Goal: Task Accomplishment & Management: Manage account settings

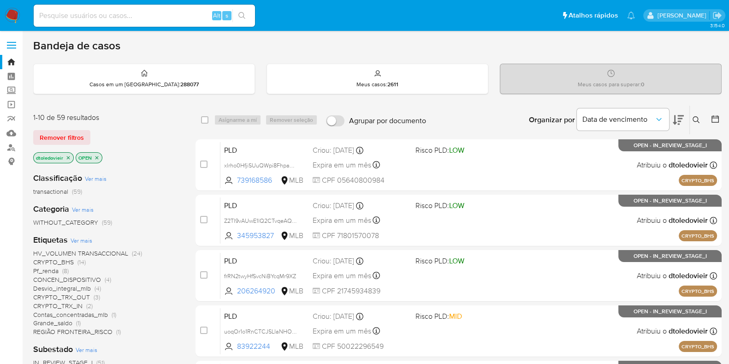
click at [9, 12] on img at bounding box center [13, 16] width 16 height 16
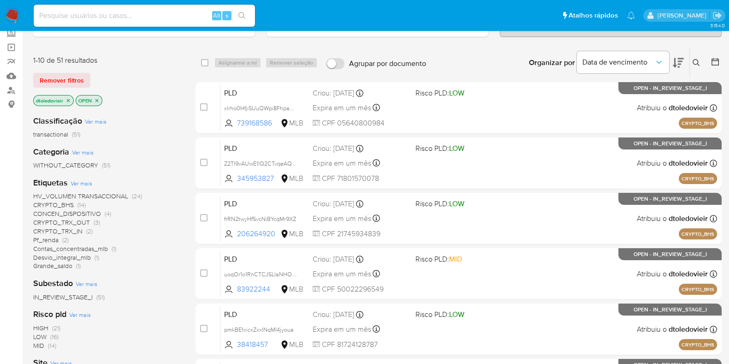
scroll to position [115, 0]
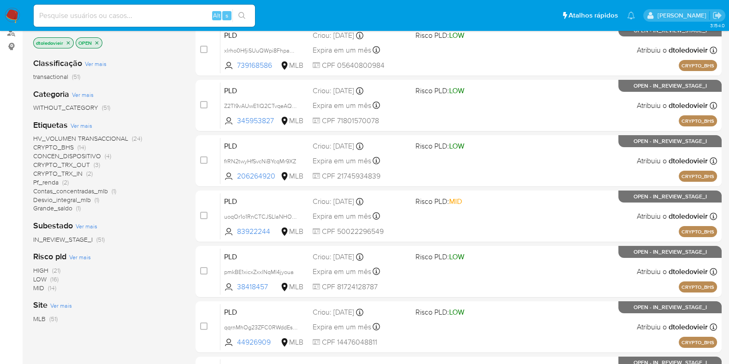
click at [122, 136] on span "HV_VOLUMEN TRANSACCIONAL" at bounding box center [80, 138] width 95 height 9
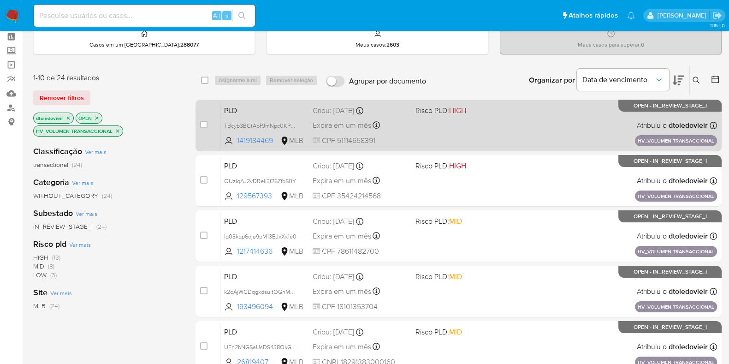
scroll to position [57, 0]
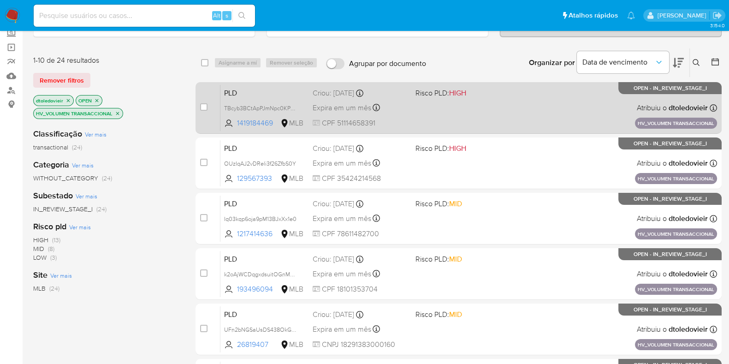
click at [484, 114] on div "PLD TBcyb3BCtApPJmNpc0KPvhtp 1419184469 MLB Risco PLD: HIGH Criou: 14/08/2025 C…" at bounding box center [468, 107] width 497 height 47
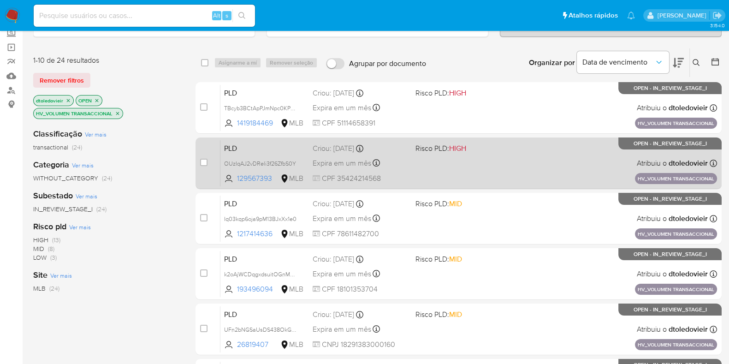
click at [480, 153] on div "PLD OUzIqAJ2vDReli3f26ZfbS0Y 129567393 MLB Risco PLD: HIGH Criou: 14/08/2025 Cr…" at bounding box center [468, 163] width 497 height 47
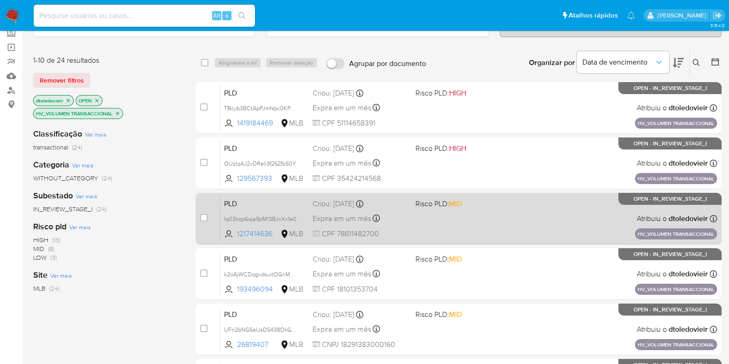
click at [479, 208] on div "PLD Iq03kqp6oja9pM13BJxXx1e0 1217414636 MLB Risco PLD: MID Criou: 14/08/2025 Cr…" at bounding box center [468, 218] width 497 height 47
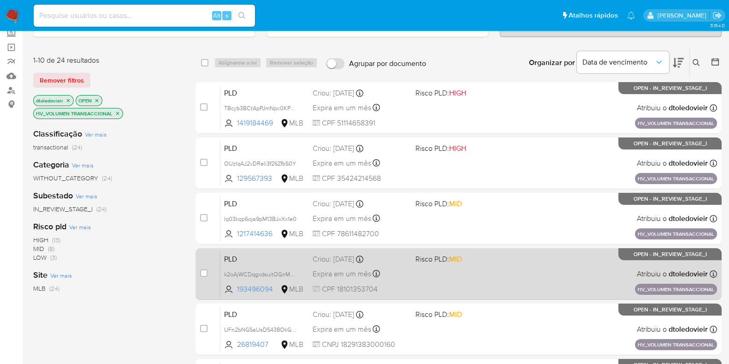
click at [483, 266] on div "PLD k2oAjWCDqgxdsuitOGnMT50y 193496094 MLB Risco PLD: MID Criou: 14/08/2025 Cri…" at bounding box center [468, 273] width 497 height 47
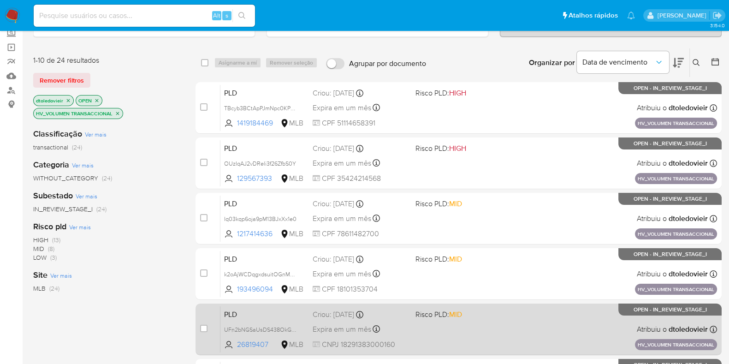
click at [486, 323] on div "PLD UFn2bNGSaUsDS438OkGssPmh 26819407 MLB Risco PLD: MID Criou: 14/08/2025 Crio…" at bounding box center [468, 329] width 497 height 47
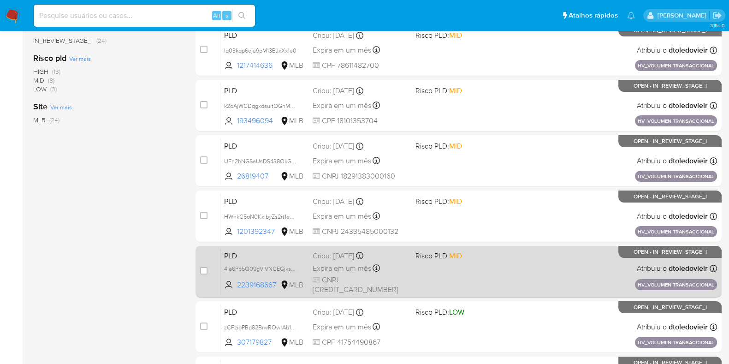
scroll to position [230, 0]
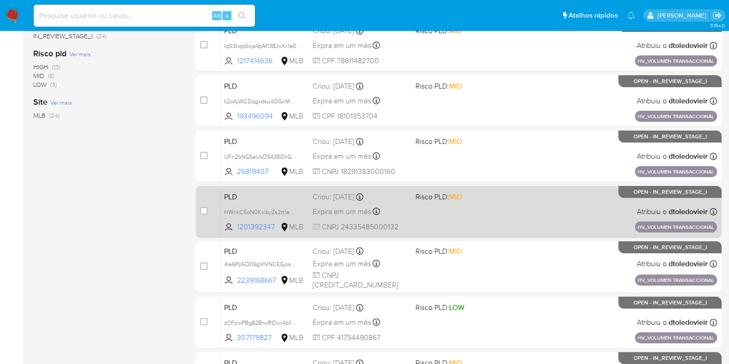
click at [481, 199] on span "Risco PLD: MID" at bounding box center [462, 196] width 95 height 12
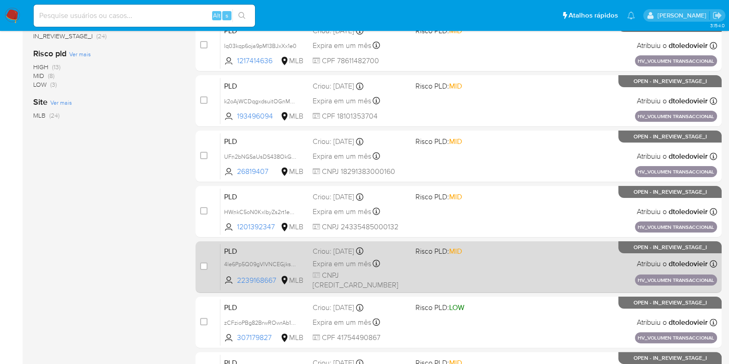
click at [481, 268] on div "PLD 4le6Pp5Q09gVIVNCEGjksRsT 2239168667 MLB Risco PLD: MID Criou: 14/08/2025 Cr…" at bounding box center [468, 266] width 497 height 47
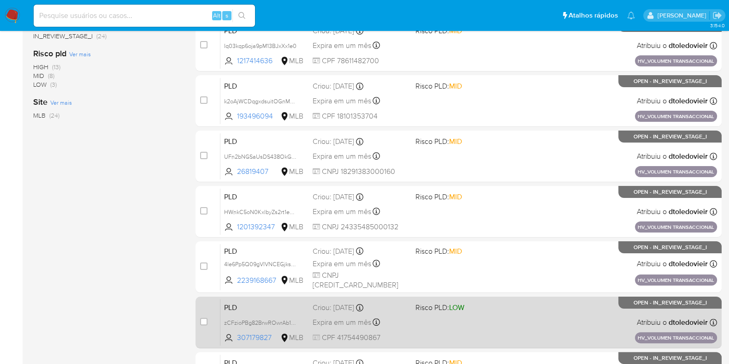
click at [493, 314] on div "PLD zCFzioPBg82BrwROwrAb1M1w 307179827 MLB Risco PLD: LOW Criou: 14/08/2025 Cri…" at bounding box center [468, 322] width 497 height 47
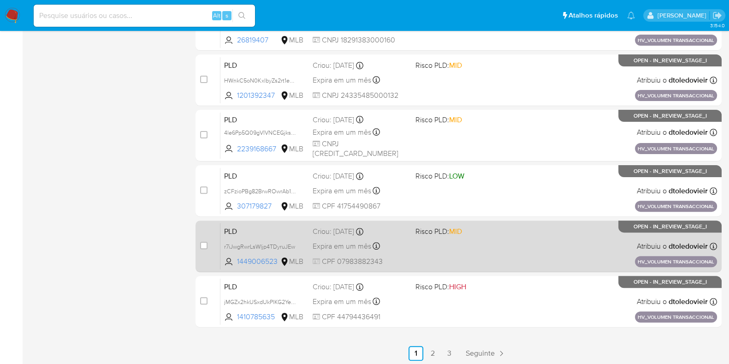
scroll to position [363, 0]
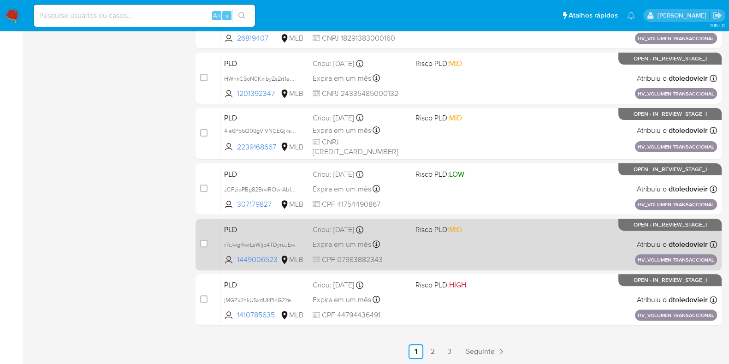
click at [500, 252] on div "PLD r7iJwgRwrLsWljp4TDyruJEw 1449006523 MLB Risco PLD: MID Criou: 14/08/2025 Cr…" at bounding box center [468, 244] width 497 height 47
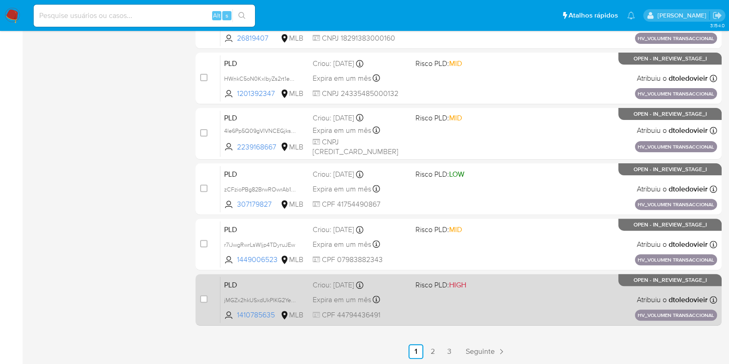
click at [492, 294] on div "PLD jMGZx2hkUSxdUkPlKG2YeE2c 1410785635 MLB Risco PLD: HIGH Criou: 14/08/2025 C…" at bounding box center [468, 299] width 497 height 47
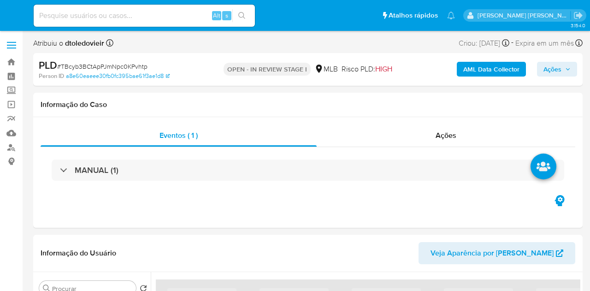
select select "10"
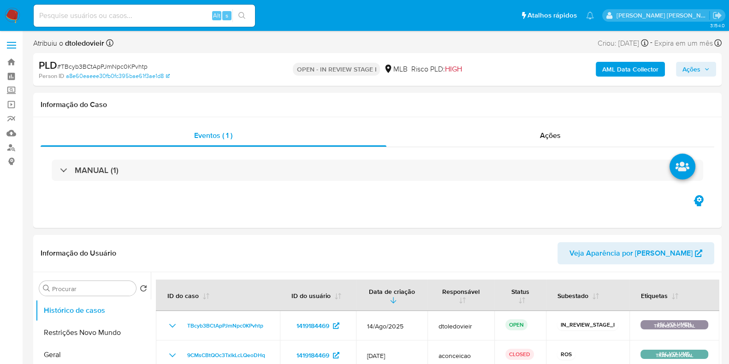
scroll to position [115, 0]
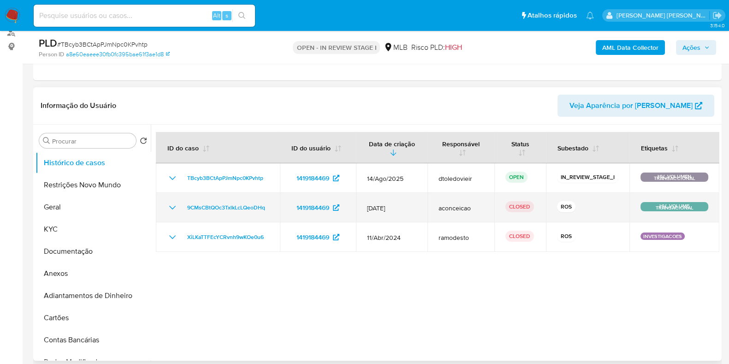
click at [166, 210] on td "9CMsCBtQOc3TxlkLcLQeoDHq" at bounding box center [218, 208] width 124 height 30
click at [168, 210] on icon "Mostrar/Ocultar" at bounding box center [172, 207] width 11 height 11
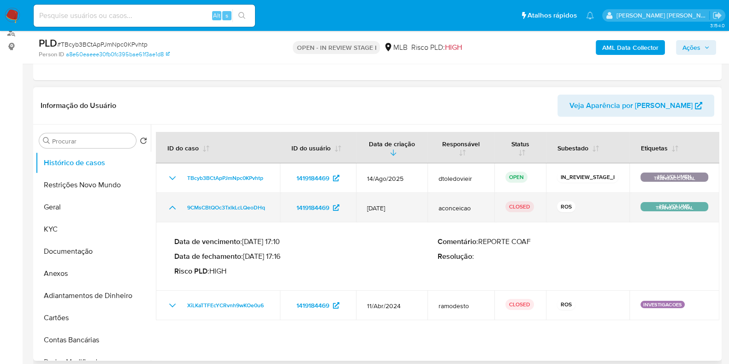
click at [171, 207] on icon "Mostrar/Ocultar" at bounding box center [172, 208] width 6 height 4
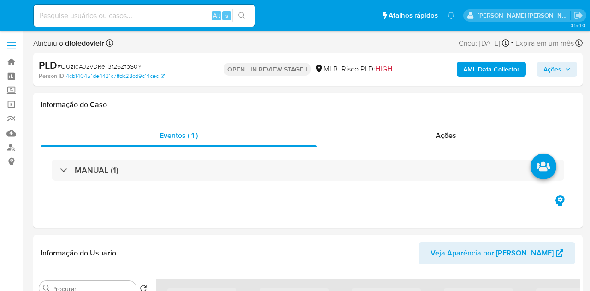
select select "10"
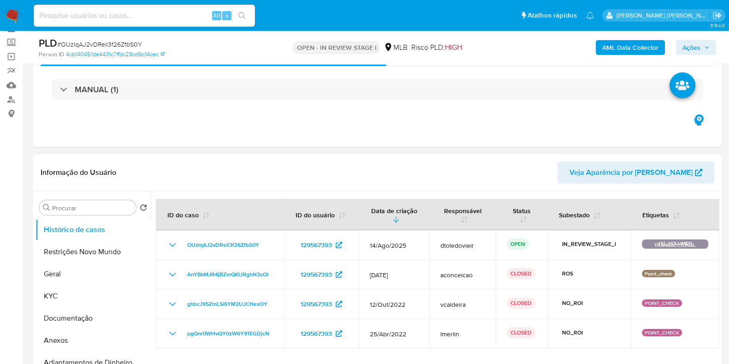
scroll to position [115, 0]
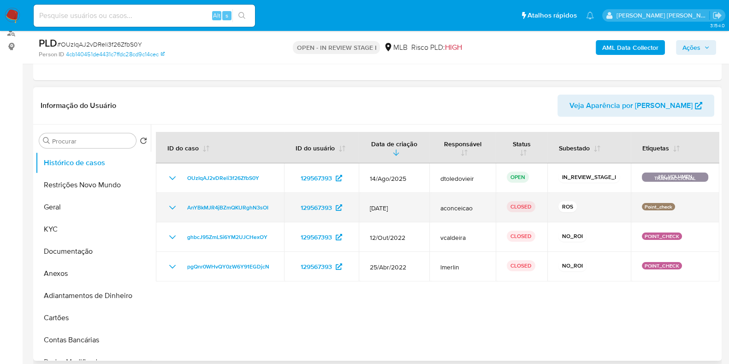
click at [176, 207] on icon "Mostrar/Ocultar" at bounding box center [172, 207] width 11 height 11
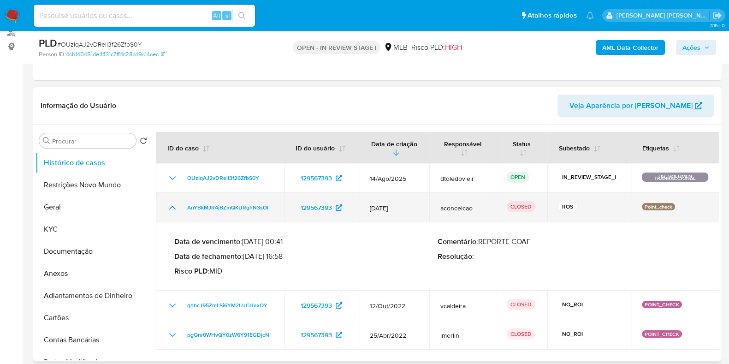
click at [172, 208] on icon "Mostrar/Ocultar" at bounding box center [172, 207] width 11 height 11
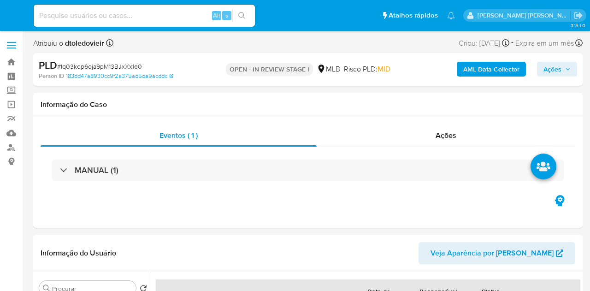
select select "10"
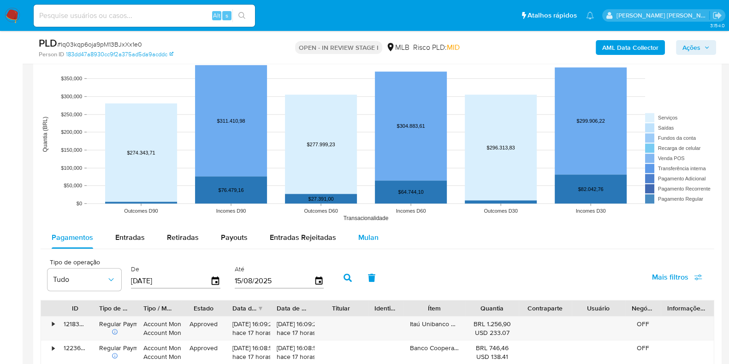
click at [359, 237] on span "Mulan" at bounding box center [368, 237] width 20 height 11
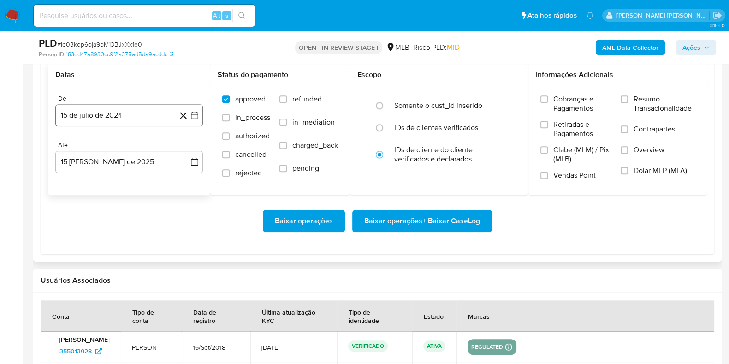
scroll to position [1095, 0]
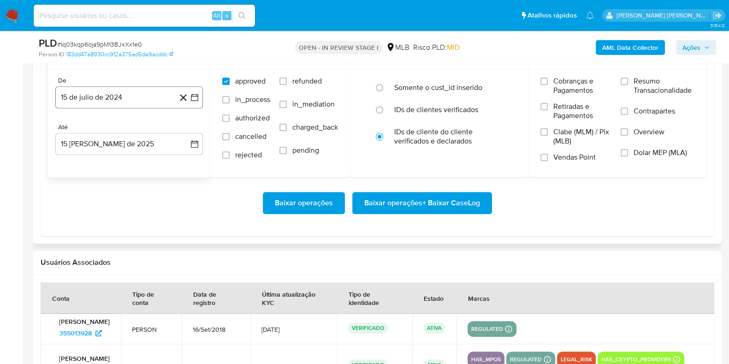
click at [104, 95] on button "15 de julio de 2024" at bounding box center [129, 97] width 148 height 22
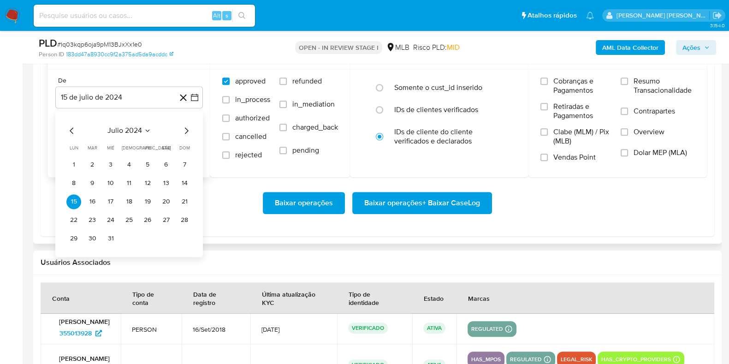
click at [187, 130] on icon "Mes siguiente" at bounding box center [186, 130] width 11 height 11
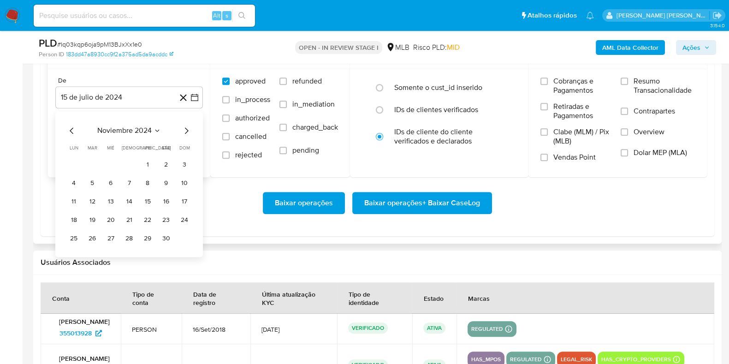
click at [187, 130] on icon "Mes siguiente" at bounding box center [186, 130] width 11 height 11
click at [186, 129] on icon "Mes siguiente" at bounding box center [186, 130] width 11 height 11
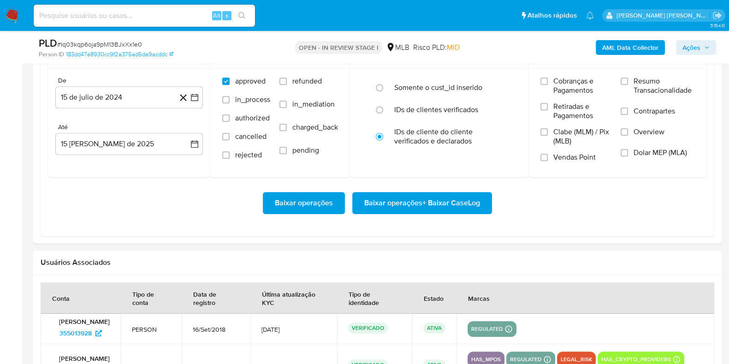
click at [9, 15] on img at bounding box center [13, 16] width 16 height 16
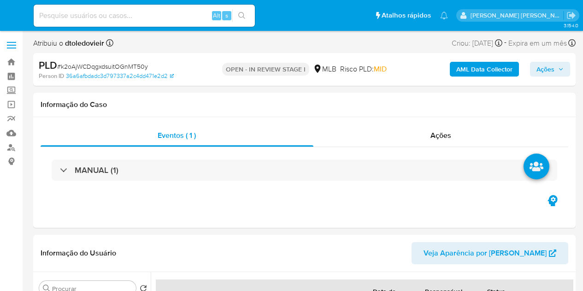
select select "10"
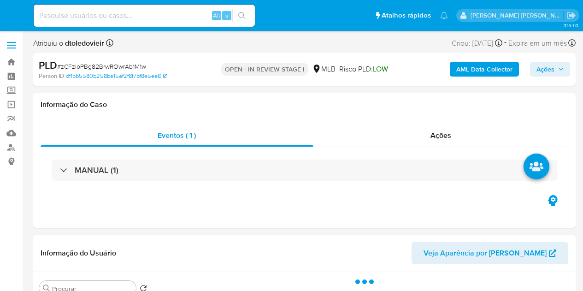
select select "10"
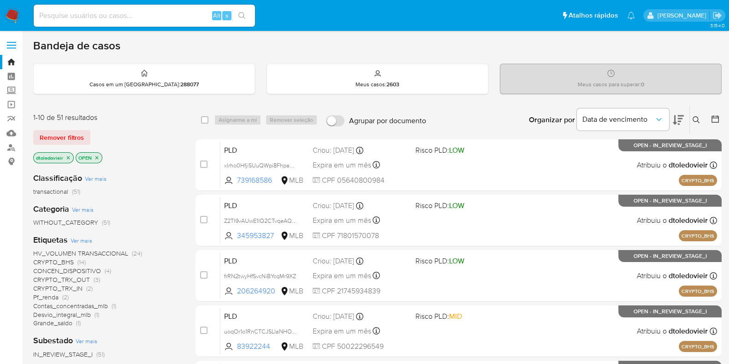
click at [709, 117] on div at bounding box center [713, 120] width 17 height 29
click at [712, 117] on icon at bounding box center [714, 118] width 7 height 7
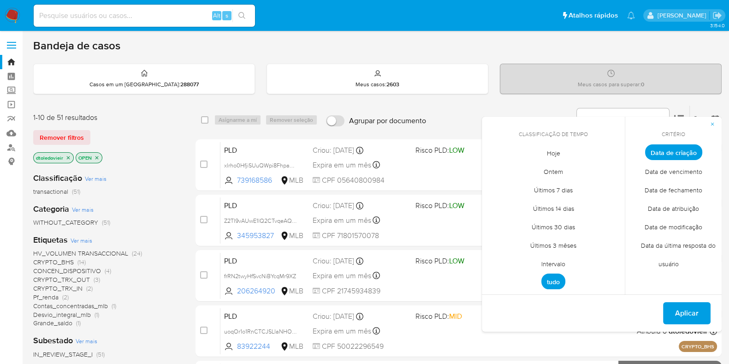
click at [558, 266] on span "Intervalo" at bounding box center [553, 263] width 43 height 19
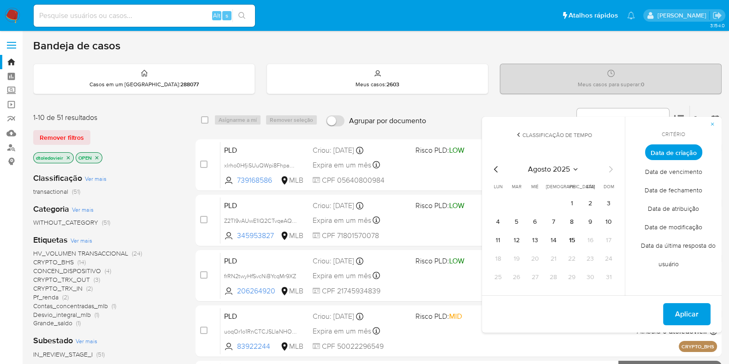
click at [495, 168] on icon "Mes anterior" at bounding box center [496, 169] width 11 height 11
click at [518, 202] on button "1" at bounding box center [516, 203] width 15 height 15
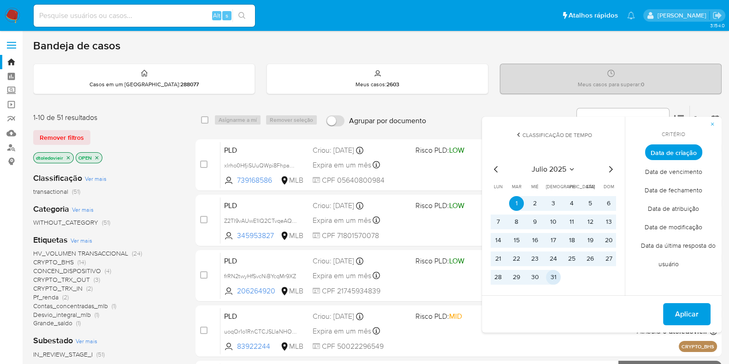
click at [553, 278] on button "31" at bounding box center [553, 277] width 15 height 15
click at [678, 314] on span "Aplicar" at bounding box center [687, 314] width 24 height 20
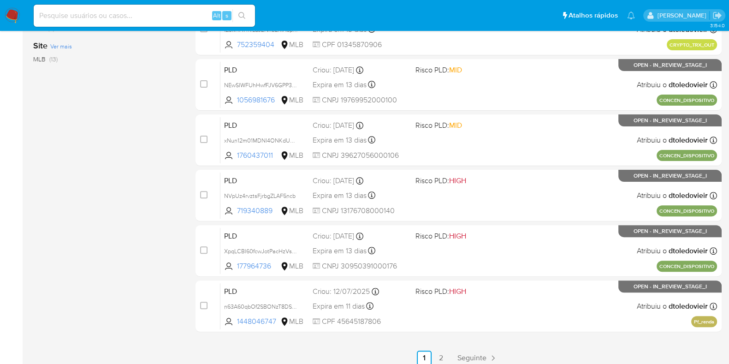
scroll to position [363, 0]
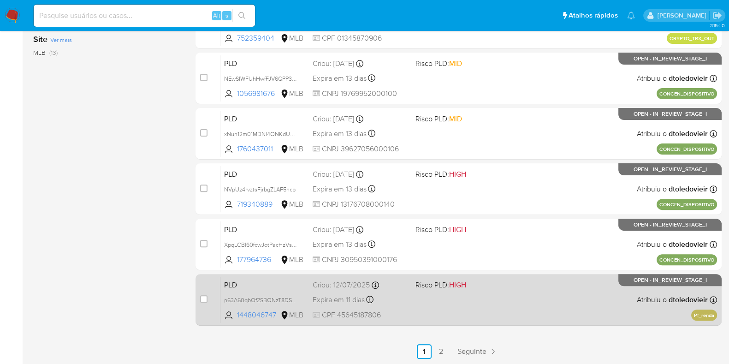
click at [518, 301] on div "PLD n63A60qbOf2SBONzT8DSV8Et 1448046747 MLB Risco PLD: HIGH Criou: 12/07/2025 C…" at bounding box center [468, 299] width 497 height 47
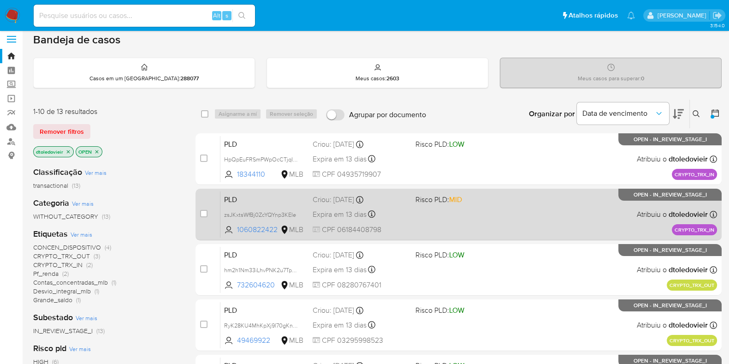
scroll to position [0, 0]
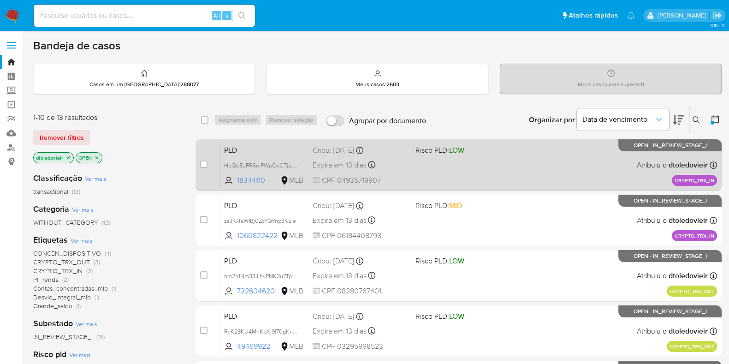
click at [503, 175] on div "PLD HpQpEuFRSmPWpOcCTjqI0DHZ 18344110 MLB Risco PLD: LOW Criou: 14/07/2025 Crio…" at bounding box center [468, 165] width 497 height 47
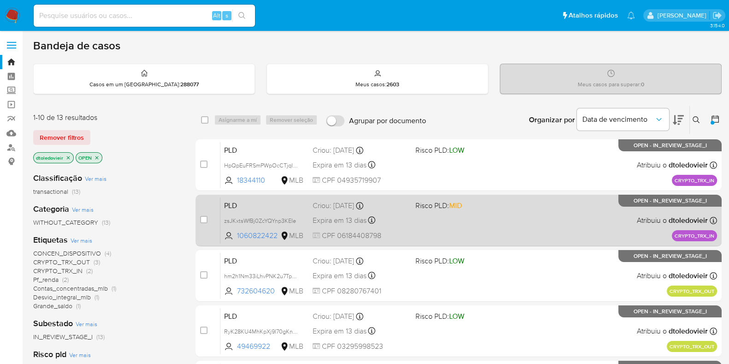
click at [498, 223] on div "PLD zsJKxtsWfBj0ZcYQYnp3KEIe 1060822422 MLB Risco PLD: MID Criou: 14/07/2025 Cr…" at bounding box center [468, 220] width 497 height 47
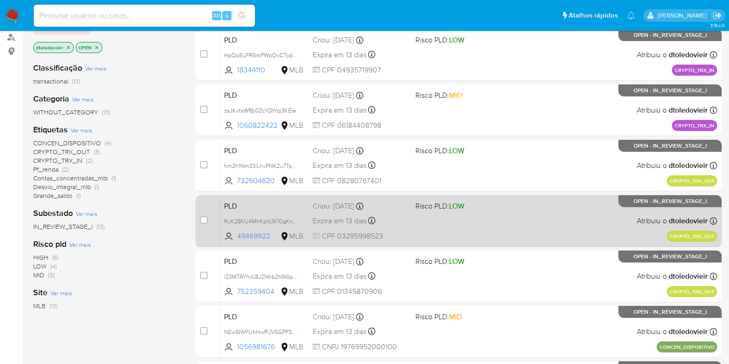
scroll to position [115, 0]
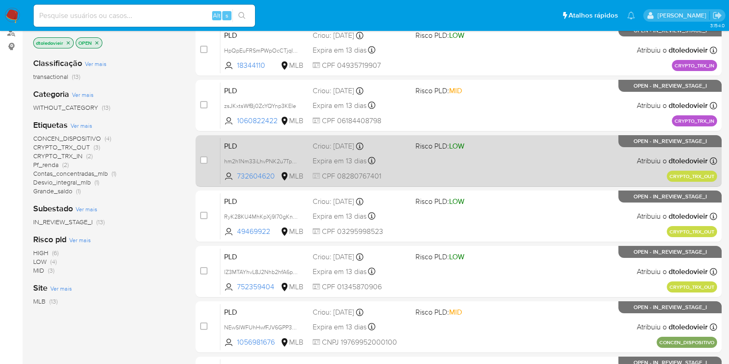
click at [512, 169] on div "PLD hm2h1Nm33iLhvPNK2u7Tp3PP 732604620 MLB Risco PLD: LOW Criou: 14/07/2025 Cri…" at bounding box center [468, 160] width 497 height 47
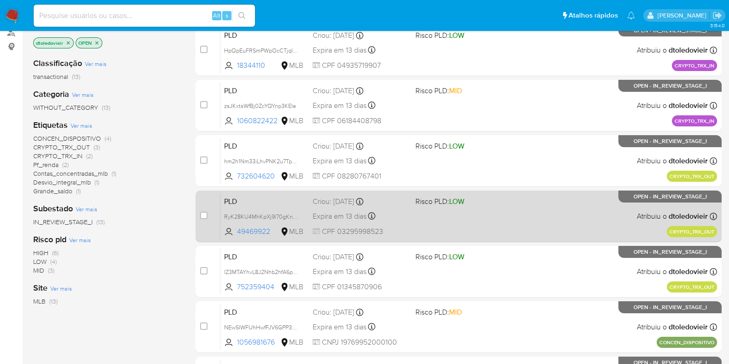
click at [503, 223] on div "PLD RyK28KU4MhKpXj9l70gKnH8y 49469922 MLB Risco PLD: LOW Criou: 14/07/2025 Crio…" at bounding box center [468, 216] width 497 height 47
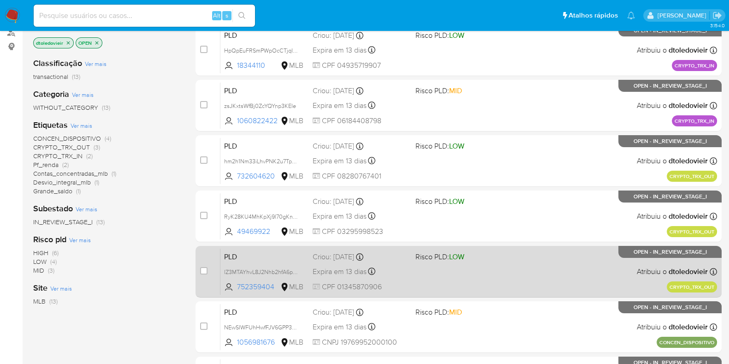
click at [487, 274] on div "PLD lZ3MTAYhvL8J2Nhb2hfA6poY 752359404 MLB Risco PLD: LOW Criou: 14/07/2025 Cri…" at bounding box center [468, 271] width 497 height 47
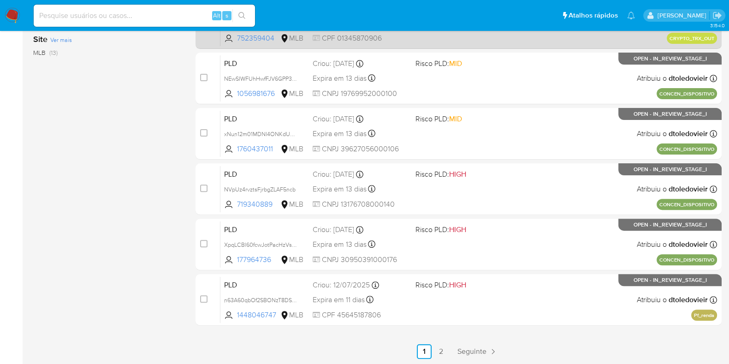
scroll to position [306, 0]
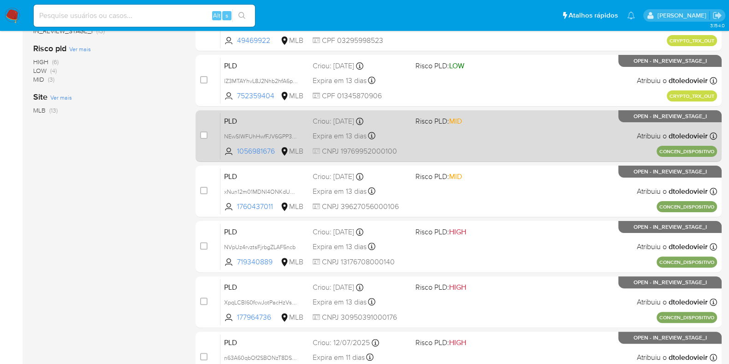
click at [522, 142] on div "PLD NEwSIWFUhHwfFJV6GPP3hfJ9 1056981676 MLB Risco PLD: MID Criou: 14/07/2025 Cr…" at bounding box center [468, 135] width 497 height 47
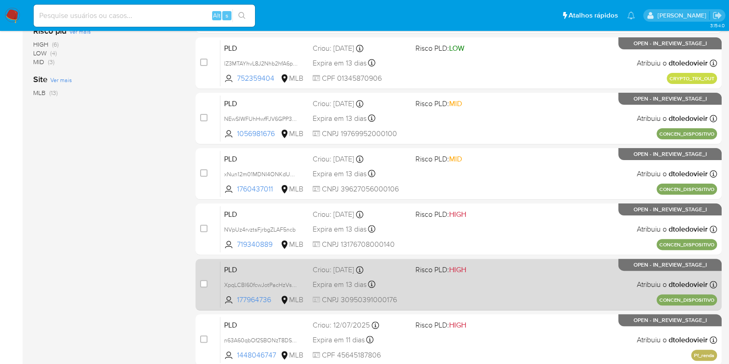
scroll to position [363, 0]
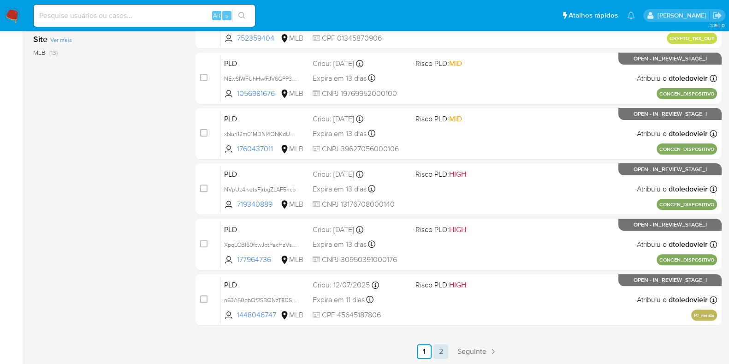
click at [445, 351] on link "2" at bounding box center [440, 351] width 15 height 15
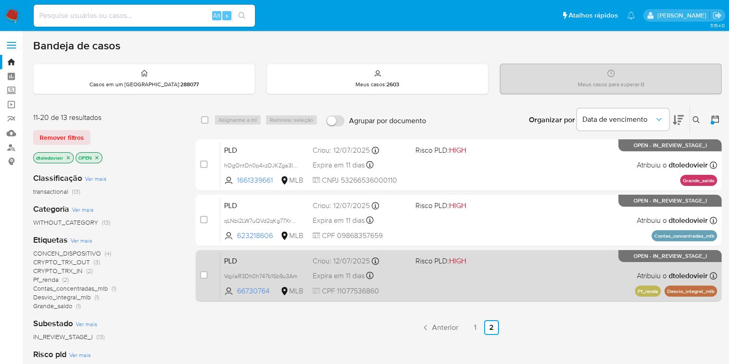
click at [488, 279] on div "PLD VqjiIaR3Dh0h747b1Sb9u3Am 66730764 MLB Risco PLD: HIGH Criou: 12/07/2025 Cri…" at bounding box center [468, 275] width 497 height 47
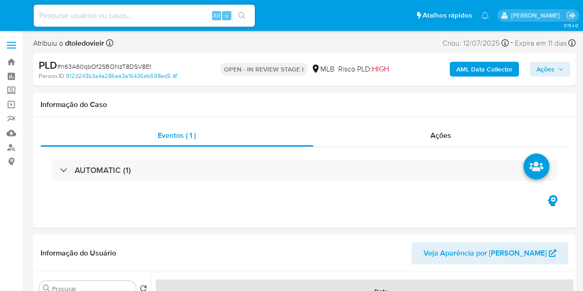
select select "10"
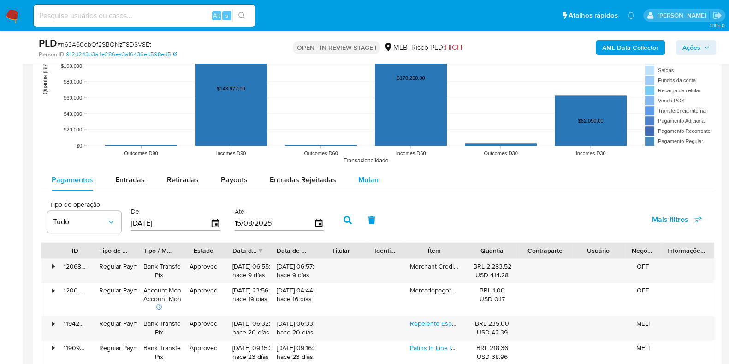
click at [368, 189] on div "Pagamentos Entradas Retiradas Payouts Entradas Rejeitadas Mulan Tipo de operaçã…" at bounding box center [378, 328] width 674 height 318
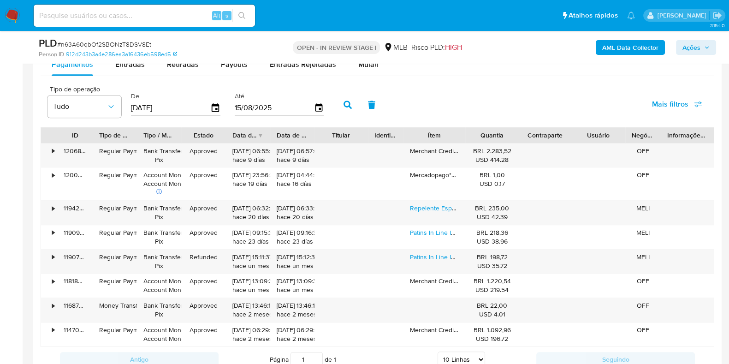
scroll to position [1037, 0]
click at [367, 74] on div "Mulan" at bounding box center [368, 64] width 20 height 22
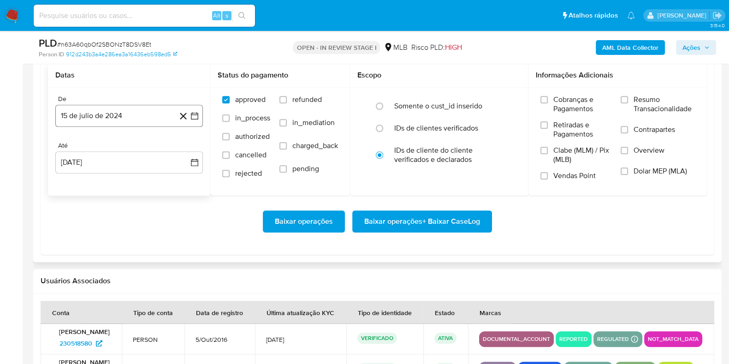
scroll to position [1095, 0]
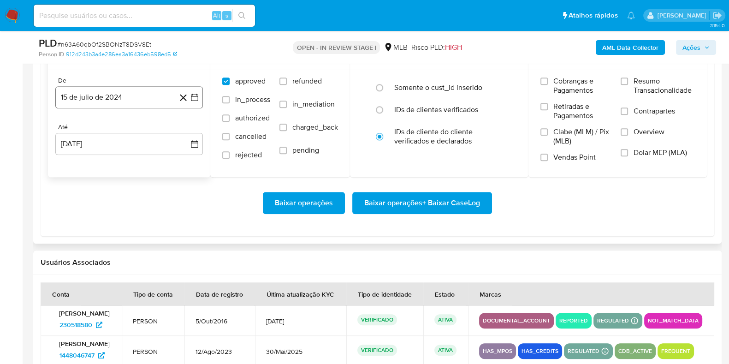
click at [119, 93] on button "15 de julio de 2024" at bounding box center [129, 97] width 148 height 22
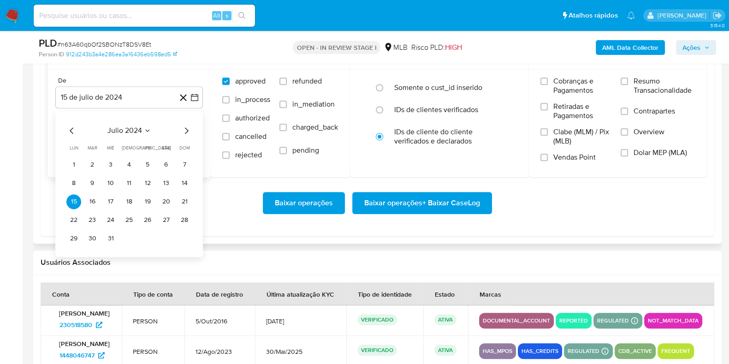
click at [189, 129] on icon "Mes siguiente" at bounding box center [186, 130] width 11 height 11
click at [188, 129] on icon "Mes siguiente" at bounding box center [186, 130] width 11 height 11
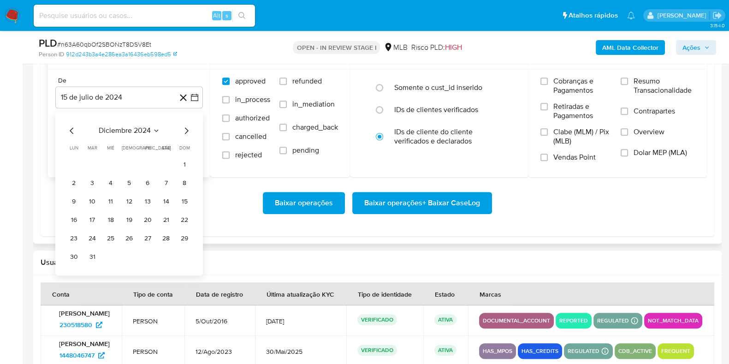
click at [188, 129] on icon "Mes siguiente" at bounding box center [186, 130] width 11 height 11
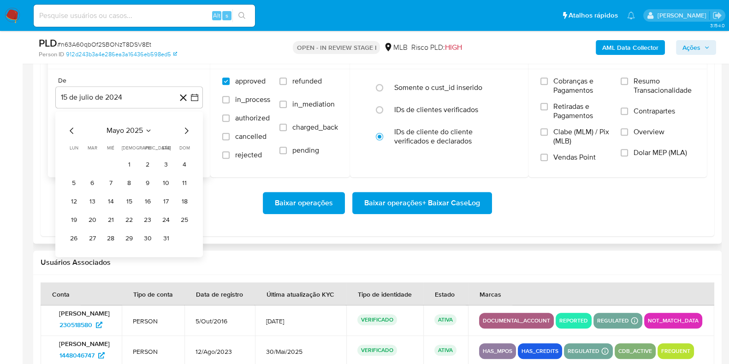
click at [188, 129] on icon "Mes siguiente" at bounding box center [186, 130] width 11 height 11
click at [178, 163] on button "1" at bounding box center [184, 164] width 15 height 15
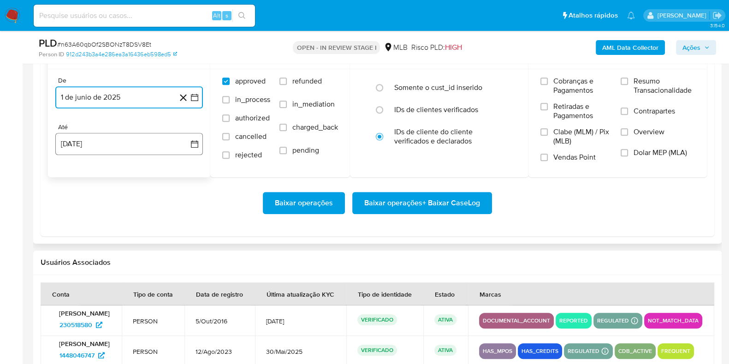
click at [140, 133] on button "[DATE]" at bounding box center [129, 144] width 148 height 22
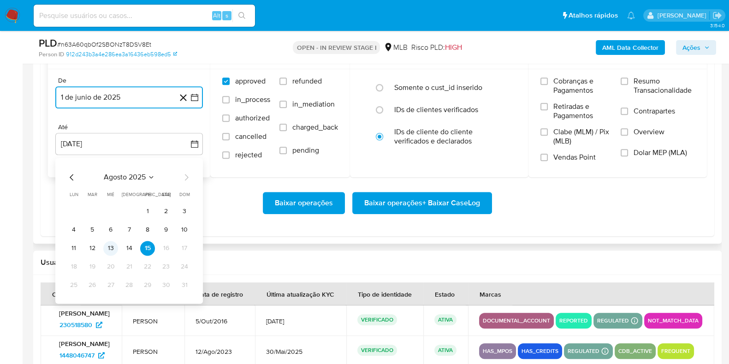
click at [107, 252] on button "13" at bounding box center [110, 248] width 15 height 15
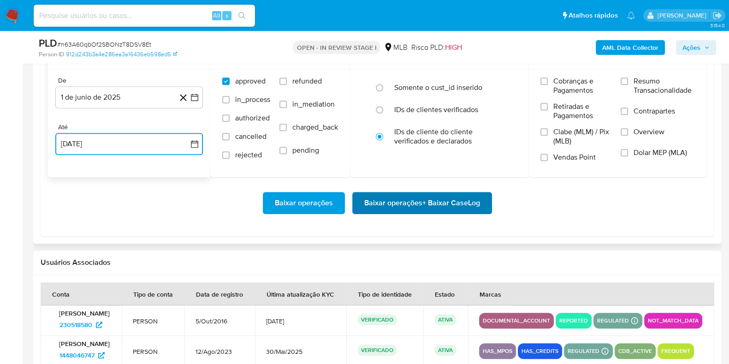
click at [408, 203] on span "Baixar operações + Baixar CaseLog" at bounding box center [422, 203] width 116 height 20
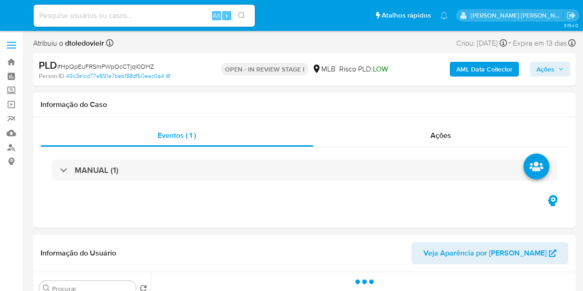
select select "10"
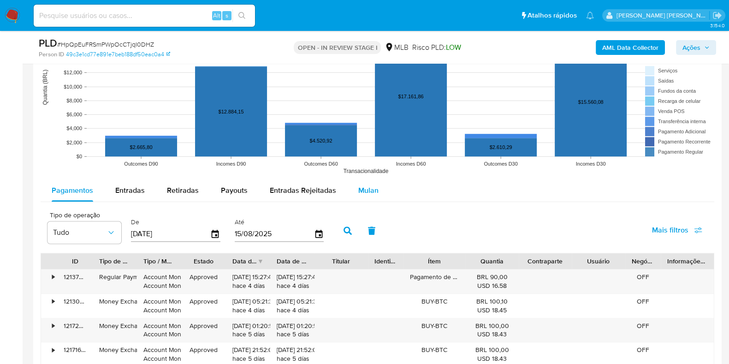
drag, startPoint x: 362, startPoint y: 183, endPoint x: 361, endPoint y: 189, distance: 5.6
click at [362, 185] on span "Mulan" at bounding box center [368, 190] width 20 height 11
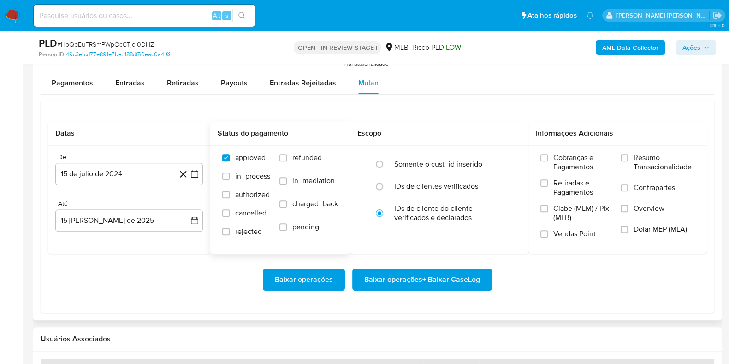
scroll to position [1037, 0]
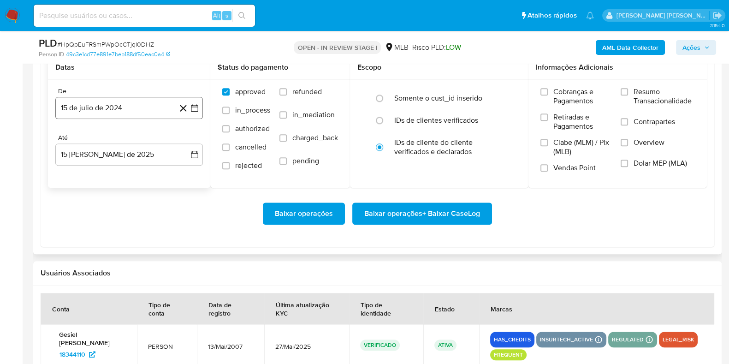
click at [112, 114] on button "15 de julio de 2024" at bounding box center [129, 108] width 148 height 22
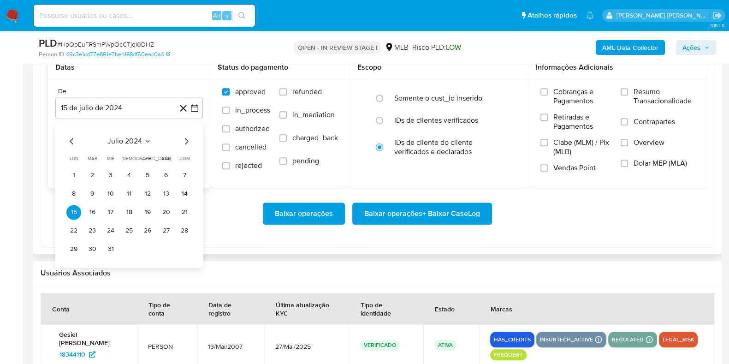
click at [187, 144] on icon "Mes siguiente" at bounding box center [186, 141] width 11 height 11
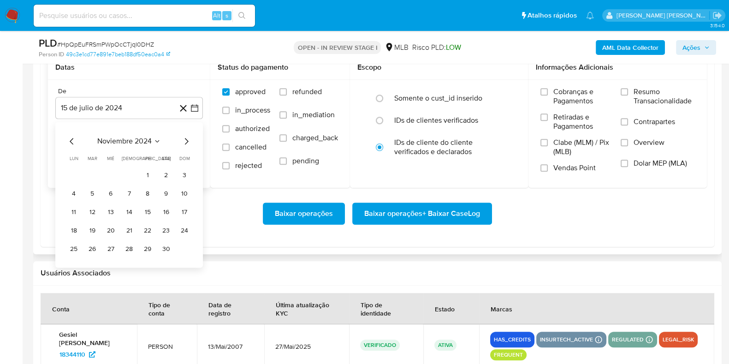
click at [187, 144] on icon "Mes siguiente" at bounding box center [186, 141] width 11 height 11
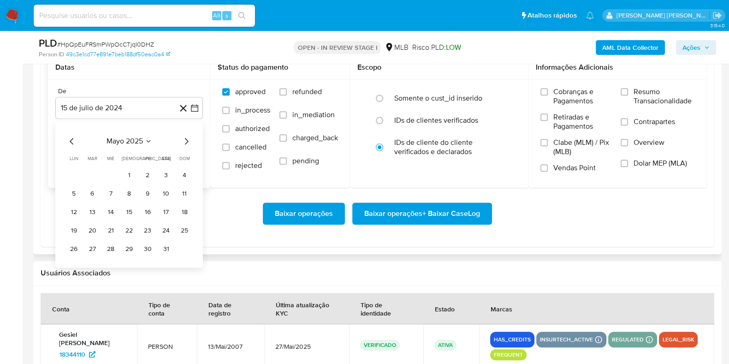
click at [187, 144] on icon "Mes siguiente" at bounding box center [186, 141] width 11 height 11
click at [180, 174] on button "1" at bounding box center [184, 175] width 15 height 15
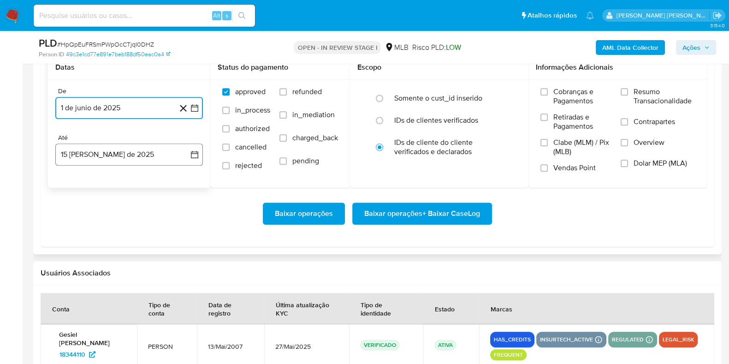
click at [137, 151] on button "[DATE]" at bounding box center [129, 154] width 148 height 22
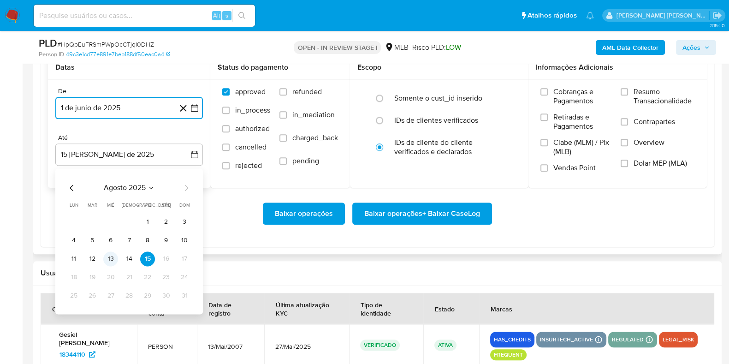
click at [105, 261] on button "13" at bounding box center [110, 258] width 15 height 15
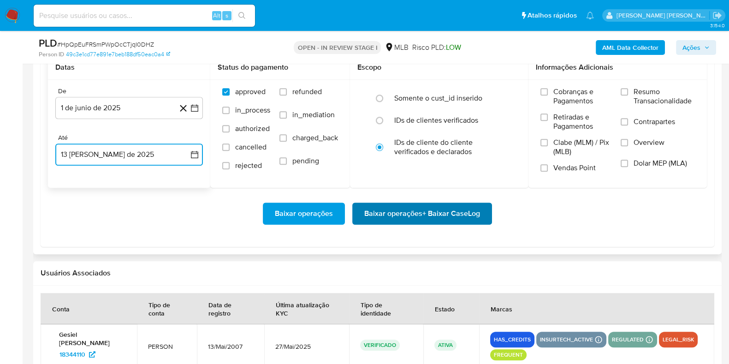
click at [379, 211] on span "Baixar operações + Baixar CaseLog" at bounding box center [422, 213] width 116 height 20
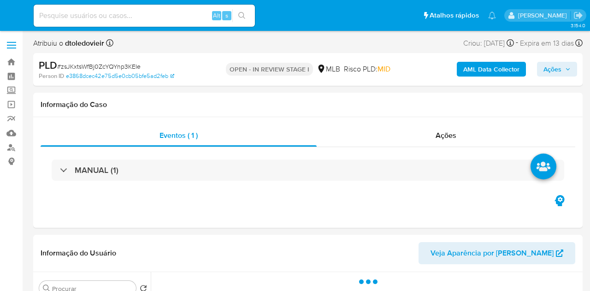
select select "10"
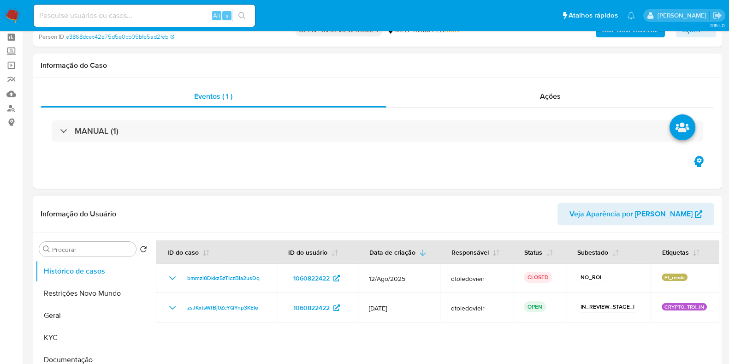
scroll to position [57, 0]
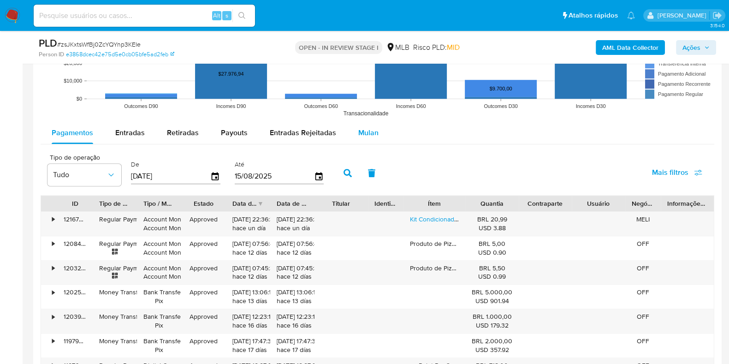
click at [361, 139] on div "Mulan" at bounding box center [368, 133] width 20 height 22
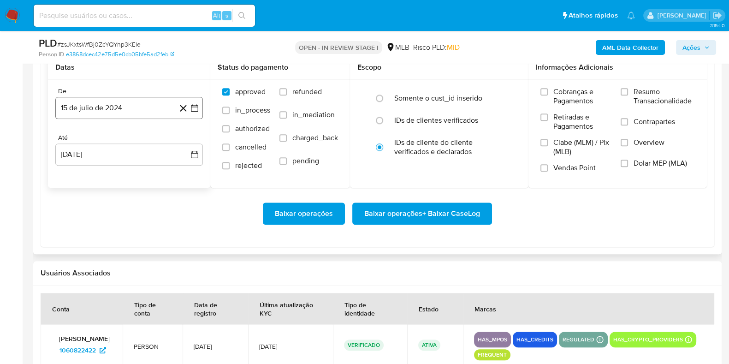
click at [97, 103] on button "15 de julio de 2024" at bounding box center [129, 108] width 148 height 22
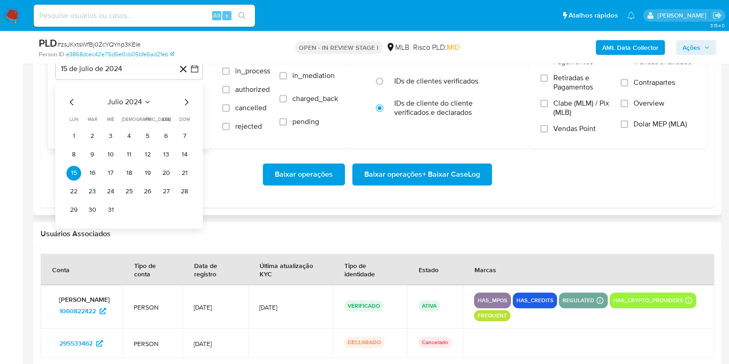
scroll to position [1095, 0]
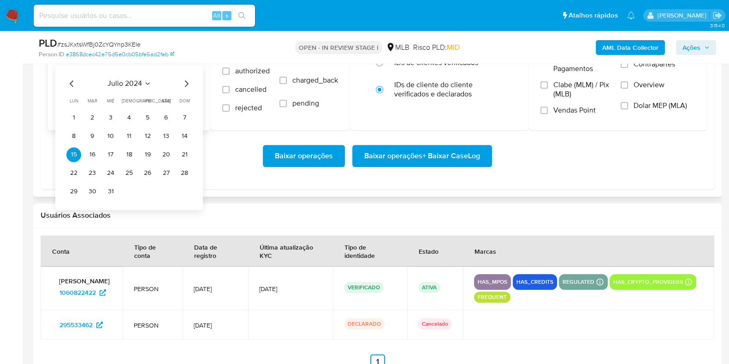
click at [183, 88] on icon "Mes siguiente" at bounding box center [186, 83] width 11 height 11
click at [184, 87] on icon "Mes siguiente" at bounding box center [186, 83] width 11 height 11
click at [185, 85] on icon "Mes siguiente" at bounding box center [186, 83] width 11 height 11
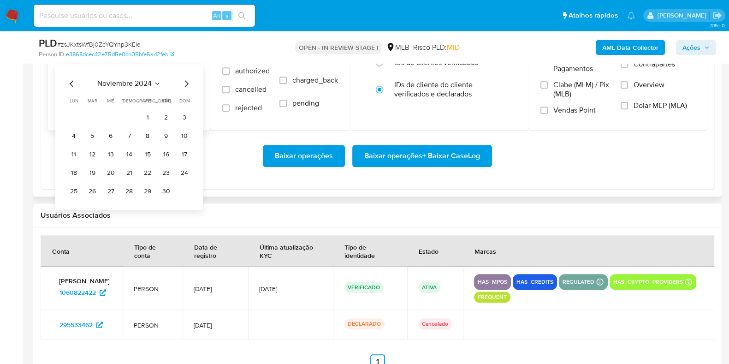
click at [185, 85] on icon "Mes siguiente" at bounding box center [186, 83] width 11 height 11
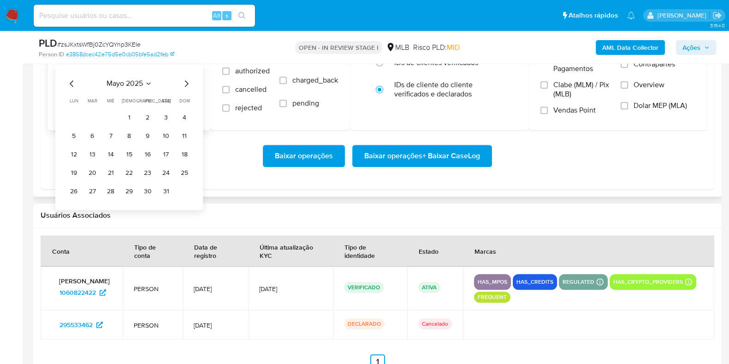
click at [185, 85] on icon "Mes siguiente" at bounding box center [186, 83] width 11 height 11
click at [184, 120] on button "1" at bounding box center [184, 117] width 15 height 15
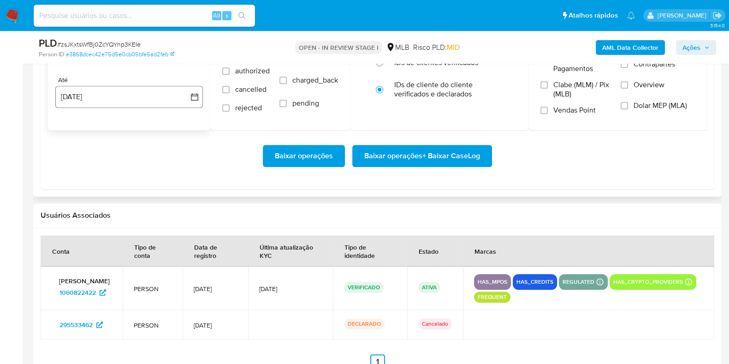
click at [143, 97] on button "15 de agosto de 2025" at bounding box center [129, 97] width 148 height 22
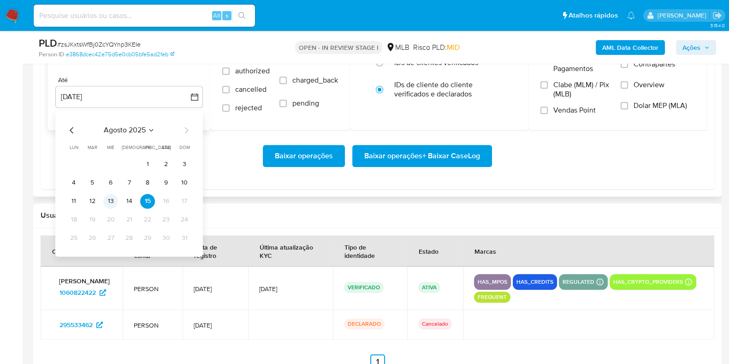
click at [113, 200] on button "13" at bounding box center [110, 201] width 15 height 15
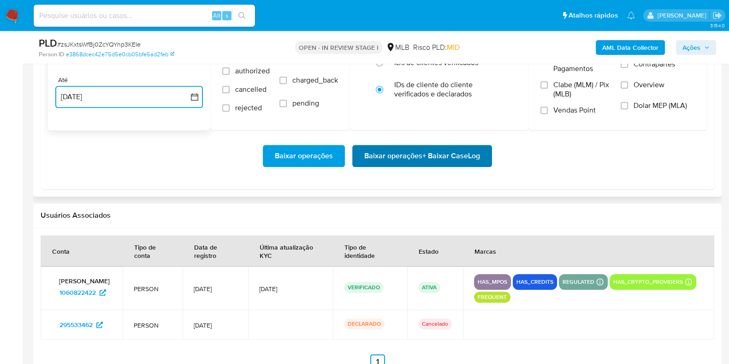
click at [399, 155] on span "Baixar operações + Baixar CaseLog" at bounding box center [422, 156] width 116 height 20
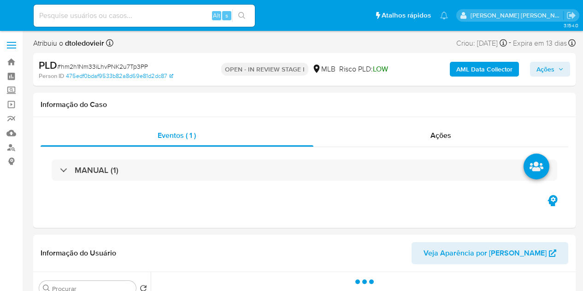
select select "10"
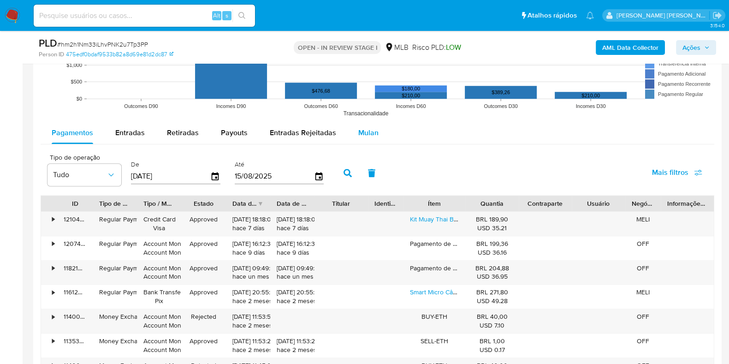
click at [366, 131] on span "Mulan" at bounding box center [368, 132] width 20 height 11
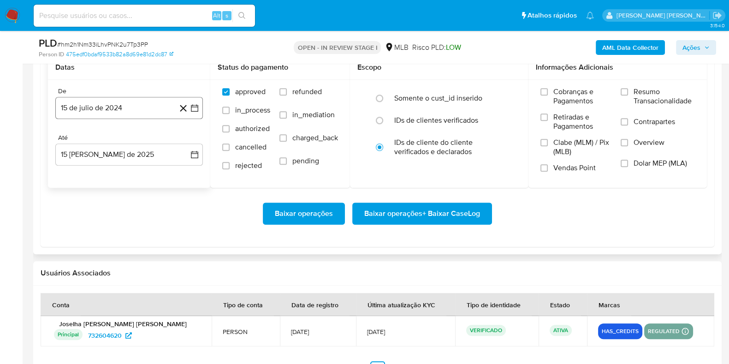
drag, startPoint x: 113, startPoint y: 97, endPoint x: 127, endPoint y: 105, distance: 16.1
click at [113, 98] on button "15 de julio de 2024" at bounding box center [129, 108] width 148 height 22
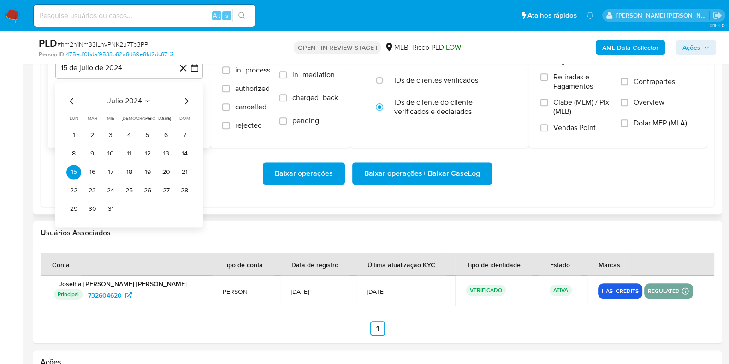
scroll to position [1095, 0]
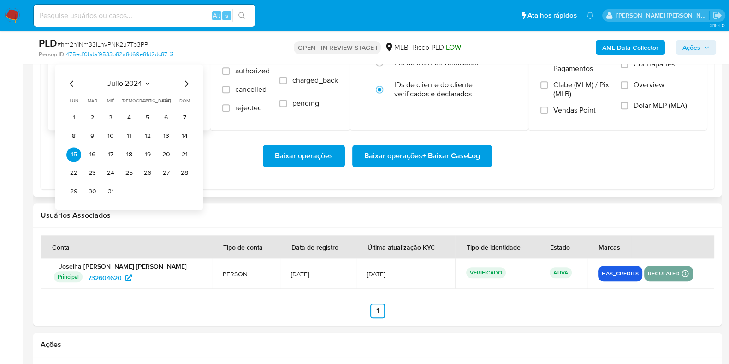
click at [187, 84] on icon "Mes siguiente" at bounding box center [187, 83] width 4 height 6
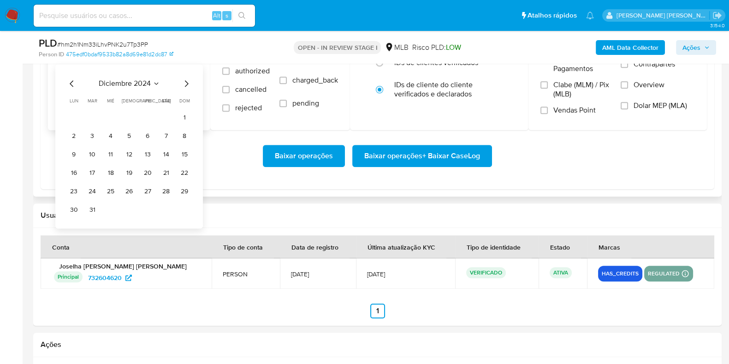
click at [187, 84] on icon "Mes siguiente" at bounding box center [187, 83] width 4 height 6
click at [187, 83] on icon "Mes siguiente" at bounding box center [186, 83] width 11 height 11
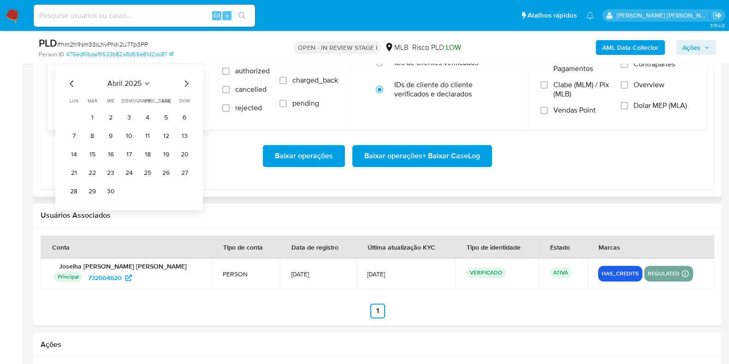
click at [187, 83] on icon "Mes siguiente" at bounding box center [186, 83] width 11 height 11
click at [186, 117] on button "1" at bounding box center [184, 117] width 15 height 15
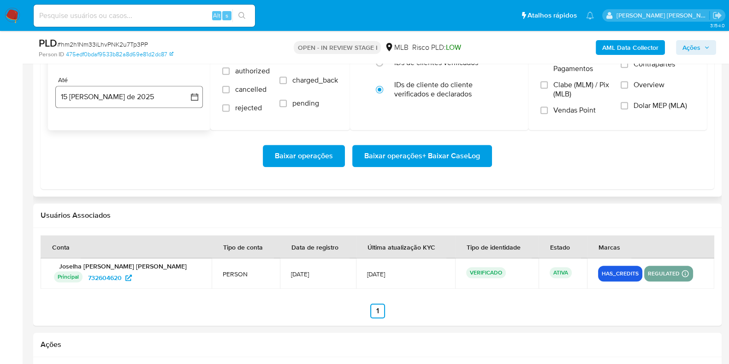
click at [138, 95] on button "15 [PERSON_NAME] de 2025" at bounding box center [129, 97] width 148 height 22
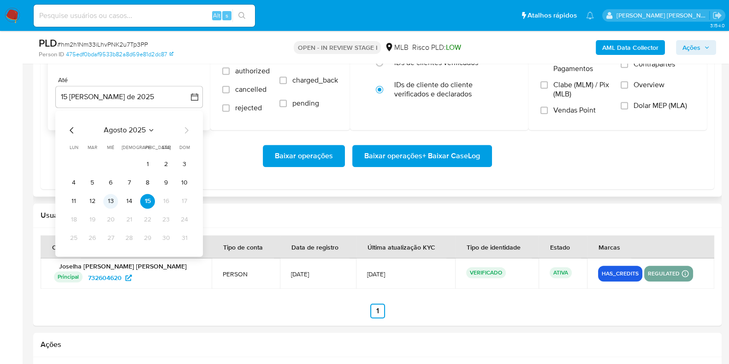
click at [108, 196] on button "13" at bounding box center [110, 201] width 15 height 15
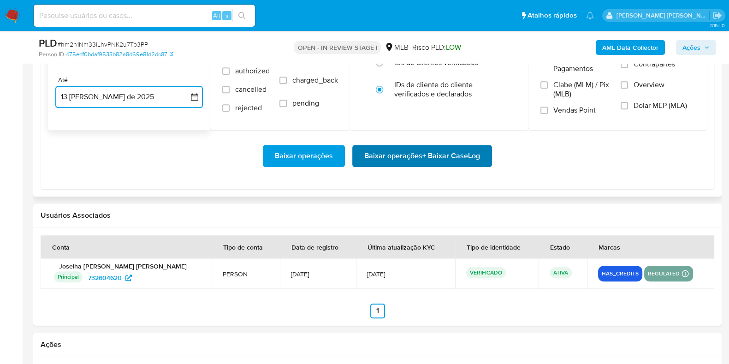
click at [432, 157] on span "Baixar operações + Baixar CaseLog" at bounding box center [422, 156] width 116 height 20
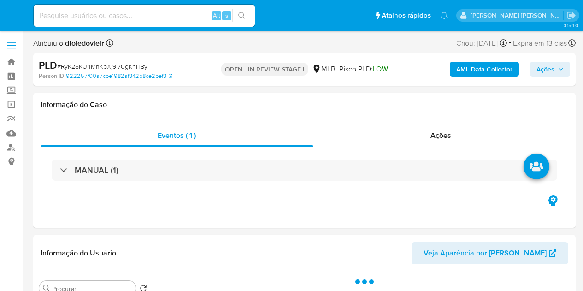
select select "10"
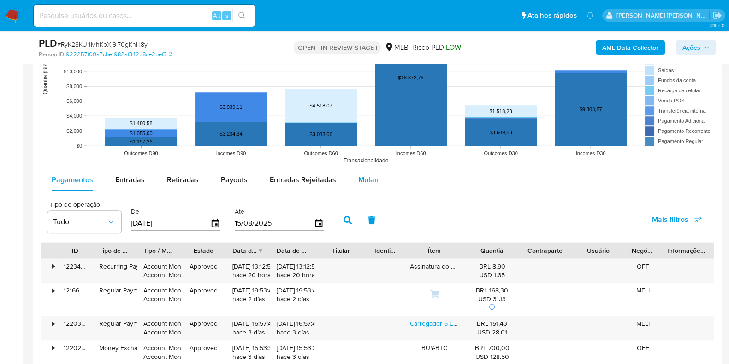
click at [360, 181] on span "Mulan" at bounding box center [368, 179] width 20 height 11
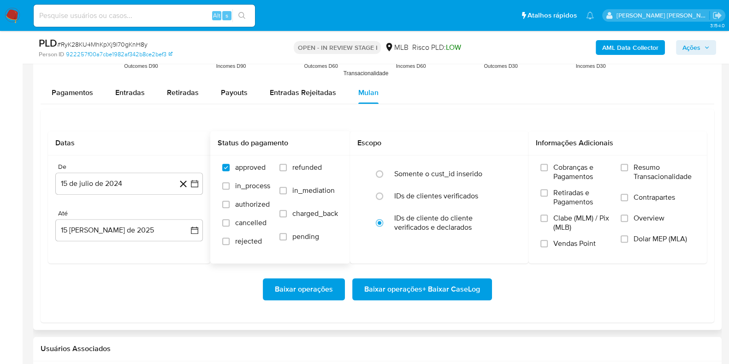
scroll to position [1095, 0]
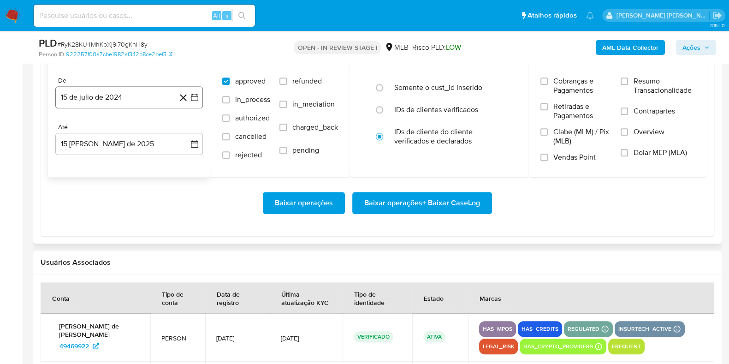
click at [133, 95] on button "15 de julio de 2024" at bounding box center [129, 97] width 148 height 22
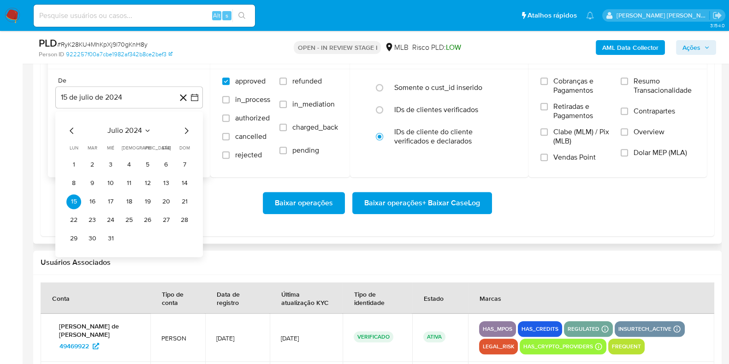
click at [187, 132] on icon "Mes siguiente" at bounding box center [186, 130] width 11 height 11
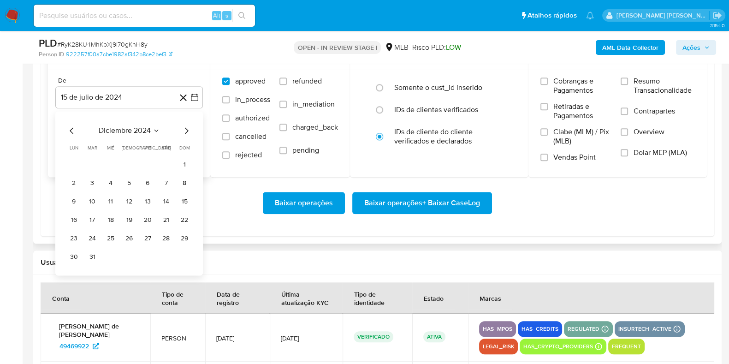
click at [187, 132] on icon "Mes siguiente" at bounding box center [186, 130] width 11 height 11
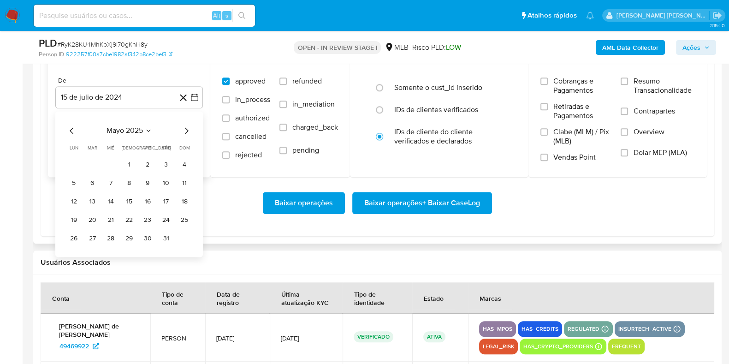
click at [187, 132] on icon "Mes siguiente" at bounding box center [186, 130] width 11 height 11
click at [181, 159] on button "1" at bounding box center [184, 164] width 15 height 15
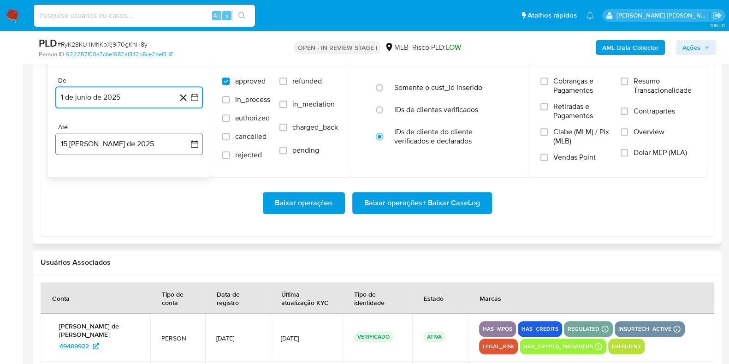
click at [141, 139] on button "15 de agosto de 2025" at bounding box center [129, 144] width 148 height 22
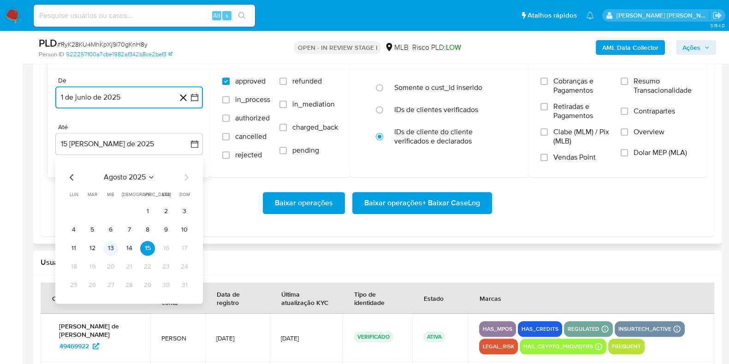
click at [111, 245] on button "13" at bounding box center [110, 248] width 15 height 15
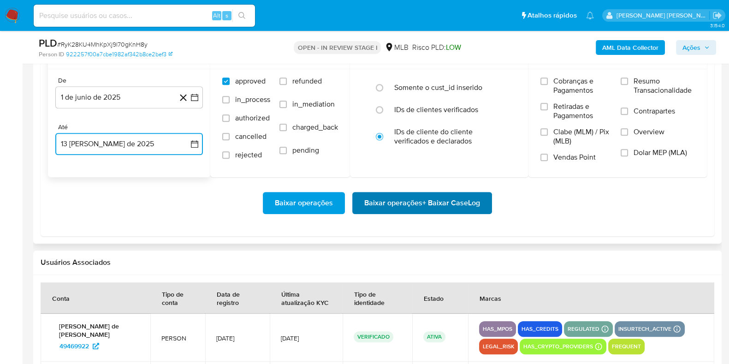
click at [447, 201] on span "Baixar operações + Baixar CaseLog" at bounding box center [422, 203] width 116 height 20
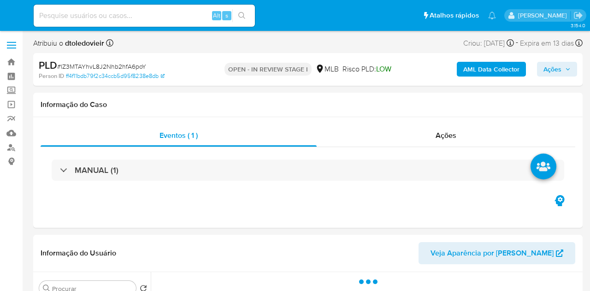
select select "10"
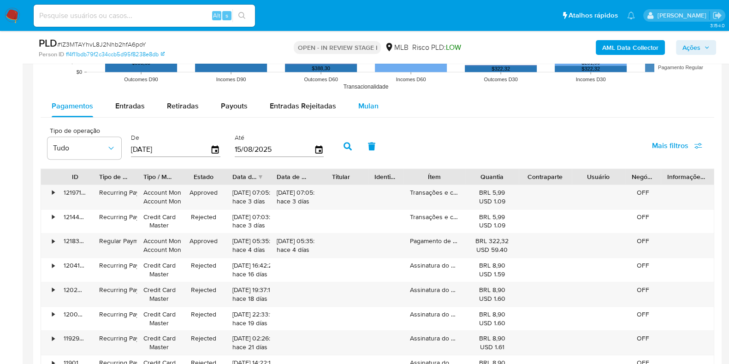
click at [359, 101] on span "Mulan" at bounding box center [368, 106] width 20 height 11
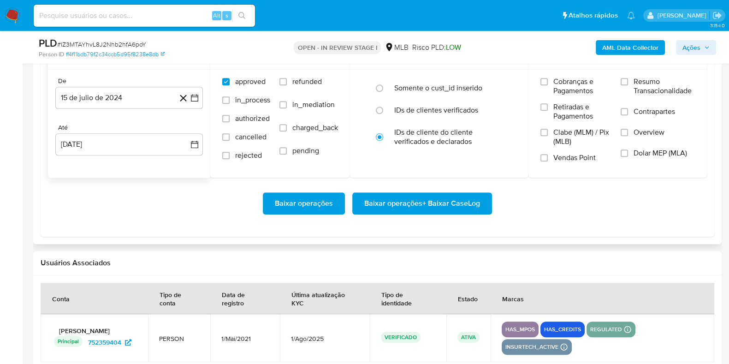
scroll to position [1095, 0]
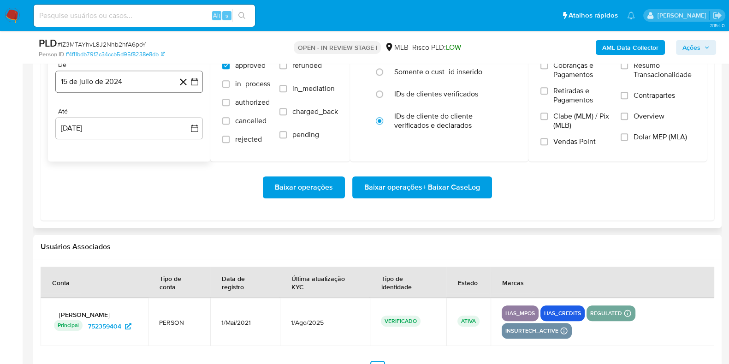
click at [136, 83] on button "15 de julio de 2024" at bounding box center [129, 82] width 148 height 22
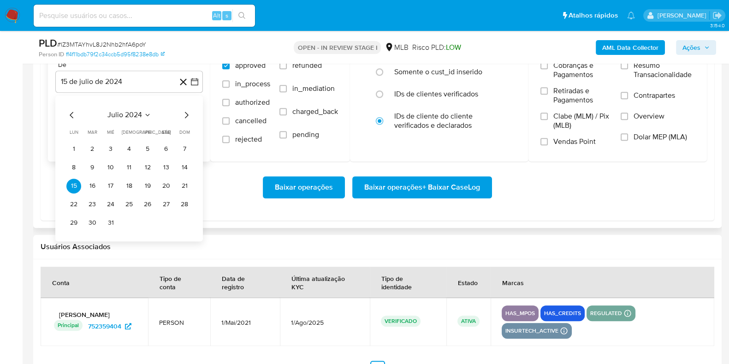
click at [184, 116] on icon "Mes siguiente" at bounding box center [186, 114] width 11 height 11
click at [186, 115] on icon "Mes siguiente" at bounding box center [186, 114] width 11 height 11
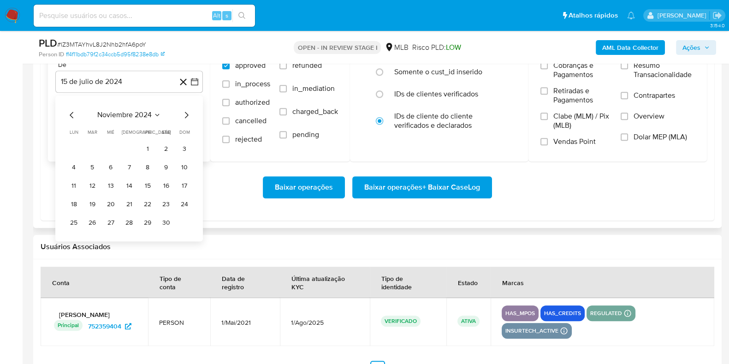
click at [186, 115] on icon "Mes siguiente" at bounding box center [186, 114] width 11 height 11
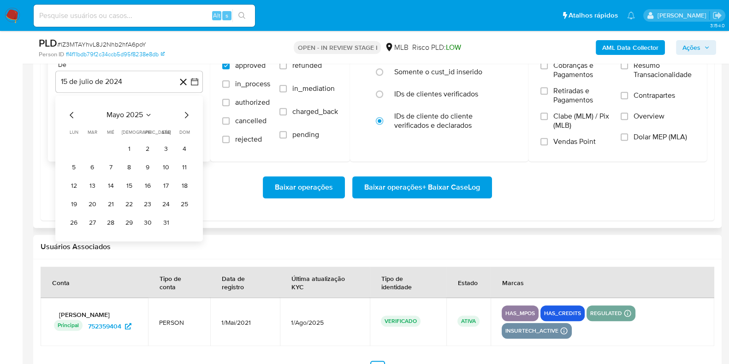
click at [186, 115] on icon "Mes siguiente" at bounding box center [186, 114] width 11 height 11
click at [186, 151] on button "1" at bounding box center [184, 149] width 15 height 15
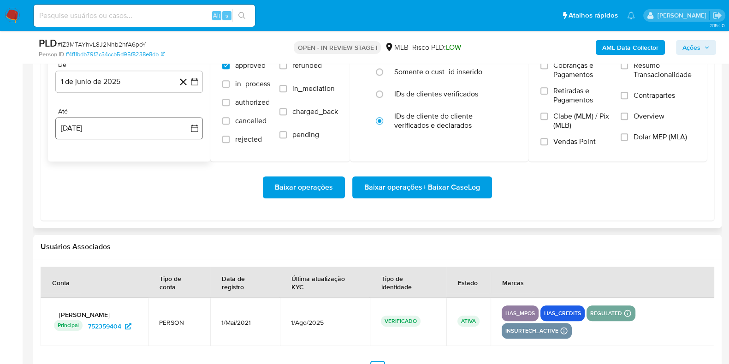
click at [163, 138] on div "De 1 de junio de 2025 1-06-2025 Até 15 de agosto de 2025 15-08-2025" at bounding box center [129, 107] width 162 height 108
click at [154, 132] on button "15 [PERSON_NAME] de 2025" at bounding box center [129, 128] width 148 height 22
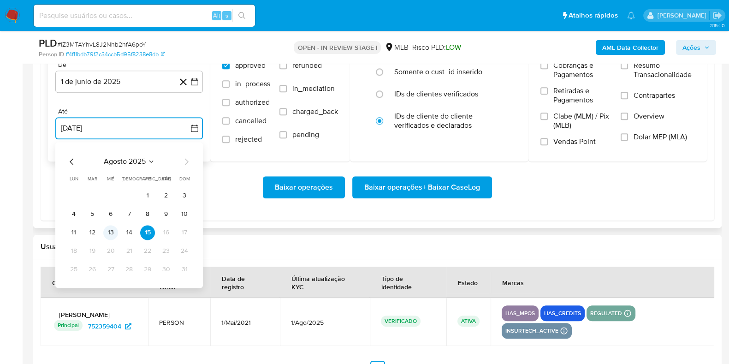
click at [112, 229] on button "13" at bounding box center [110, 232] width 15 height 15
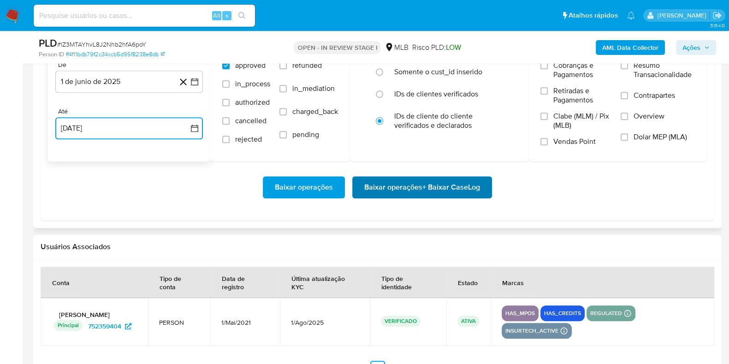
click at [381, 182] on span "Baixar operações + Baixar CaseLog" at bounding box center [422, 187] width 116 height 20
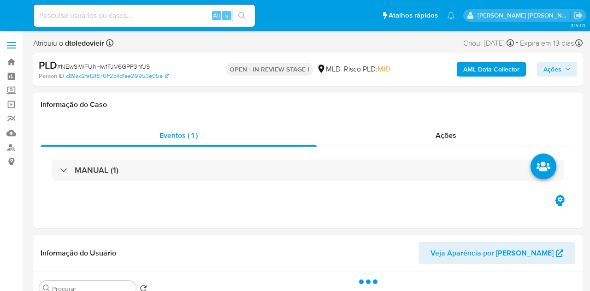
select select "10"
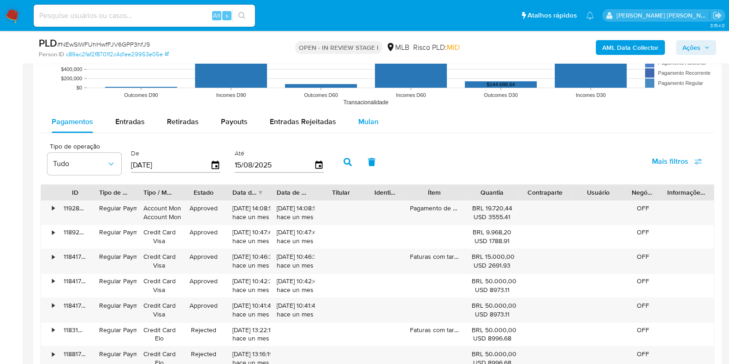
click at [376, 130] on button "Mulan" at bounding box center [368, 122] width 42 height 22
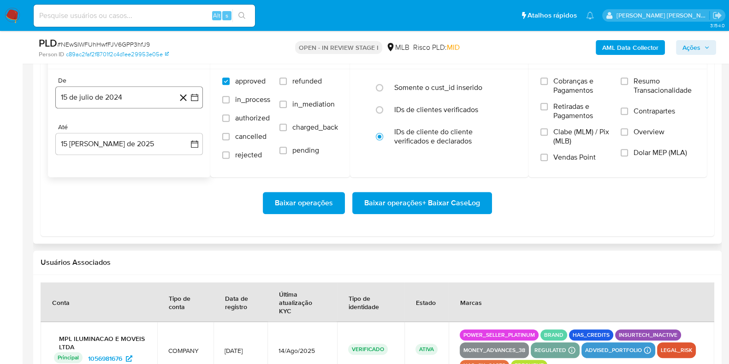
click at [128, 101] on button "15 de julio de 2024" at bounding box center [129, 97] width 148 height 22
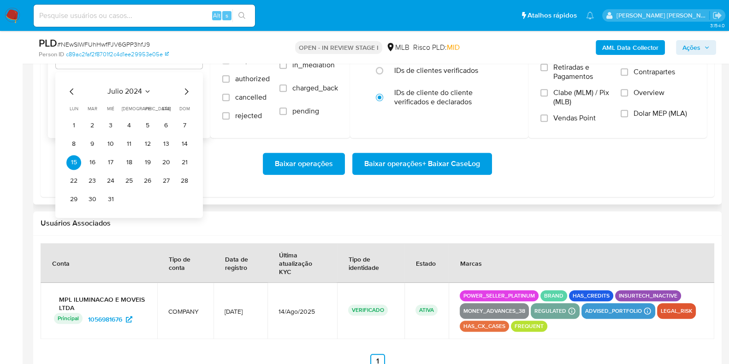
scroll to position [1153, 0]
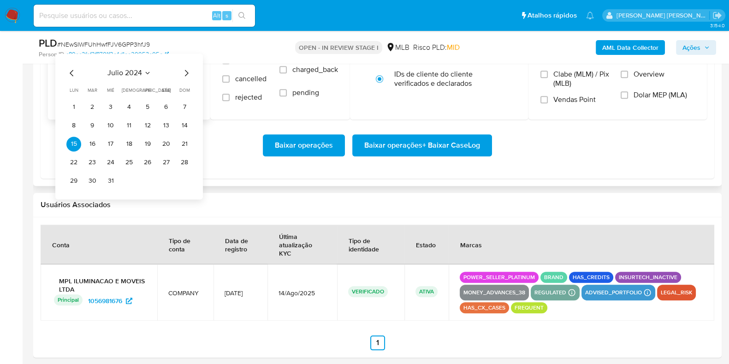
click at [187, 73] on icon "Mes siguiente" at bounding box center [186, 72] width 11 height 11
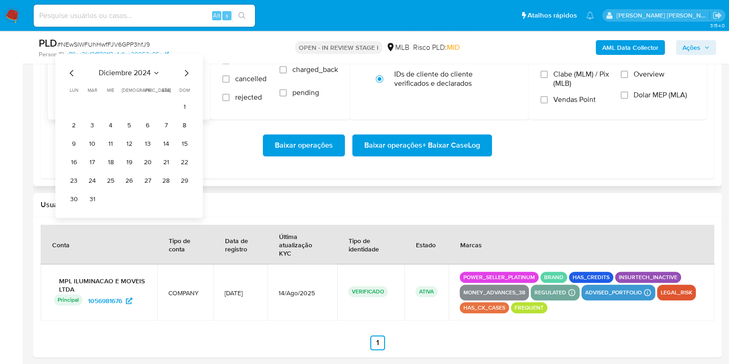
click at [187, 73] on icon "Mes siguiente" at bounding box center [186, 72] width 11 height 11
click at [187, 73] on icon "Mes siguiente" at bounding box center [187, 73] width 4 height 6
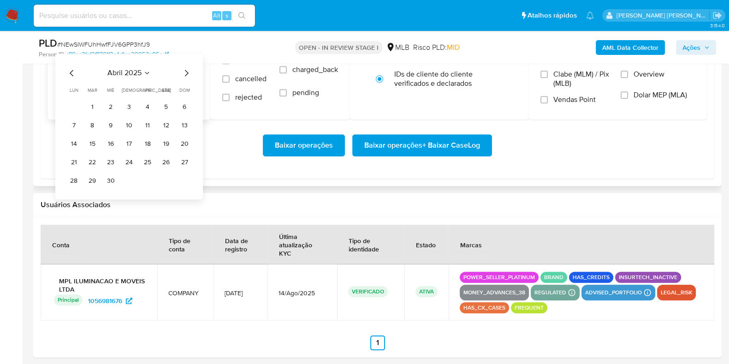
click at [187, 73] on icon "Mes siguiente" at bounding box center [187, 73] width 4 height 6
click at [182, 105] on button "1" at bounding box center [184, 107] width 15 height 15
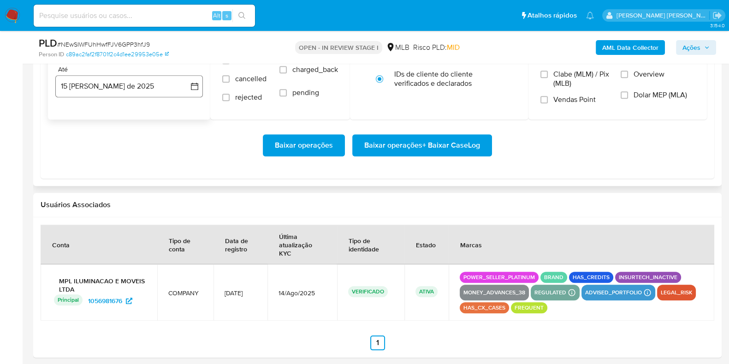
click at [143, 94] on button "15 [PERSON_NAME] de 2025" at bounding box center [129, 86] width 148 height 22
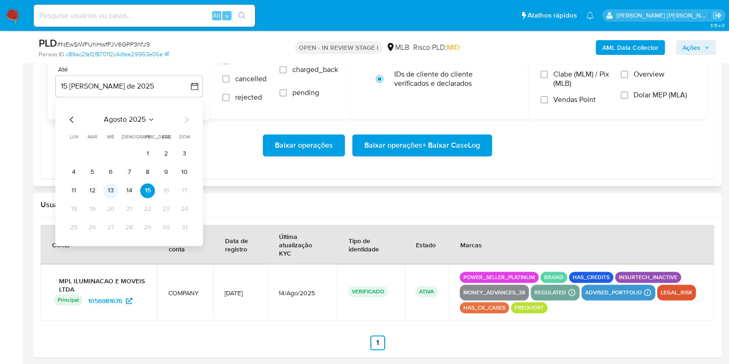
click at [113, 190] on button "13" at bounding box center [110, 190] width 15 height 15
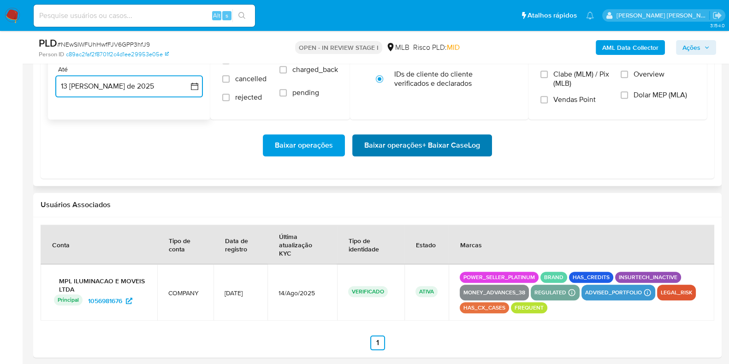
click at [406, 147] on span "Baixar operações + Baixar CaseLog" at bounding box center [422, 145] width 116 height 20
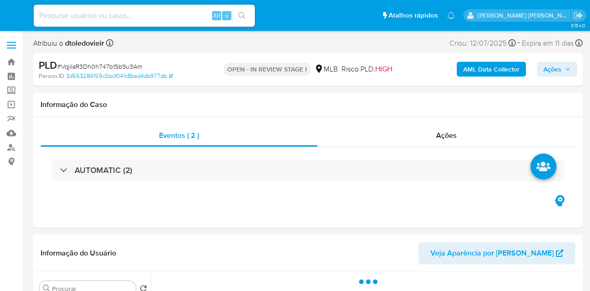
select select "10"
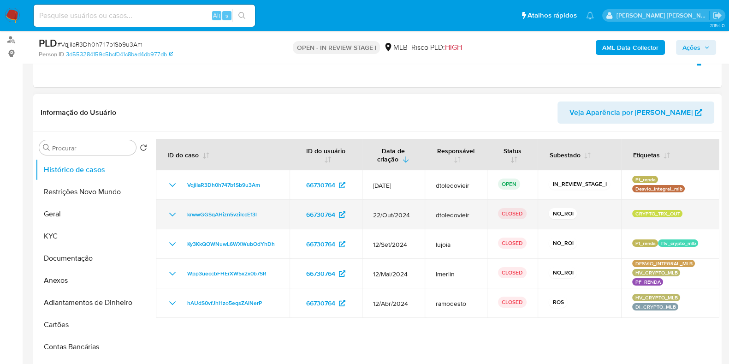
scroll to position [173, 0]
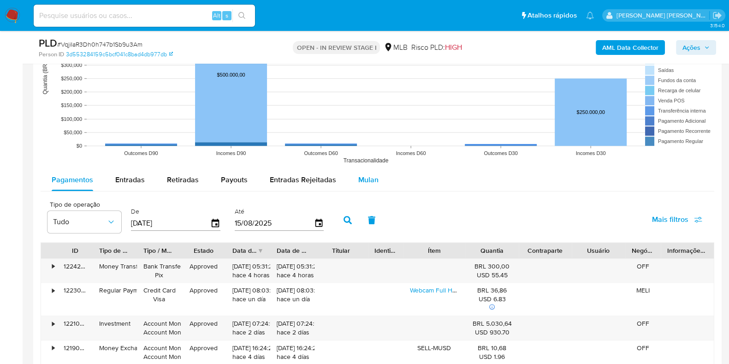
click at [362, 176] on span "Mulan" at bounding box center [368, 179] width 20 height 11
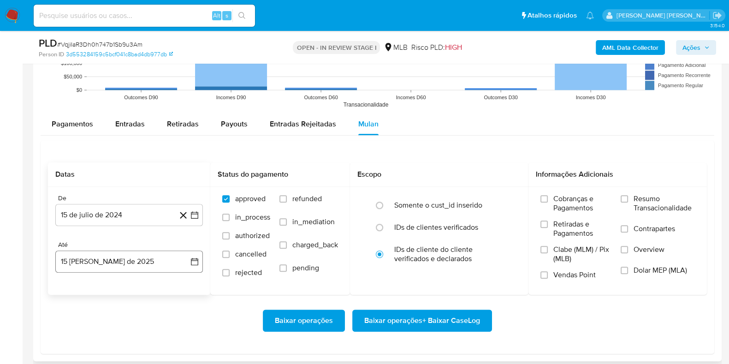
scroll to position [1095, 0]
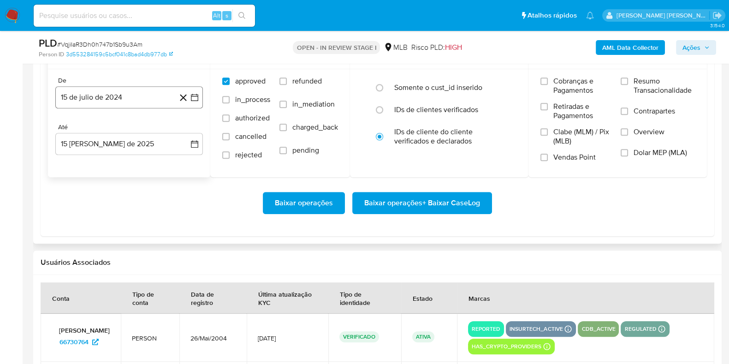
click at [121, 87] on button "15 de julio de 2024" at bounding box center [129, 97] width 148 height 22
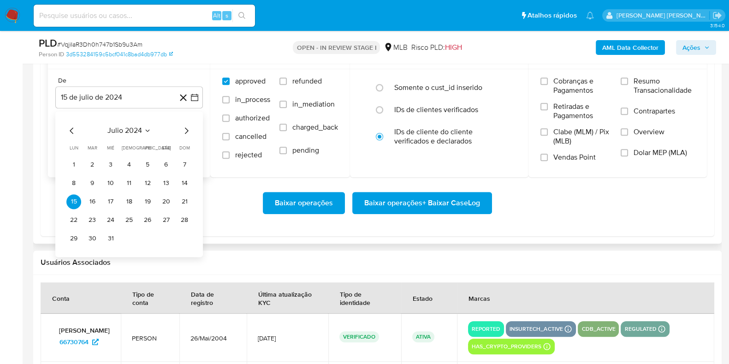
click at [186, 131] on icon "Mes siguiente" at bounding box center [187, 130] width 4 height 6
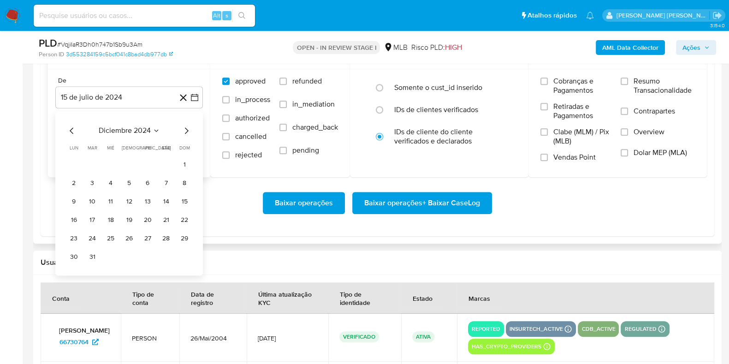
click at [186, 130] on icon "Mes siguiente" at bounding box center [187, 130] width 4 height 6
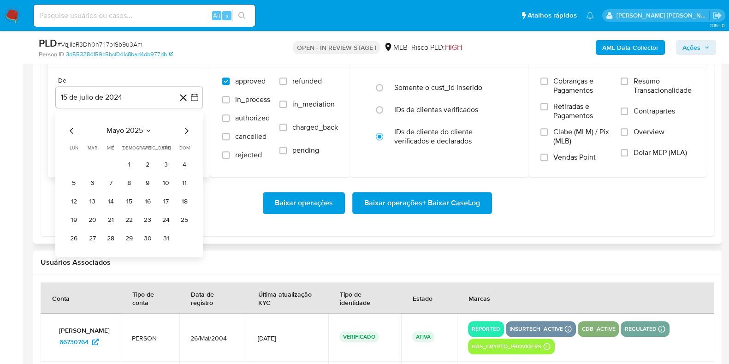
click at [187, 127] on icon "Mes siguiente" at bounding box center [186, 130] width 11 height 11
click at [190, 165] on button "1" at bounding box center [184, 164] width 15 height 15
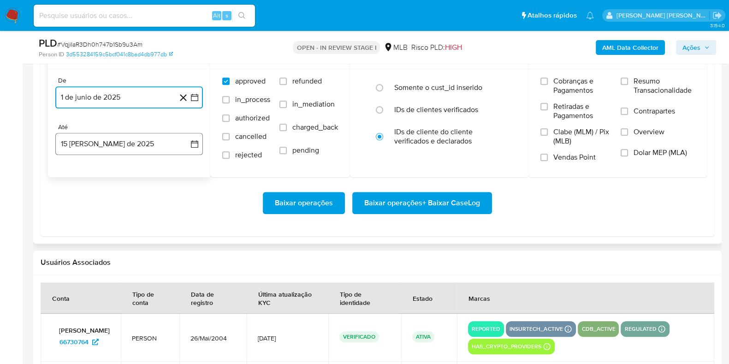
click at [141, 146] on button "15 de agosto de 2025" at bounding box center [129, 144] width 148 height 22
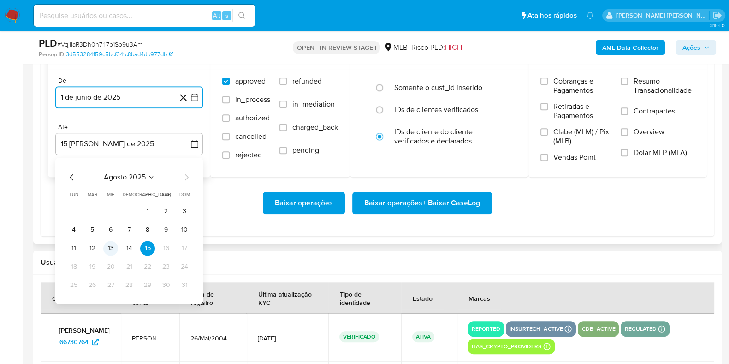
click at [113, 248] on button "13" at bounding box center [110, 248] width 15 height 15
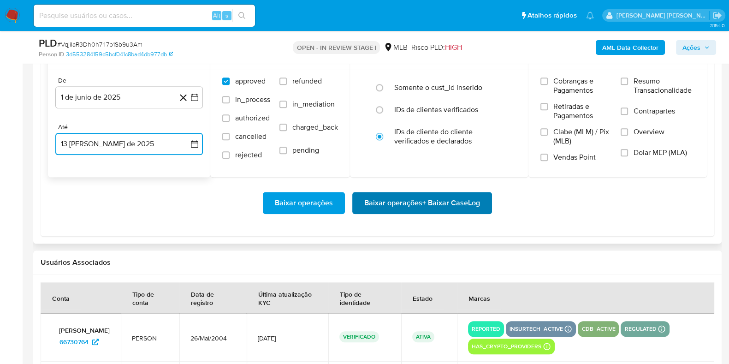
click at [391, 211] on span "Baixar operações + Baixar CaseLog" at bounding box center [422, 203] width 116 height 20
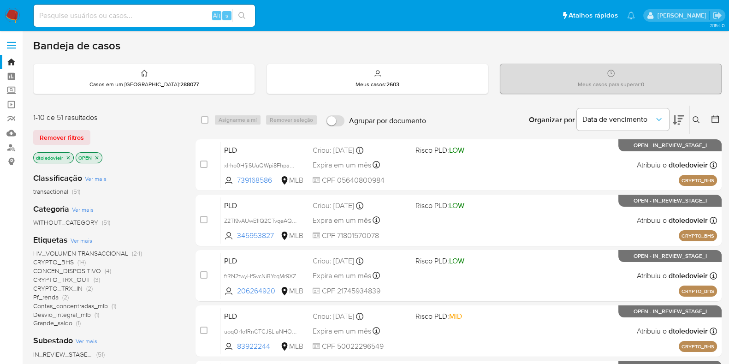
click at [14, 14] on img at bounding box center [13, 16] width 16 height 16
click at [142, 19] on input at bounding box center [144, 16] width 221 height 12
paste input "349662255"
type input "349662255"
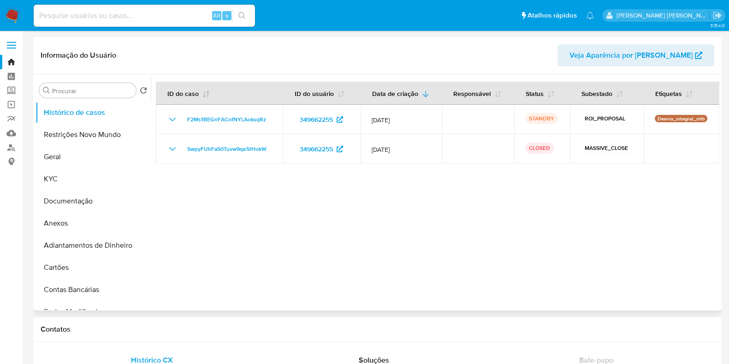
select select "10"
click at [447, 209] on div at bounding box center [435, 192] width 568 height 236
click at [8, 15] on img at bounding box center [13, 16] width 16 height 16
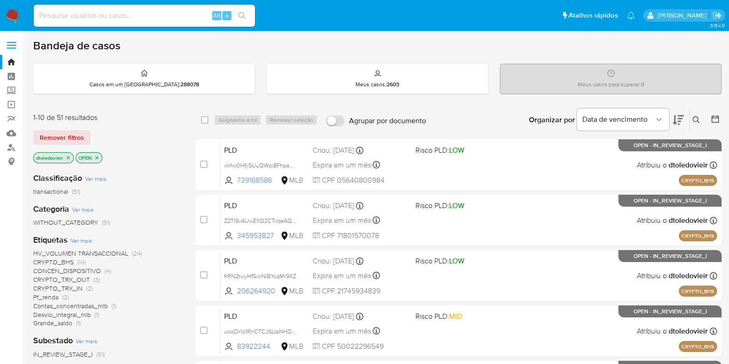
click at [148, 19] on input at bounding box center [144, 16] width 221 height 12
paste input "1419184469"
type input "1419184469"
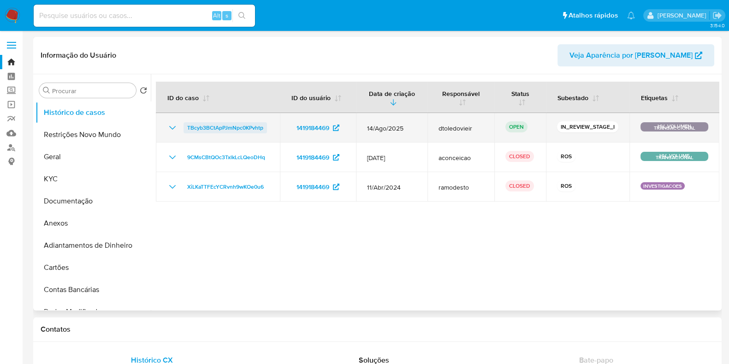
select select "10"
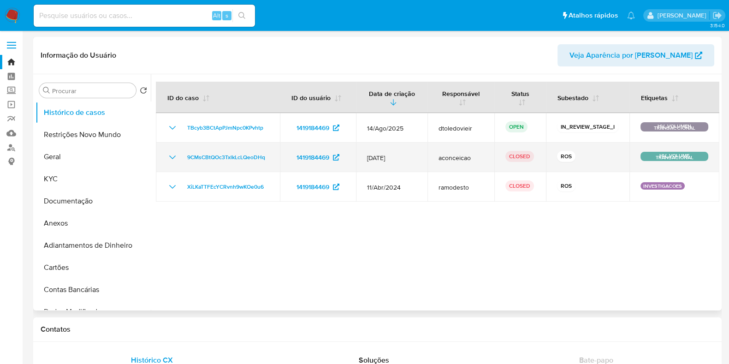
click at [170, 158] on icon "Mostrar/Ocultar" at bounding box center [172, 157] width 11 height 11
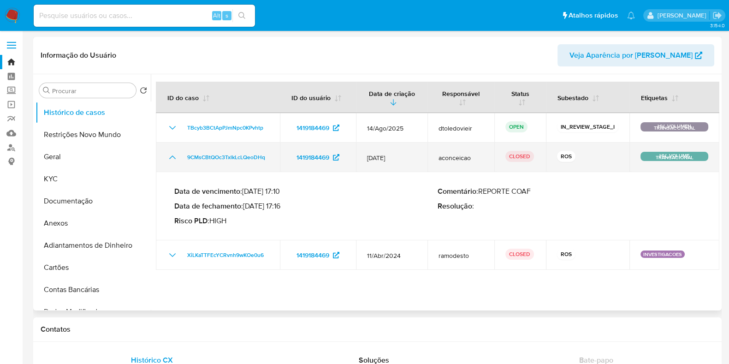
click at [168, 155] on icon "Mostrar/Ocultar" at bounding box center [172, 157] width 11 height 11
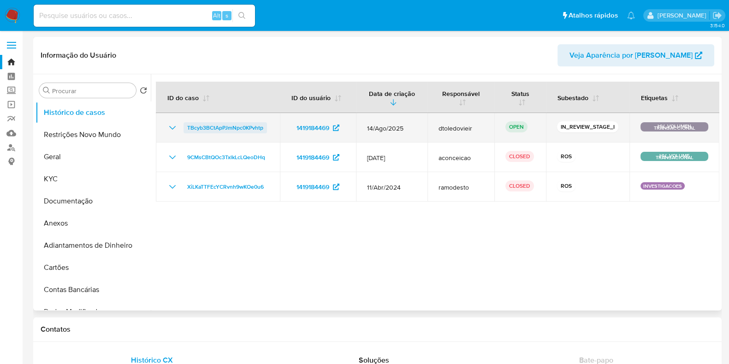
click at [239, 131] on span "TBcyb3BCtApPJmNpc0KPvhtp" at bounding box center [225, 127] width 76 height 11
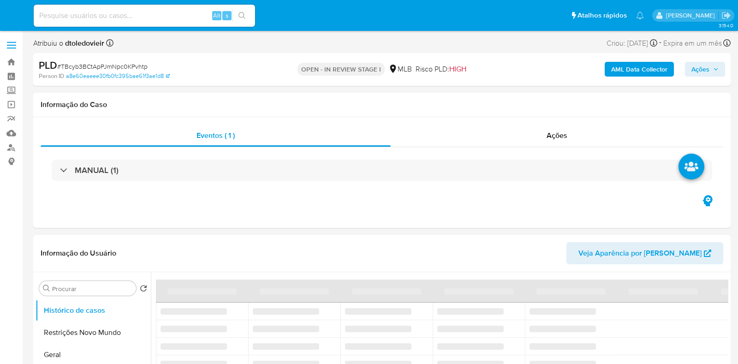
select select "10"
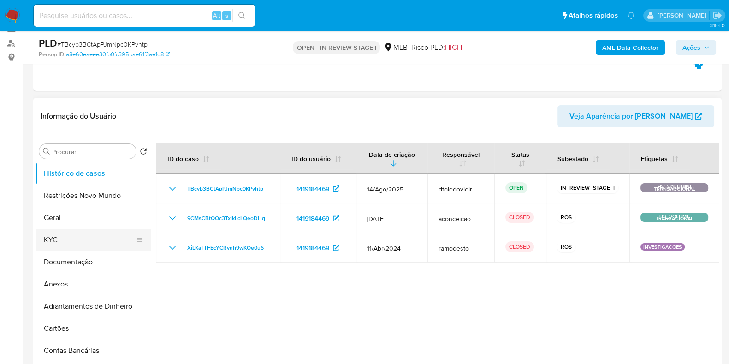
scroll to position [115, 0]
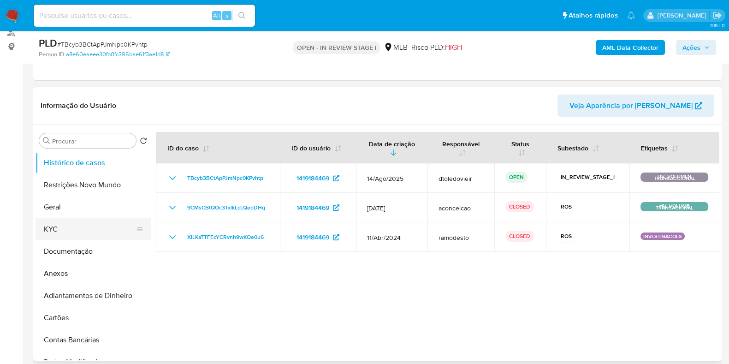
click at [85, 224] on button "KYC" at bounding box center [90, 229] width 108 height 22
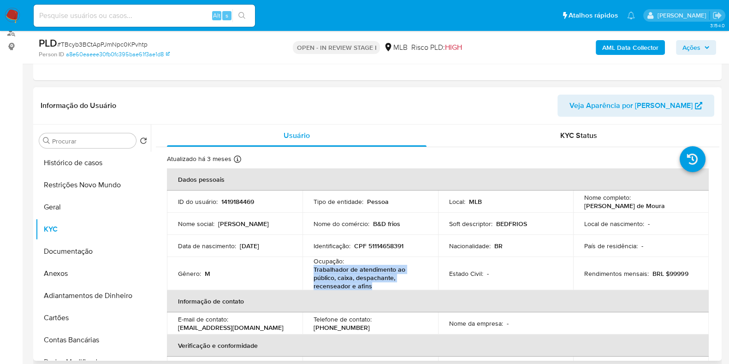
drag, startPoint x: 390, startPoint y: 284, endPoint x: 309, endPoint y: 268, distance: 82.2
click at [309, 268] on td "Ocupação : Trabalhador de atendimento ao público, caixa, despachante, recensead…" at bounding box center [370, 273] width 136 height 33
copy p "Trabalhador de atendimento ao público, caixa, despachante, recenseador e afins"
click at [93, 250] on button "Documentação" at bounding box center [90, 251] width 108 height 22
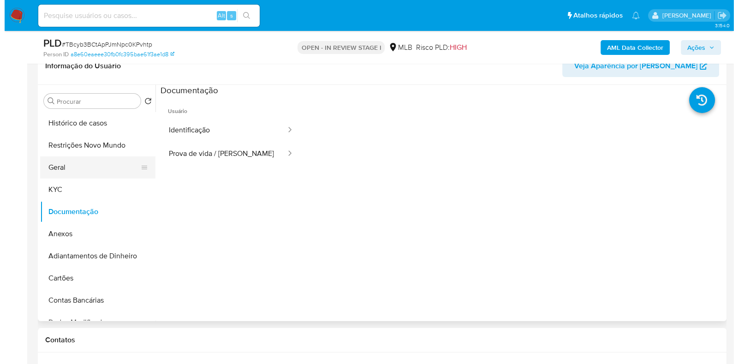
scroll to position [173, 0]
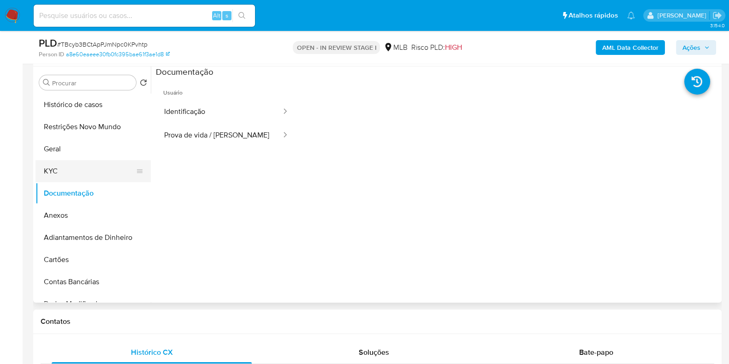
click at [99, 168] on button "KYC" at bounding box center [90, 171] width 108 height 22
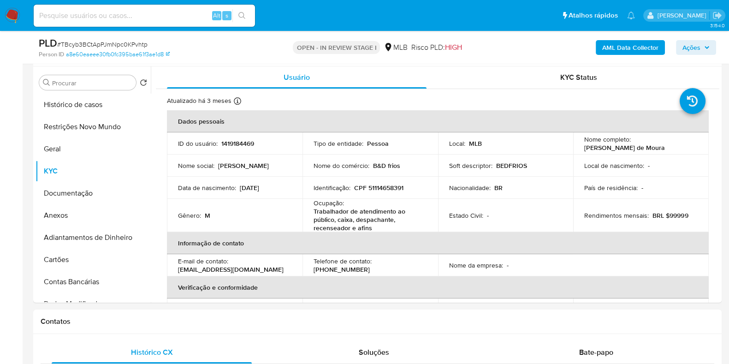
click at [630, 45] on b "AML Data Collector" at bounding box center [630, 47] width 56 height 15
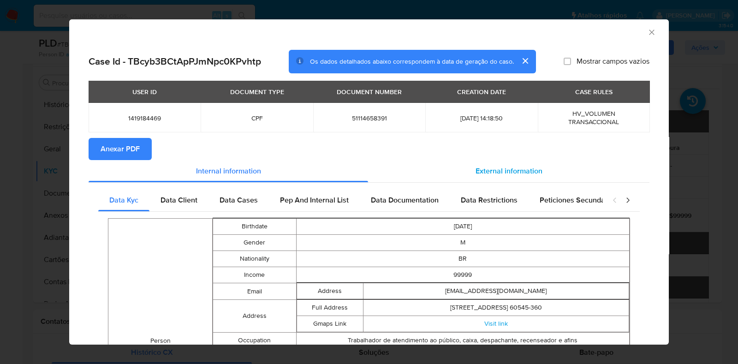
click at [475, 169] on span "External information" at bounding box center [508, 171] width 67 height 11
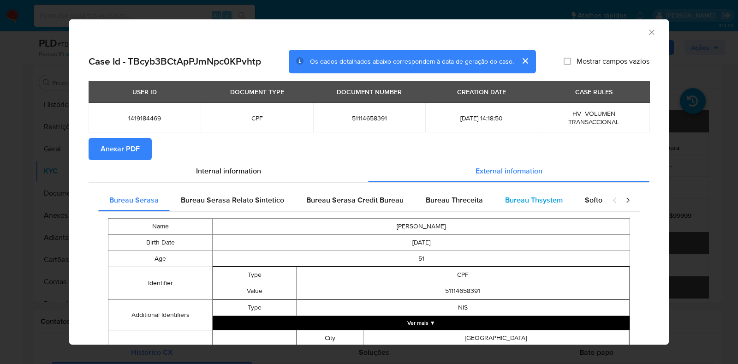
click at [508, 202] on span "Bureau Thsystem" at bounding box center [534, 200] width 58 height 11
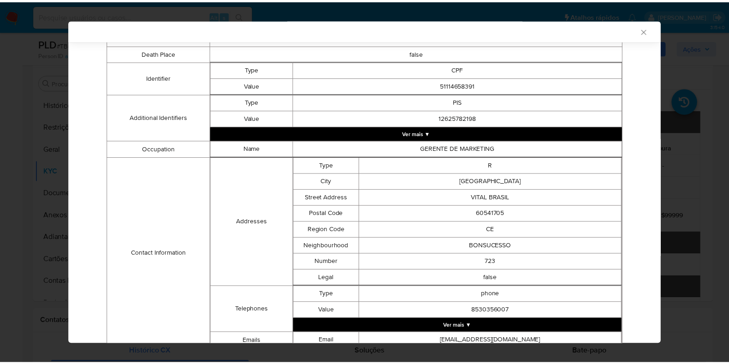
scroll to position [0, 0]
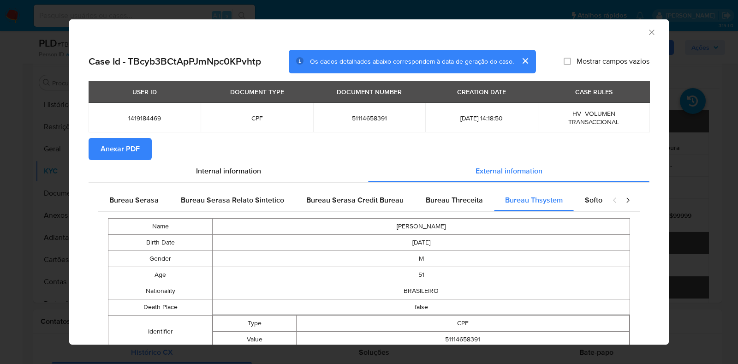
click at [357, 120] on span "51114658391" at bounding box center [369, 118] width 90 height 8
copy span "51114658391"
click at [51, 175] on div "AML Data Collector Case Id - TBcyb3BCtApPJmNpc0KPvhtp Os dados detalhados abaix…" at bounding box center [369, 182] width 738 height 364
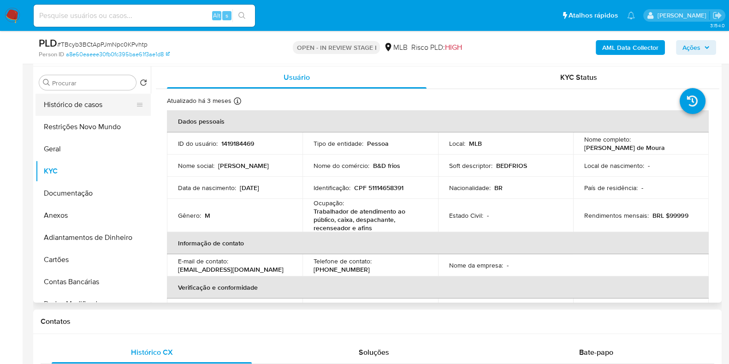
click at [102, 95] on button "Histórico de casos" at bounding box center [90, 105] width 108 height 22
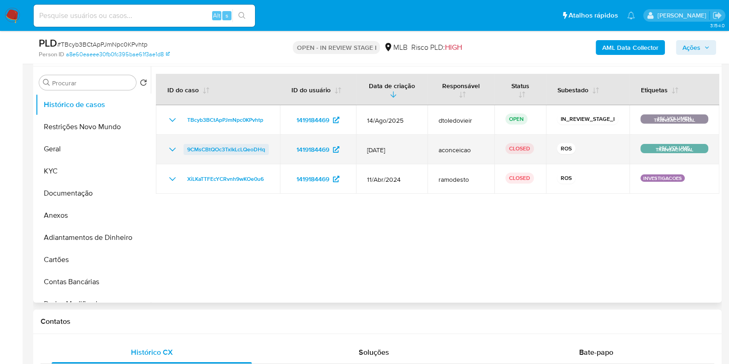
drag, startPoint x: 272, startPoint y: 149, endPoint x: 188, endPoint y: 149, distance: 84.8
click at [188, 149] on td "9CMsCBtQOc3TxlkLcLQeoDHq" at bounding box center [218, 150] width 124 height 30
click at [171, 150] on icon "Mostrar/Ocultar" at bounding box center [172, 149] width 11 height 11
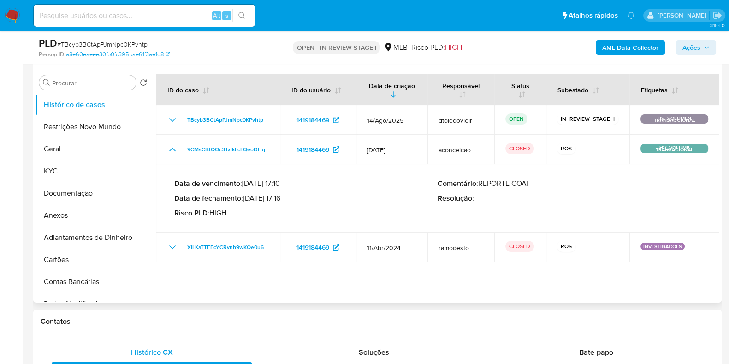
drag, startPoint x: 284, startPoint y: 199, endPoint x: 248, endPoint y: 198, distance: 35.5
click at [248, 198] on p "Data de fechamento : 25/02/2025 17:16" at bounding box center [305, 198] width 263 height 9
click at [710, 53] on button "Ações" at bounding box center [696, 47] width 40 height 15
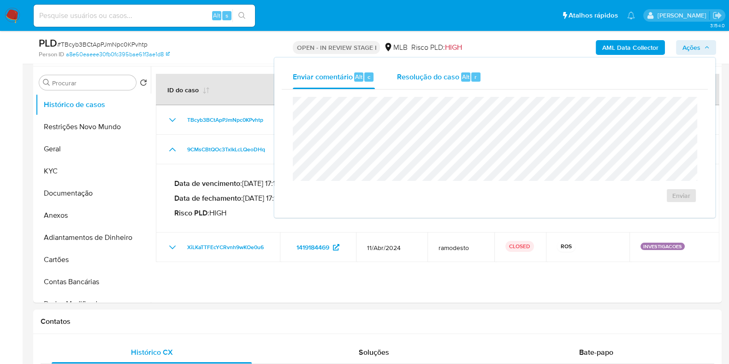
click at [414, 70] on div "Resolução do caso Alt r" at bounding box center [439, 77] width 84 height 24
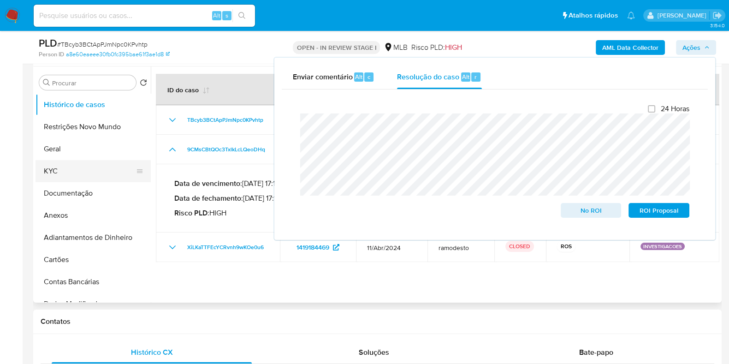
click at [69, 163] on button "KYC" at bounding box center [90, 171] width 108 height 22
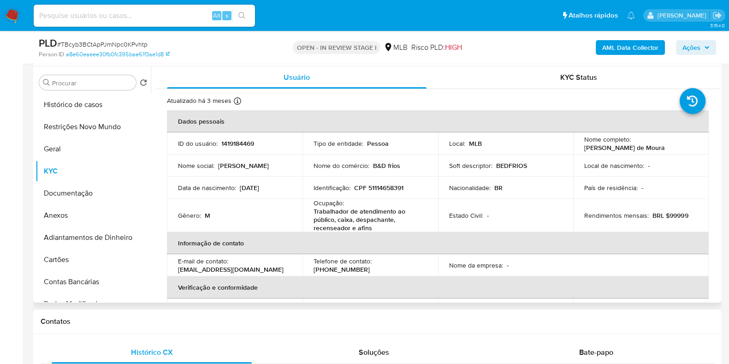
drag, startPoint x: 679, startPoint y: 149, endPoint x: 580, endPoint y: 150, distance: 98.7
click at [580, 150] on td "Nome completo : Adalberto Fernandes de Moura" at bounding box center [641, 143] width 136 height 22
copy p "Adalberto Fernandes de Moura"
click at [386, 190] on p "CPF 51114658391" at bounding box center [378, 187] width 49 height 8
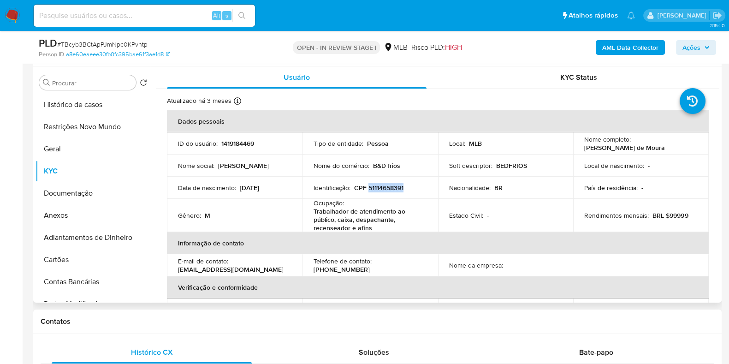
copy p "51114658391"
click at [75, 117] on button "Restrições Novo Mundo" at bounding box center [90, 127] width 108 height 22
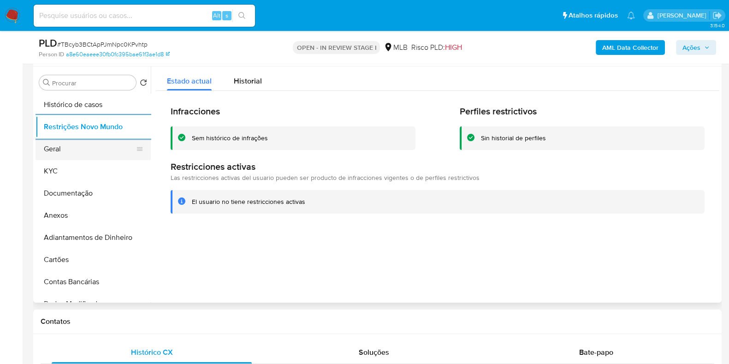
click at [62, 151] on button "Geral" at bounding box center [90, 149] width 108 height 22
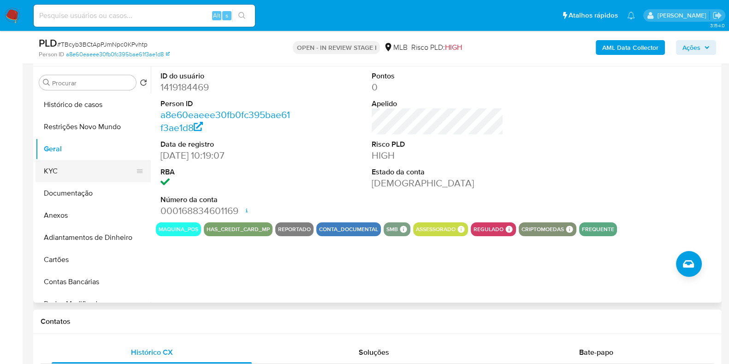
click at [66, 171] on button "KYC" at bounding box center [90, 171] width 108 height 22
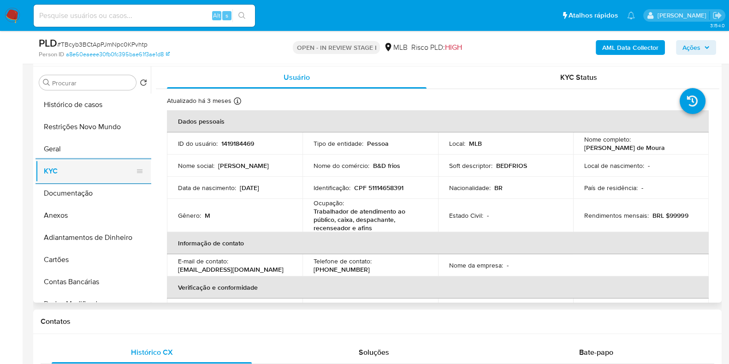
scroll to position [173, 0]
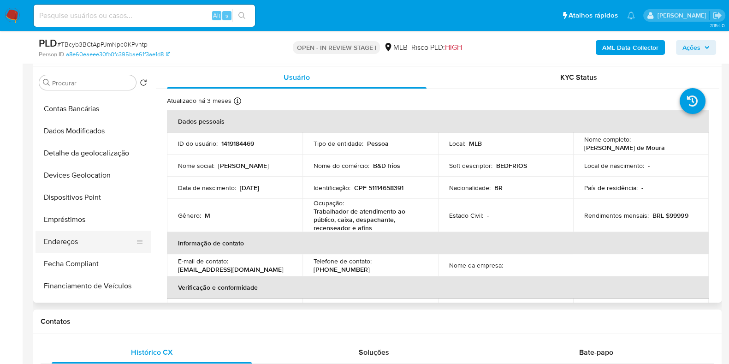
click at [65, 241] on button "Endereços" at bounding box center [90, 242] width 108 height 22
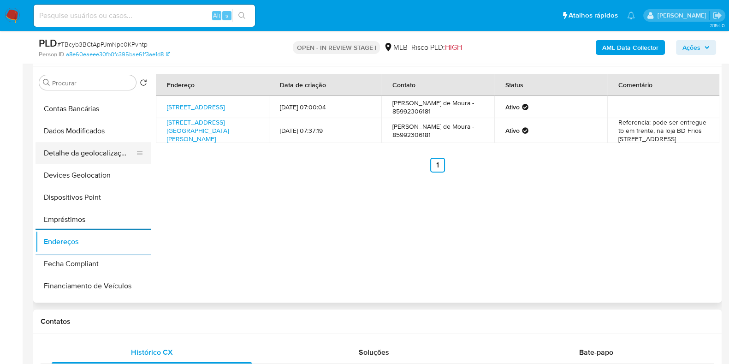
click at [118, 156] on button "Detalhe da geolocalização" at bounding box center [90, 153] width 108 height 22
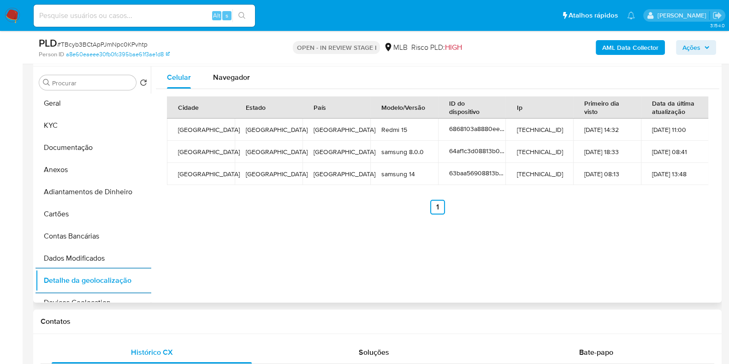
scroll to position [0, 0]
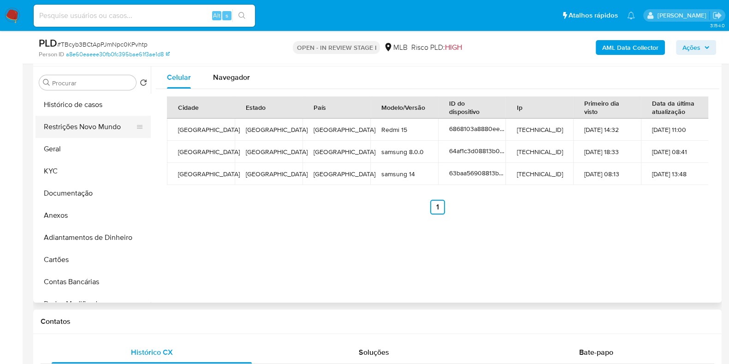
click at [95, 125] on button "Restrições Novo Mundo" at bounding box center [90, 127] width 108 height 22
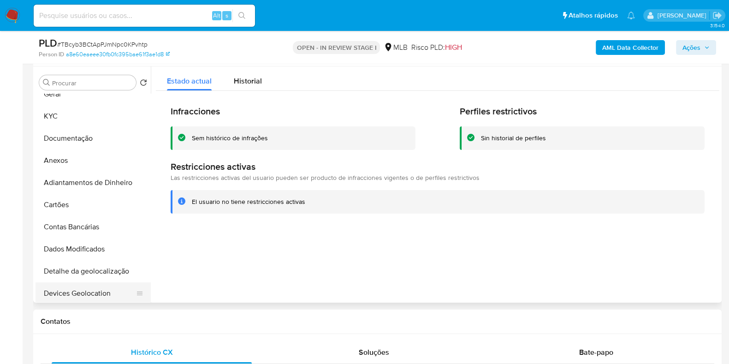
scroll to position [173, 0]
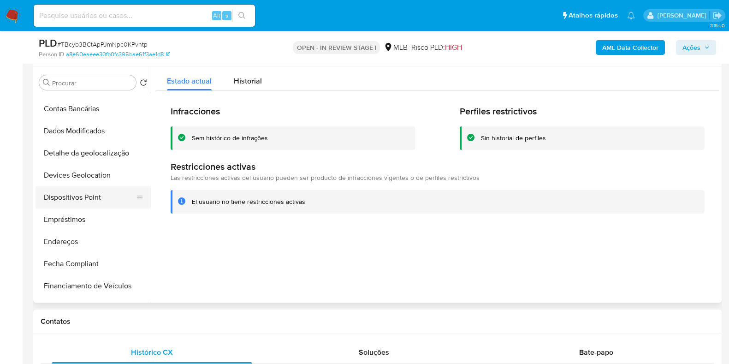
click at [97, 198] on button "Dispositivos Point" at bounding box center [90, 197] width 108 height 22
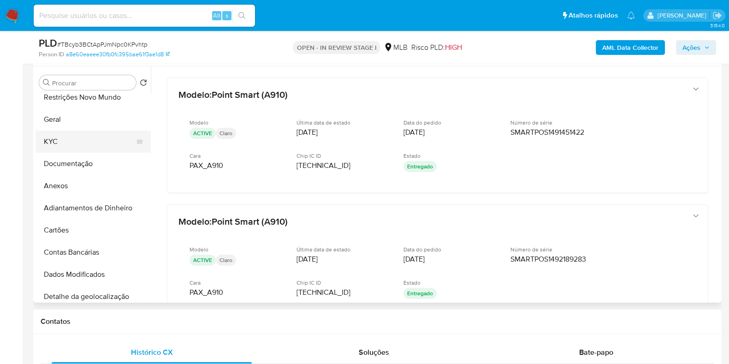
scroll to position [0, 0]
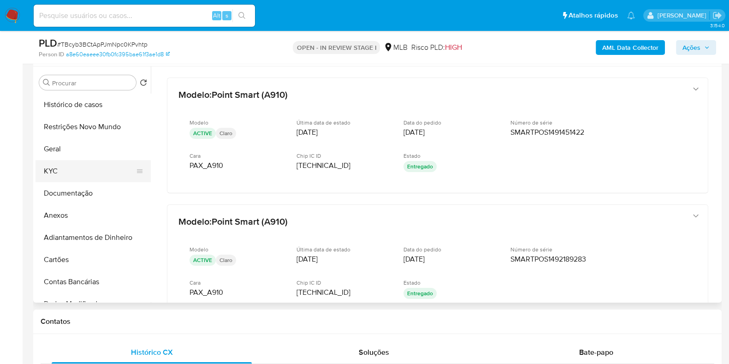
click at [83, 178] on button "KYC" at bounding box center [90, 171] width 108 height 22
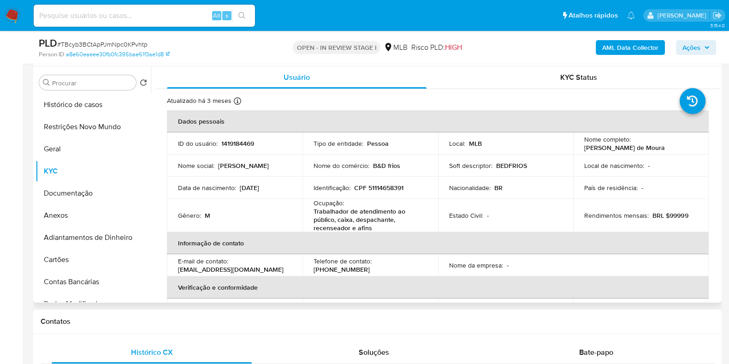
drag, startPoint x: 669, startPoint y: 148, endPoint x: 581, endPoint y: 147, distance: 87.6
click at [581, 147] on td "Nome completo : Adalberto Fernandes de Moura" at bounding box center [641, 143] width 136 height 22
copy p "Adalberto Fernandes de Moura"
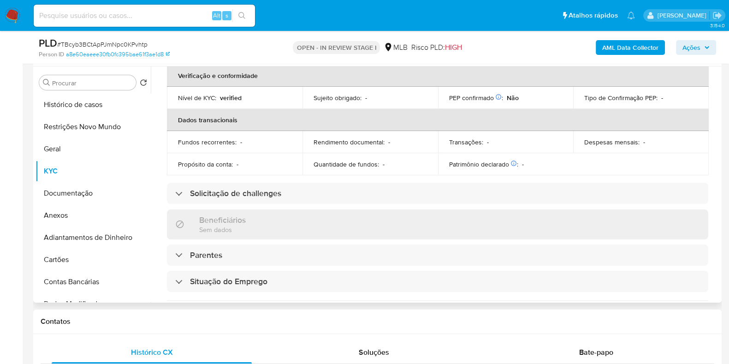
scroll to position [411, 0]
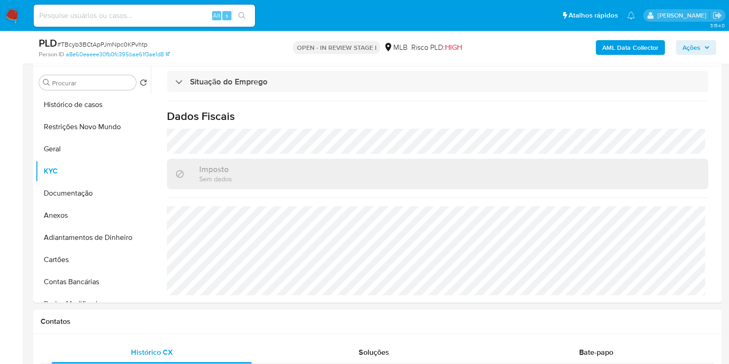
click at [641, 54] on b "AML Data Collector" at bounding box center [630, 47] width 56 height 15
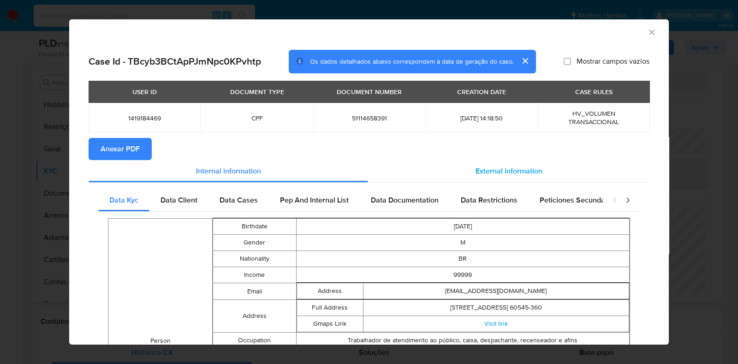
click at [530, 170] on span "External information" at bounding box center [508, 171] width 67 height 11
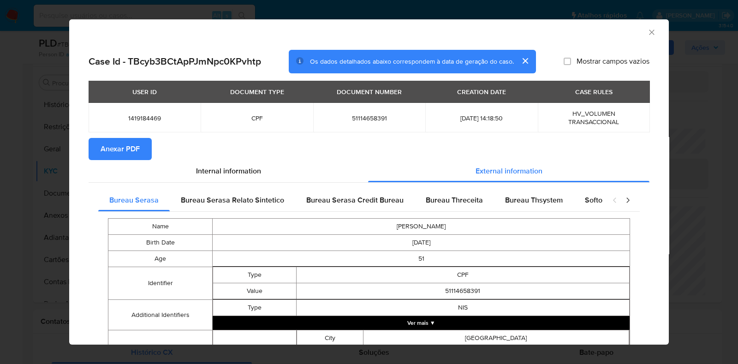
click at [145, 146] on button "Anexar PDF" at bounding box center [120, 149] width 63 height 22
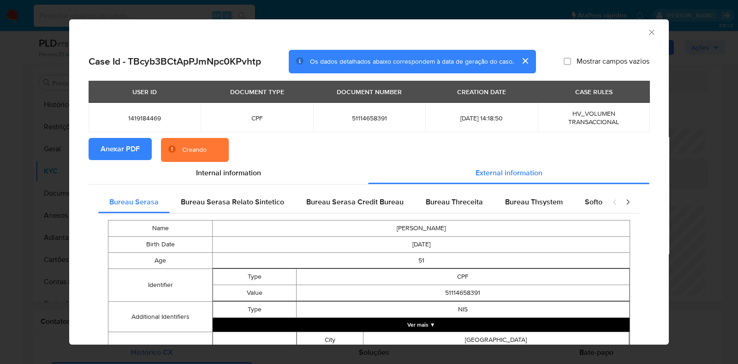
click at [21, 121] on div "AML Data Collector Case Id - TBcyb3BCtApPJmNpc0KPvhtp Os dados detalhados abaix…" at bounding box center [369, 182] width 738 height 364
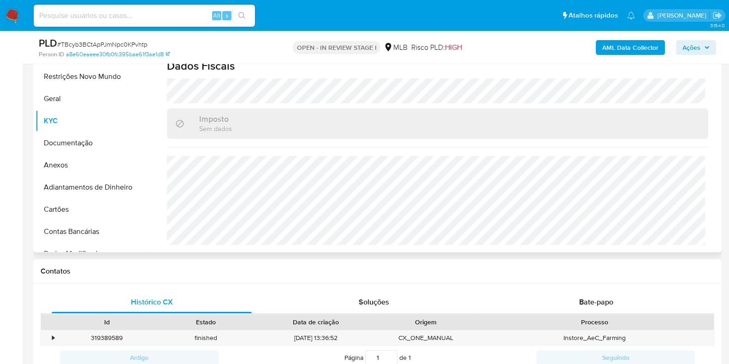
scroll to position [173, 0]
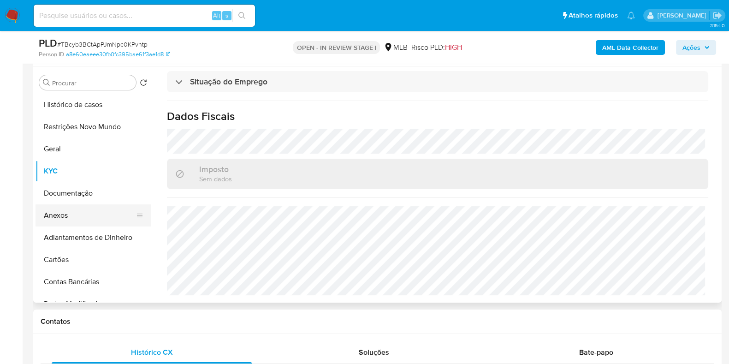
click at [99, 219] on button "Anexos" at bounding box center [90, 215] width 108 height 22
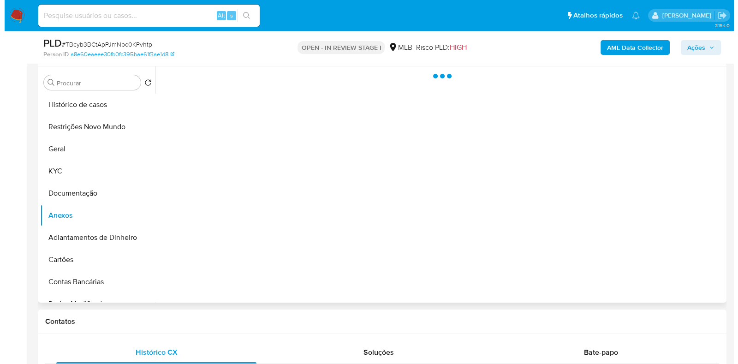
scroll to position [0, 0]
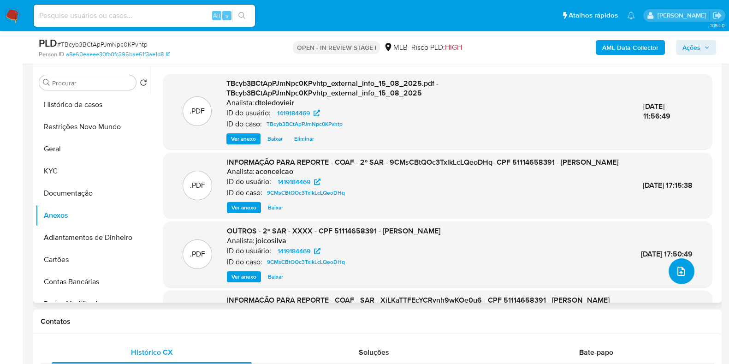
click at [685, 268] on button "upload-file" at bounding box center [682, 271] width 26 height 26
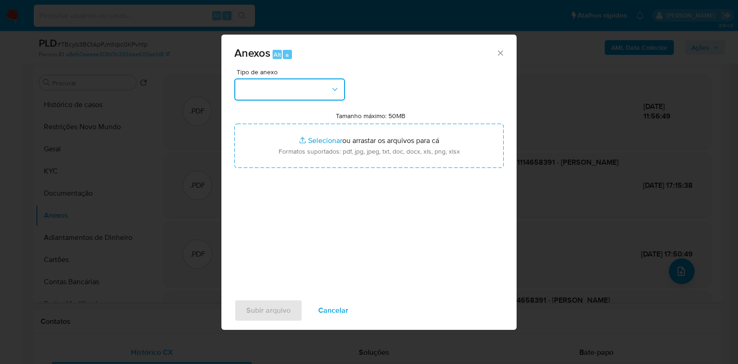
click at [287, 86] on button "button" at bounding box center [289, 89] width 111 height 22
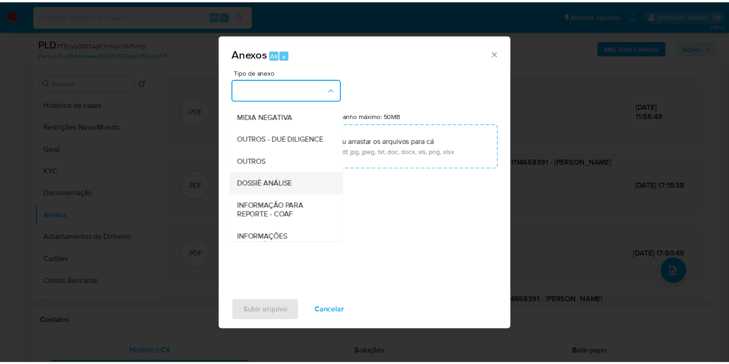
scroll to position [142, 0]
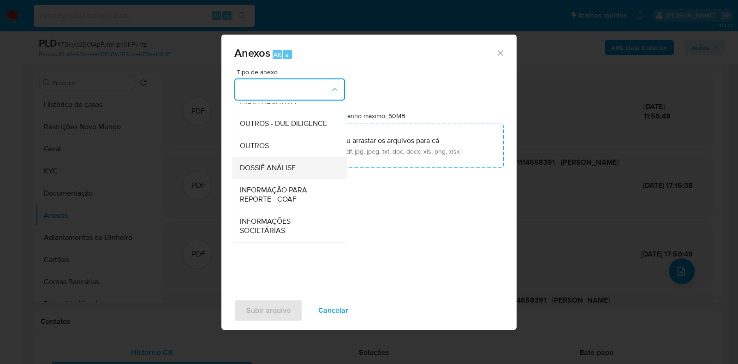
click at [272, 172] on span "DOSSIÊ ANÁLISE" at bounding box center [268, 167] width 56 height 9
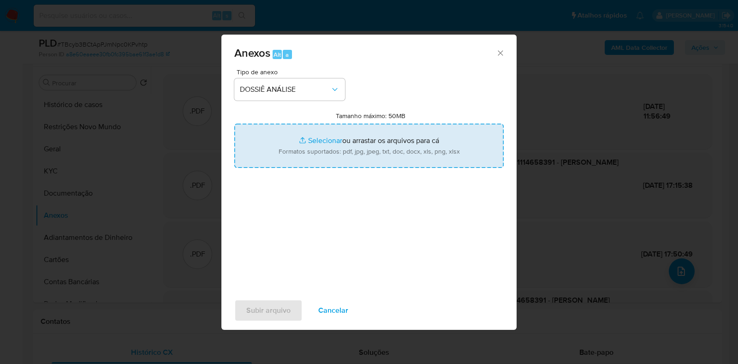
type input "C:\fakepath\CPF 51114658391 - ADALBERTO FERNANDES DE MOURA.pdf"
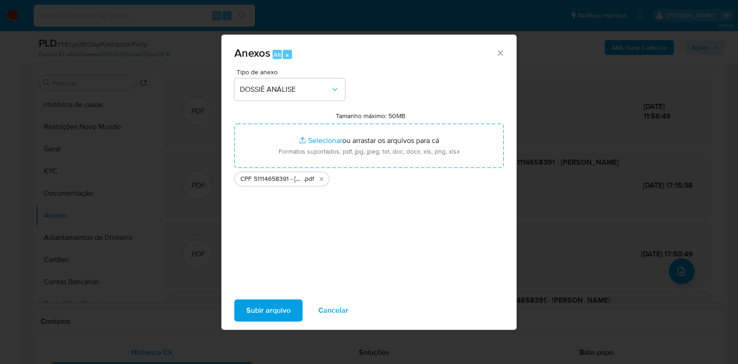
click at [276, 309] on span "Subir arquivo" at bounding box center [268, 310] width 44 height 20
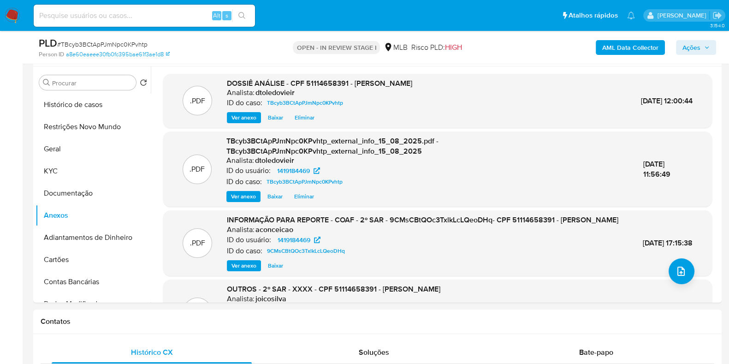
click at [690, 47] on span "Ações" at bounding box center [691, 47] width 18 height 15
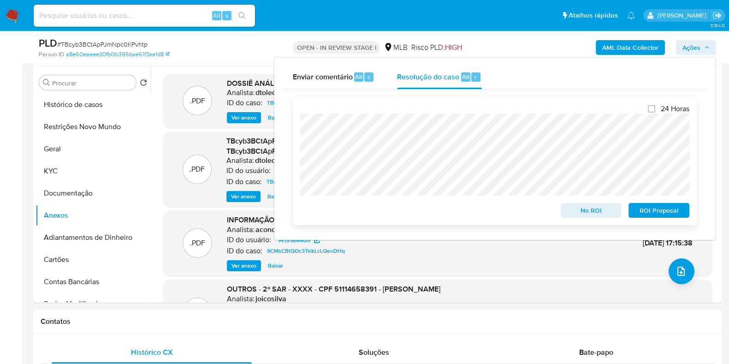
click at [583, 208] on span "No ROI" at bounding box center [591, 210] width 48 height 13
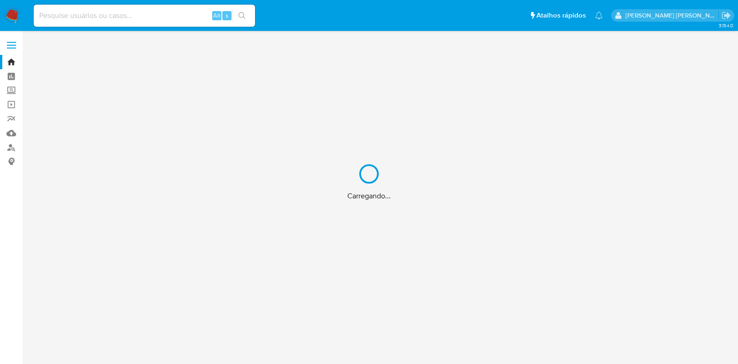
click at [134, 19] on div "Carregando..." at bounding box center [369, 182] width 738 height 364
click at [135, 18] on div "Carregando..." at bounding box center [369, 182] width 738 height 364
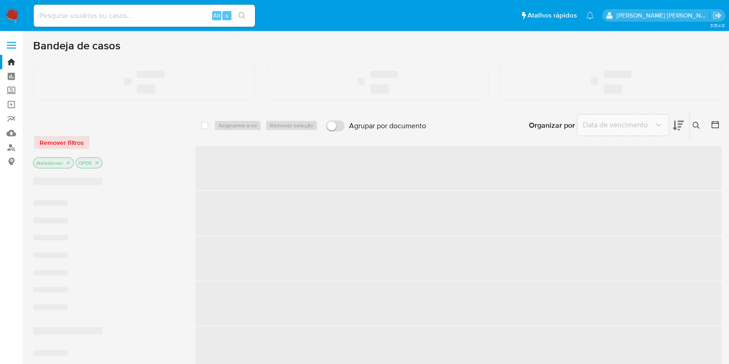
click at [136, 18] on input at bounding box center [144, 16] width 221 height 12
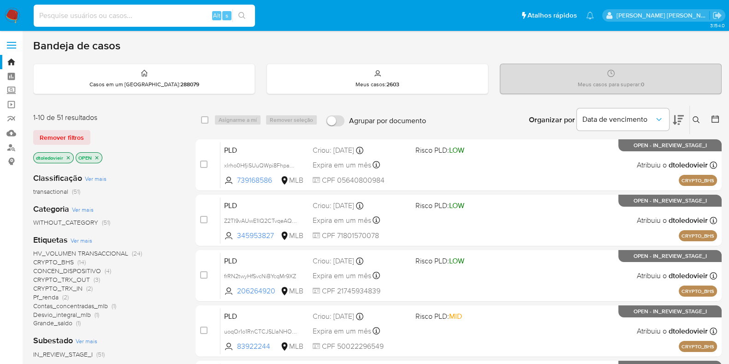
paste input "1755110884"
type input "1755110884"
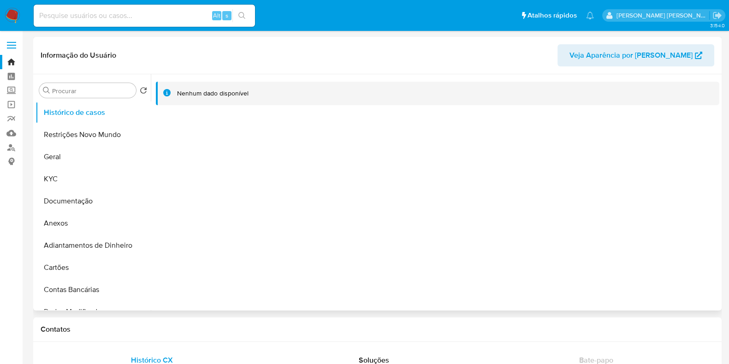
select select "10"
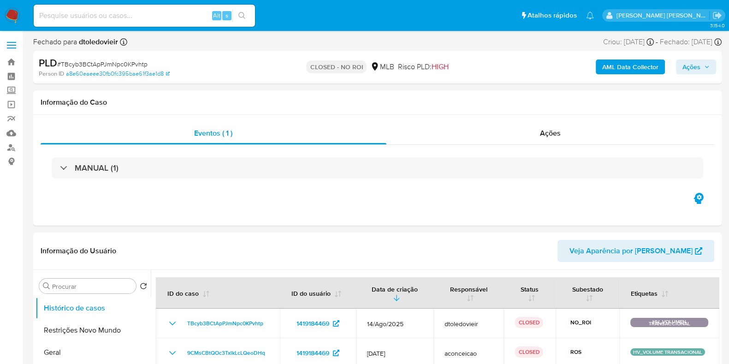
select select "10"
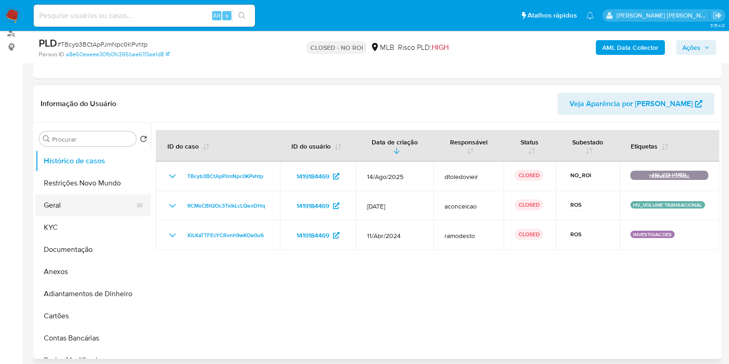
scroll to position [115, 0]
click at [76, 206] on button "Geral" at bounding box center [90, 205] width 108 height 22
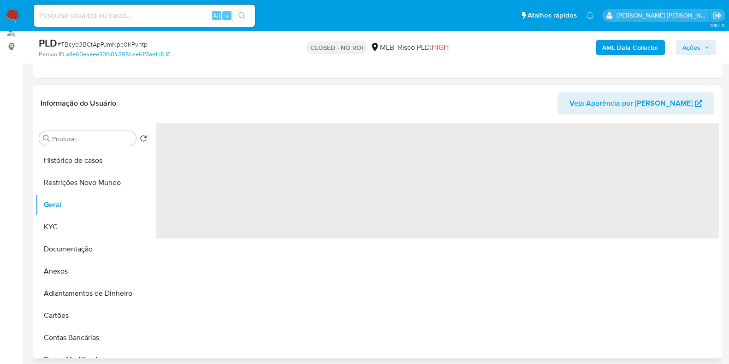
click at [188, 138] on span "‌" at bounding box center [437, 180] width 563 height 115
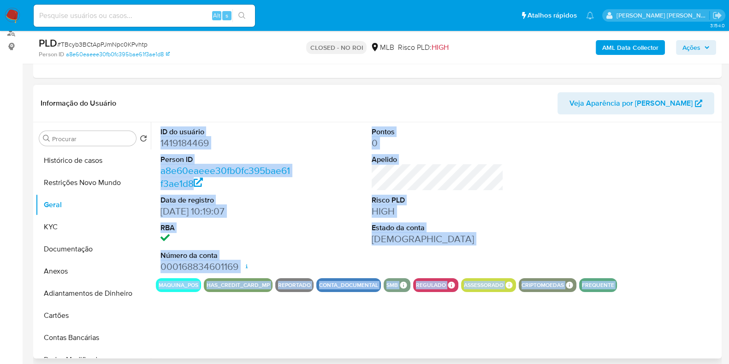
click at [190, 137] on dd "1419184469" at bounding box center [226, 142] width 132 height 13
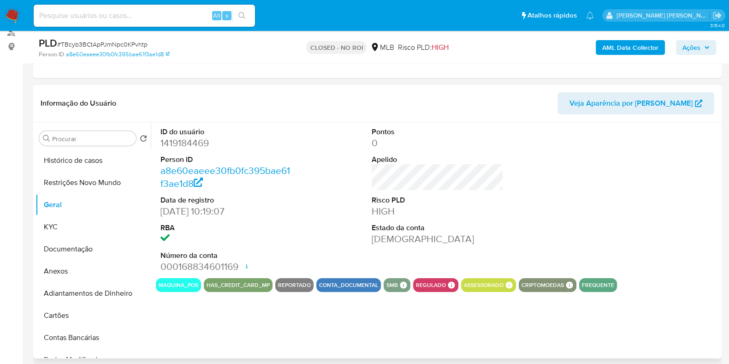
click at [186, 139] on dd "1419184469" at bounding box center [226, 142] width 132 height 13
copy dd "1419184469"
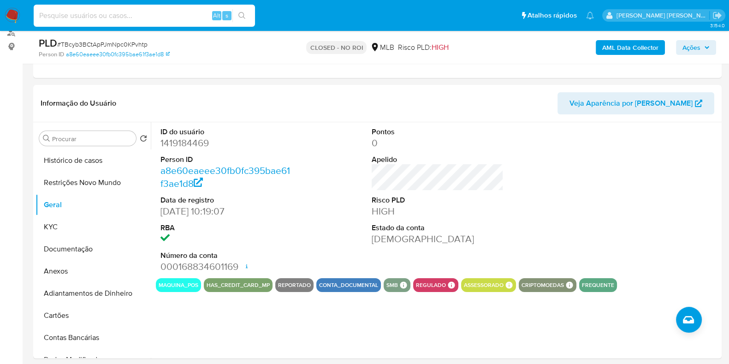
click at [161, 17] on input at bounding box center [144, 16] width 221 height 12
paste input "129567393"
type input "129567393"
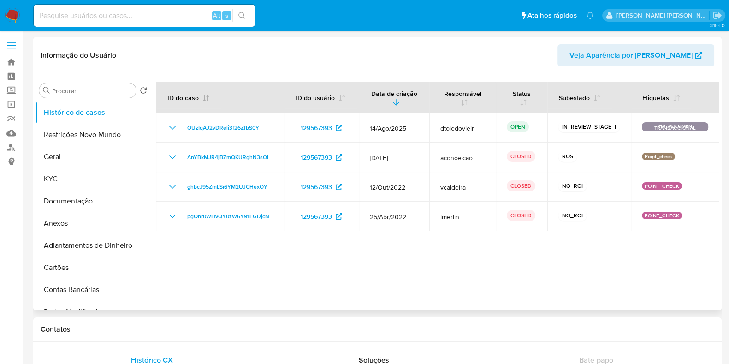
select select "10"
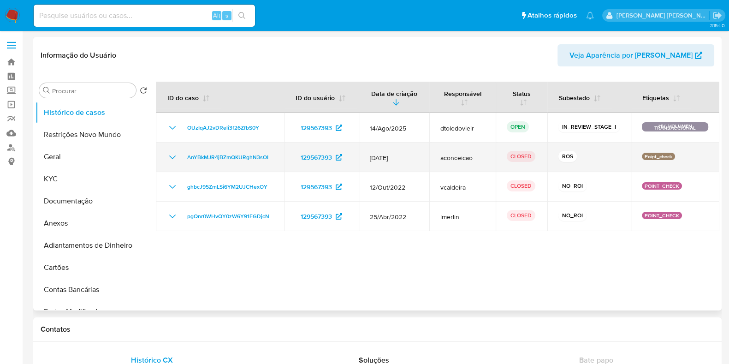
click at [174, 154] on icon "Mostrar/Ocultar" at bounding box center [172, 157] width 11 height 11
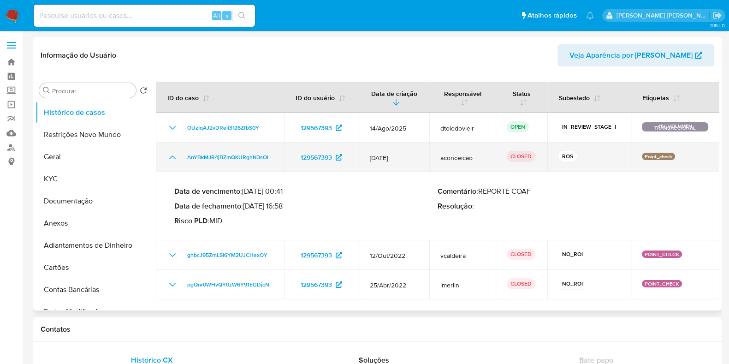
click at [174, 154] on icon "Mostrar/Ocultar" at bounding box center [172, 157] width 11 height 11
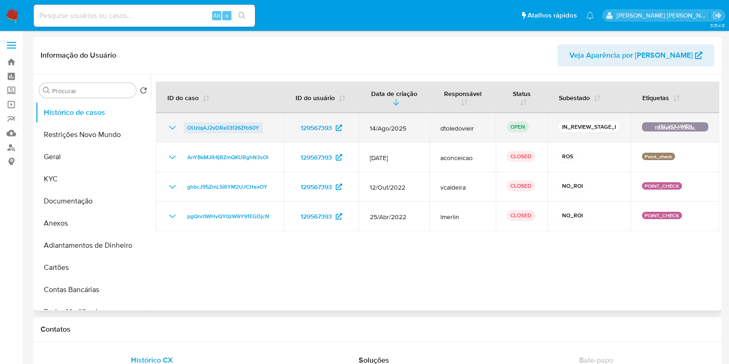
click at [200, 129] on span "OUzIqAJ2vDReli3f26ZfbS0Y" at bounding box center [223, 127] width 72 height 11
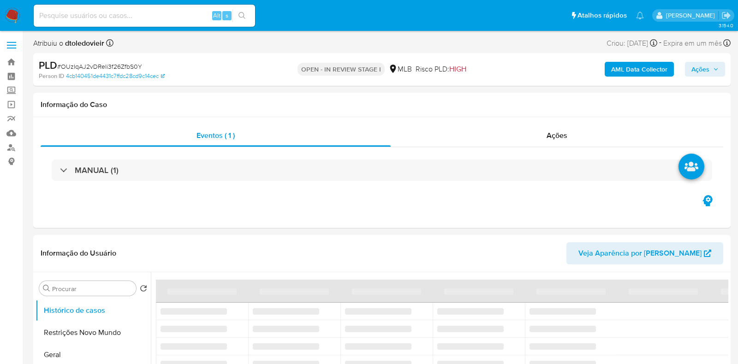
select select "10"
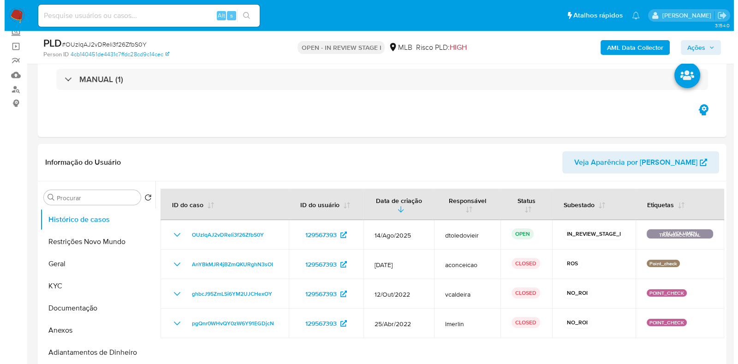
scroll to position [115, 0]
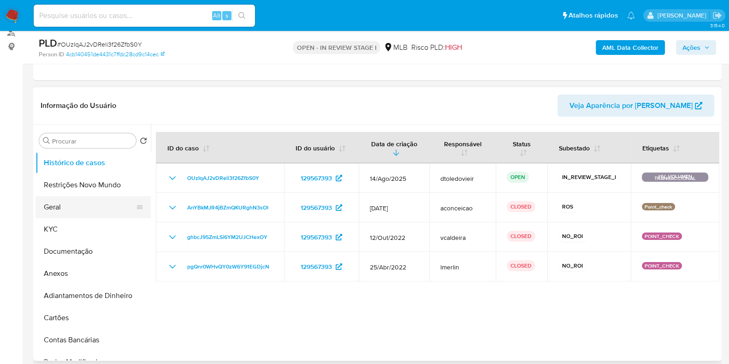
click at [61, 212] on button "Geral" at bounding box center [90, 207] width 108 height 22
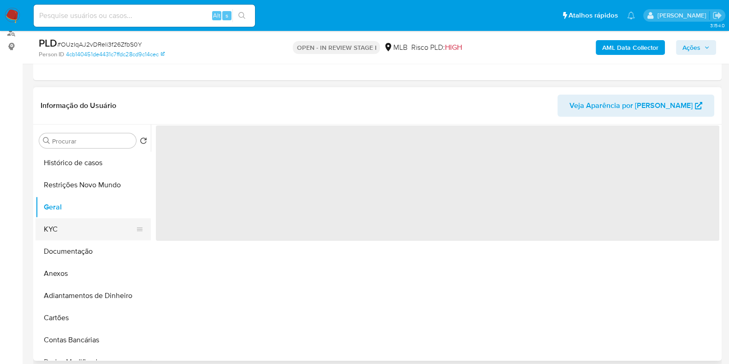
click at [55, 225] on button "KYC" at bounding box center [90, 229] width 108 height 22
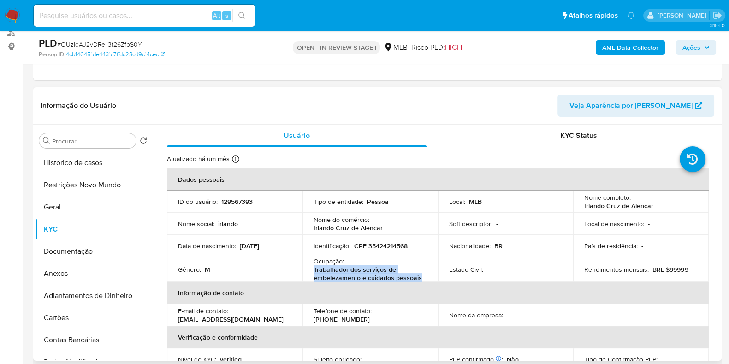
drag, startPoint x: 424, startPoint y: 278, endPoint x: 309, endPoint y: 271, distance: 114.5
click at [309, 271] on td "Ocupação : Trabalhador dos serviços de embelezamento e cuidados pessoais" at bounding box center [370, 269] width 136 height 25
copy p "Trabalhador dos serviços de embelezamento e cuidados pessoais"
click at [87, 260] on button "Documentação" at bounding box center [90, 251] width 108 height 22
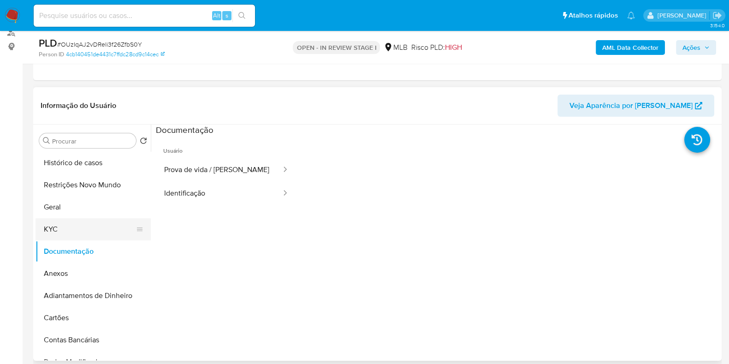
click at [74, 225] on button "KYC" at bounding box center [90, 229] width 108 height 22
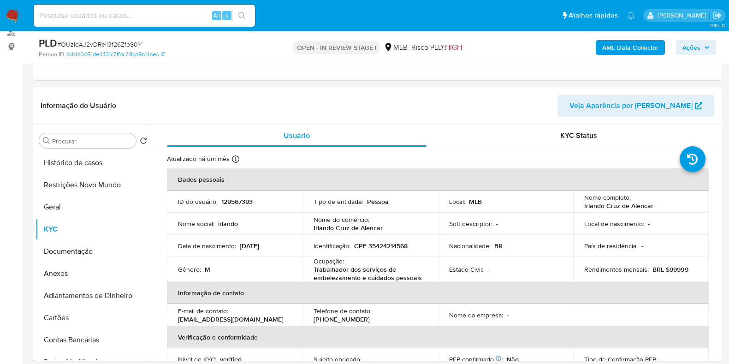
click at [622, 48] on b "AML Data Collector" at bounding box center [630, 47] width 56 height 15
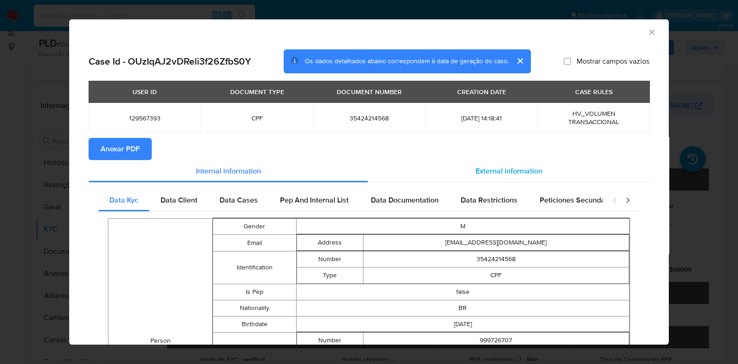
click at [494, 168] on span "External information" at bounding box center [508, 171] width 67 height 11
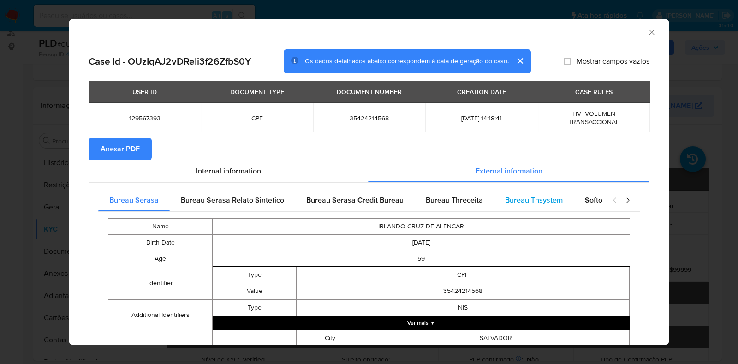
click at [517, 200] on span "Bureau Thsystem" at bounding box center [534, 200] width 58 height 11
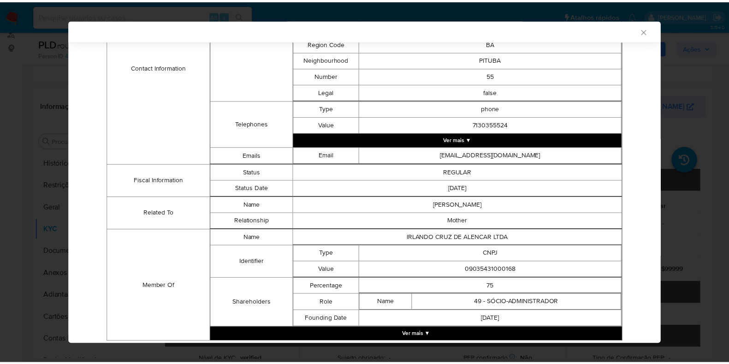
scroll to position [426, 0]
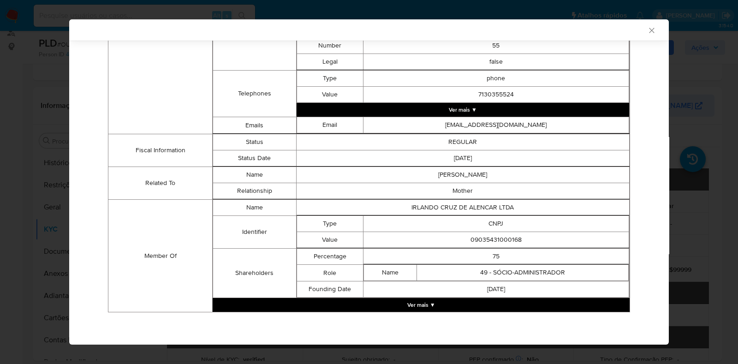
click at [475, 239] on td "09035431000168" at bounding box center [496, 240] width 266 height 16
copy td "09035431000168"
click at [47, 217] on div "AML Data Collector Case Id - OUzIqAJ2vDReli3f26ZfbS0Y Os dados detalhados abaix…" at bounding box center [369, 182] width 738 height 364
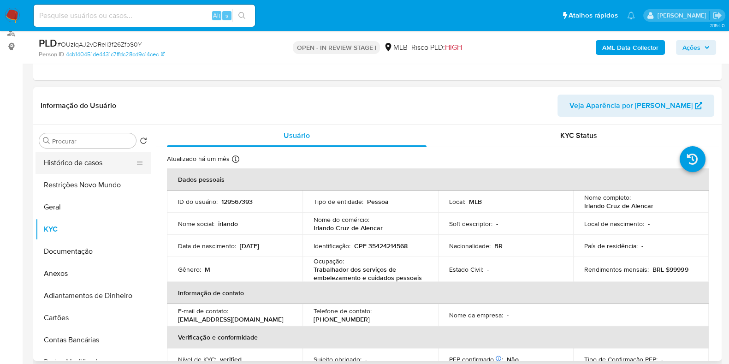
click at [106, 170] on button "Histórico de casos" at bounding box center [90, 163] width 108 height 22
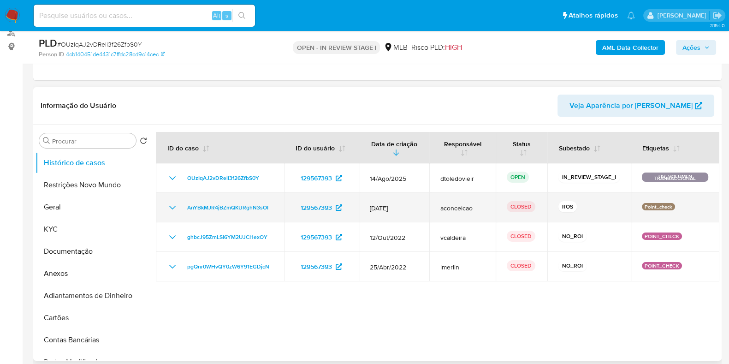
click at [171, 205] on icon "Mostrar/Ocultar" at bounding box center [172, 207] width 11 height 11
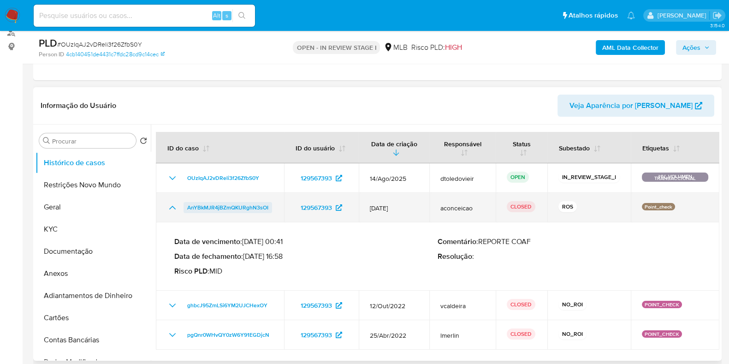
drag, startPoint x: 272, startPoint y: 208, endPoint x: 184, endPoint y: 208, distance: 87.6
click at [184, 208] on td "AnYBkMJR4jBZmQKURghN3sOI" at bounding box center [220, 208] width 128 height 30
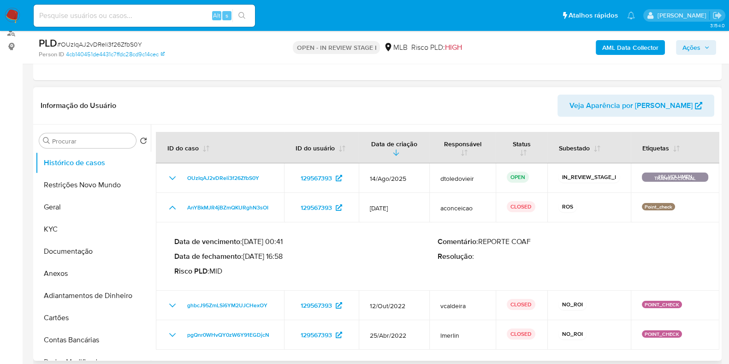
drag, startPoint x: 285, startPoint y: 256, endPoint x: 248, endPoint y: 256, distance: 37.3
click at [248, 256] on p "Data de fechamento : 25/02/2025 16:58" at bounding box center [305, 256] width 263 height 9
click at [692, 51] on span "Ações" at bounding box center [691, 47] width 18 height 15
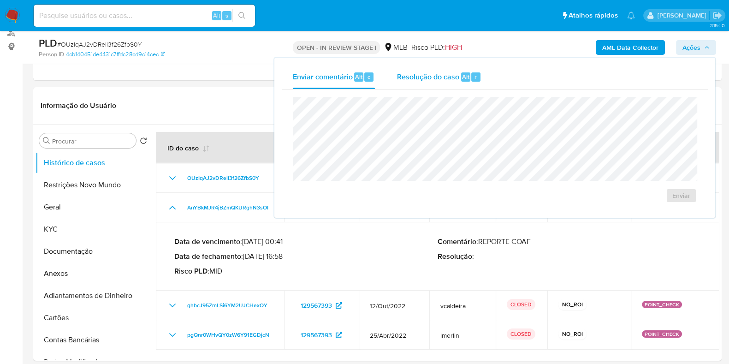
click at [444, 85] on div "Resolução do caso Alt r" at bounding box center [439, 77] width 84 height 24
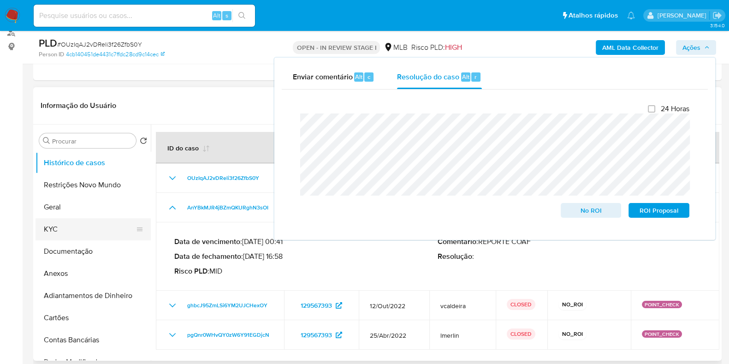
click at [70, 222] on button "KYC" at bounding box center [90, 229] width 108 height 22
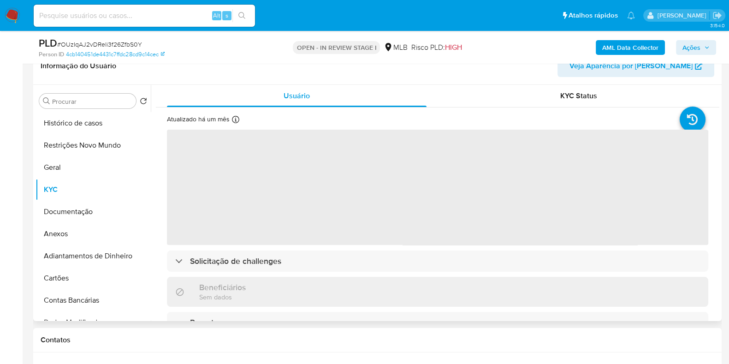
scroll to position [173, 0]
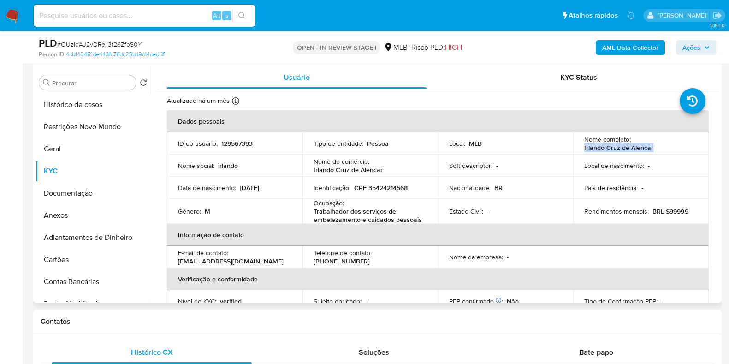
drag, startPoint x: 655, startPoint y: 146, endPoint x: 573, endPoint y: 149, distance: 82.1
click at [573, 149] on td "Nome completo : Irlando Cruz de Alencar" at bounding box center [641, 143] width 136 height 22
copy p "Irlando Cruz de Alencar"
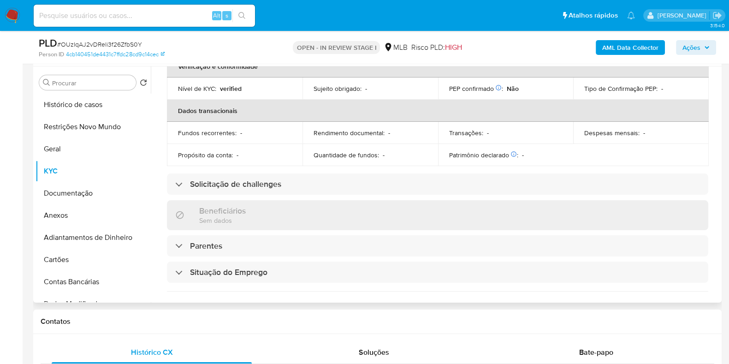
scroll to position [0, 0]
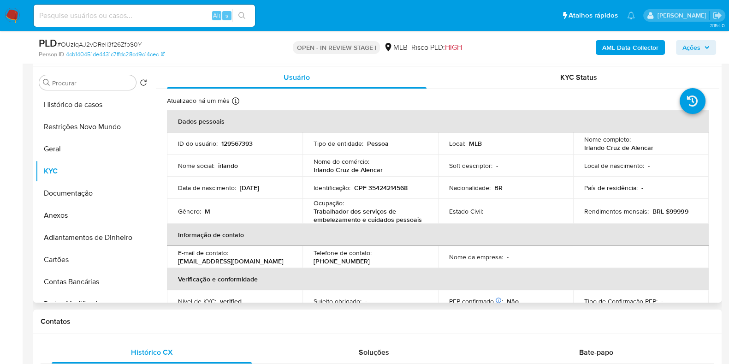
click at [392, 183] on p "CPF 35424214568" at bounding box center [380, 187] width 53 height 8
copy p "35424214568"
click at [105, 130] on button "Restrições Novo Mundo" at bounding box center [90, 127] width 108 height 22
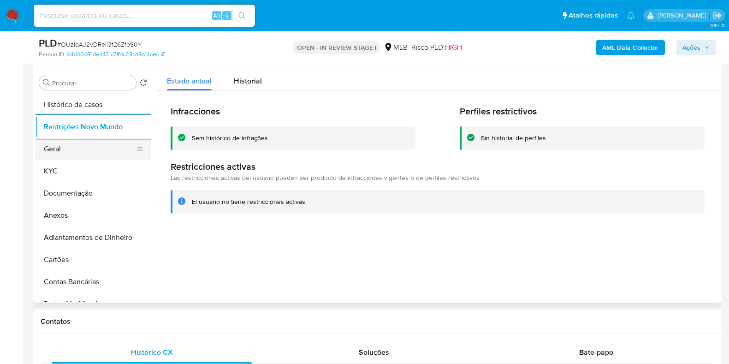
click at [62, 144] on button "Geral" at bounding box center [90, 149] width 108 height 22
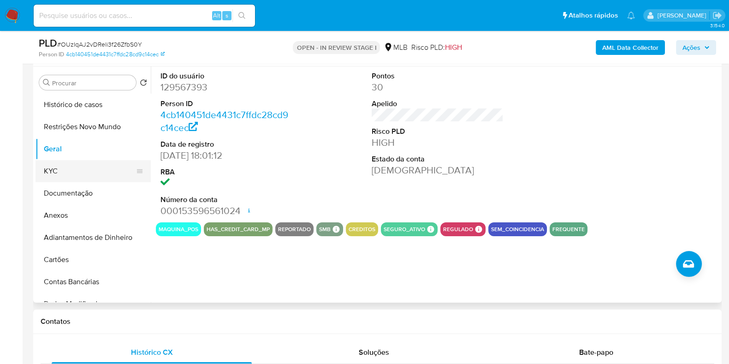
click at [80, 170] on button "KYC" at bounding box center [90, 171] width 108 height 22
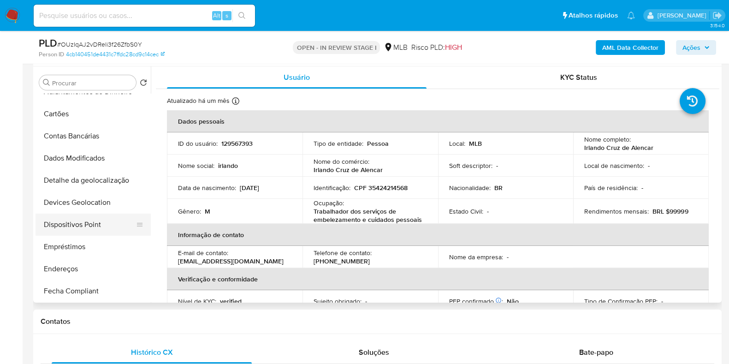
scroll to position [173, 0]
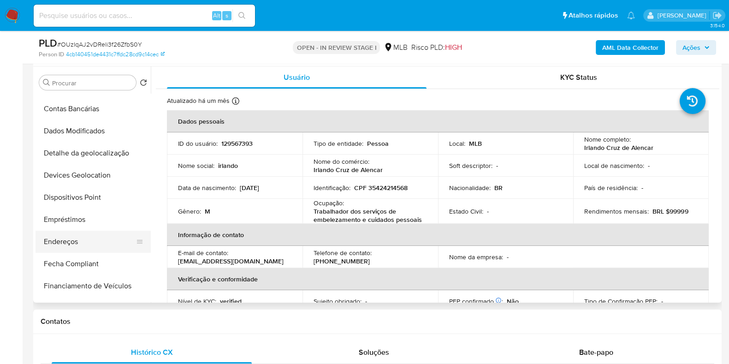
click at [75, 243] on button "Endereços" at bounding box center [90, 242] width 108 height 22
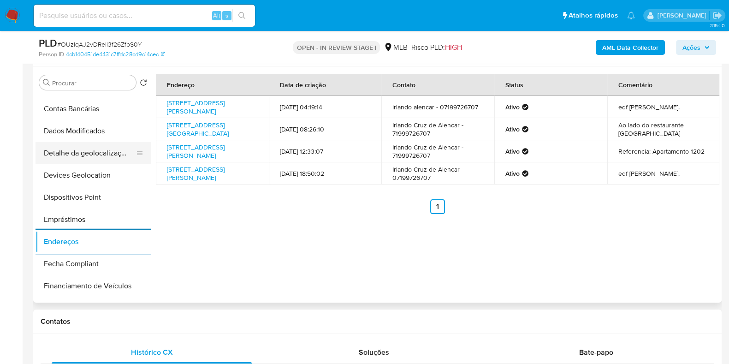
click at [97, 158] on button "Detalhe da geolocalização" at bounding box center [90, 153] width 108 height 22
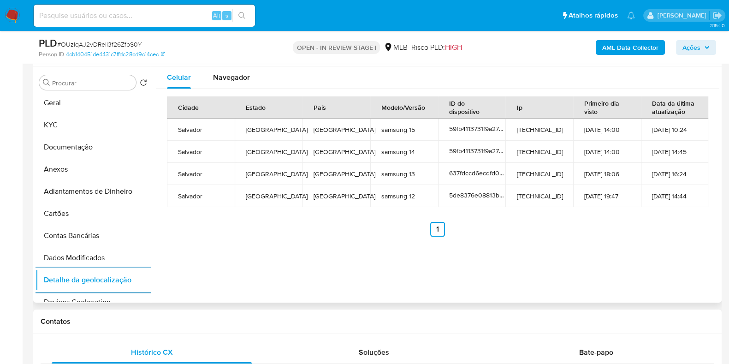
scroll to position [0, 0]
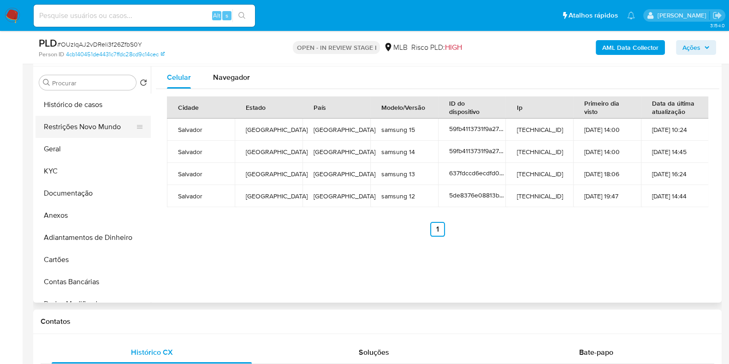
click at [83, 125] on button "Restrições Novo Mundo" at bounding box center [90, 127] width 108 height 22
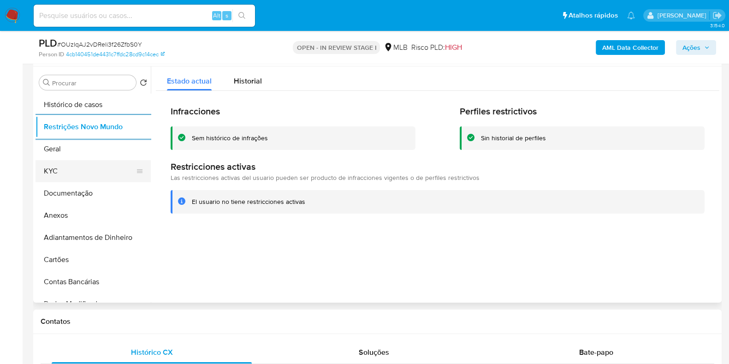
scroll to position [115, 0]
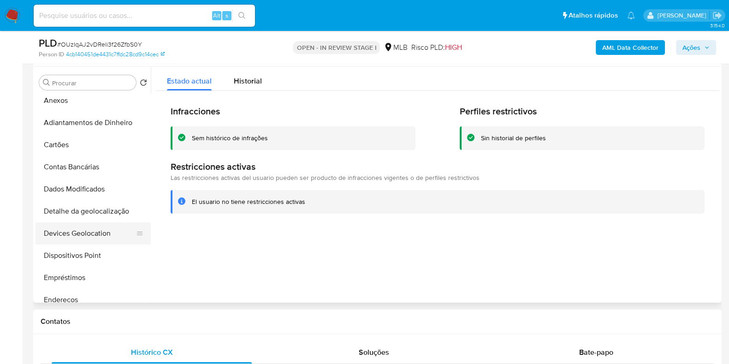
click at [90, 241] on button "Devices Geolocation" at bounding box center [90, 233] width 108 height 22
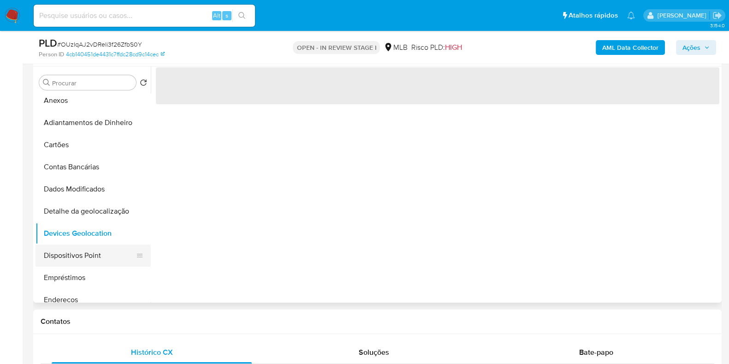
click at [101, 248] on button "Dispositivos Point" at bounding box center [90, 255] width 108 height 22
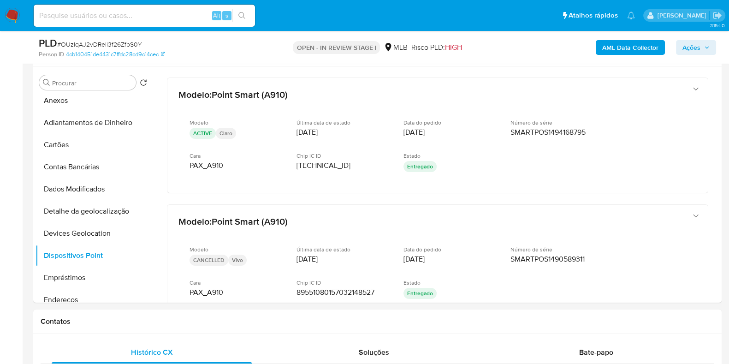
click at [614, 45] on b "AML Data Collector" at bounding box center [630, 47] width 56 height 15
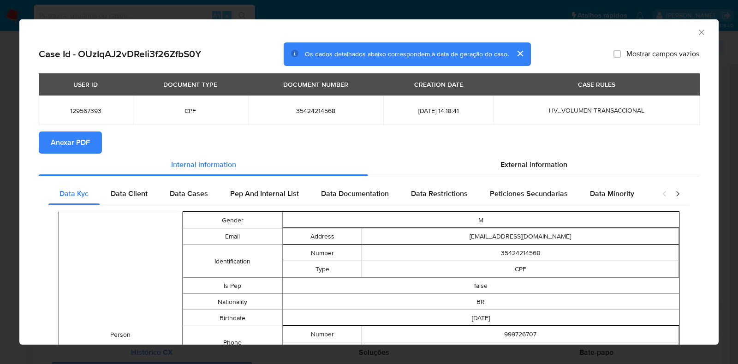
click at [86, 142] on span "Anexar PDF" at bounding box center [70, 142] width 39 height 20
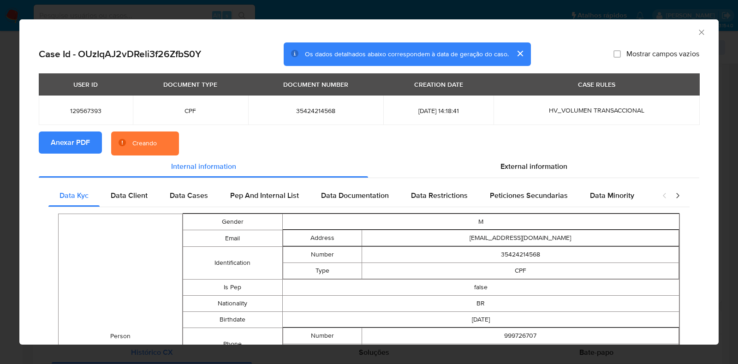
click at [7, 169] on div "AML Data Collector Case Id - OUzIqAJ2vDReli3f26ZfbS0Y Os dados detalhados abaix…" at bounding box center [369, 182] width 738 height 364
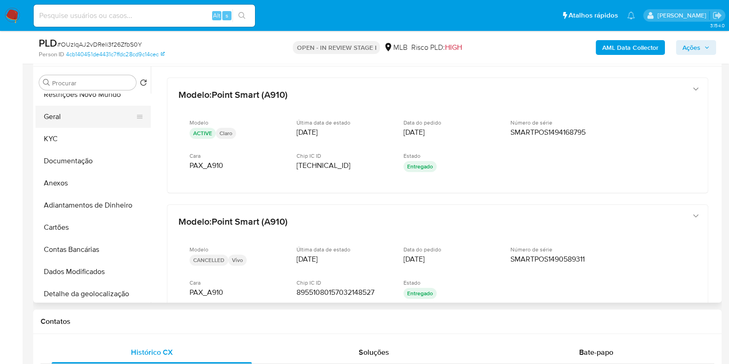
scroll to position [0, 0]
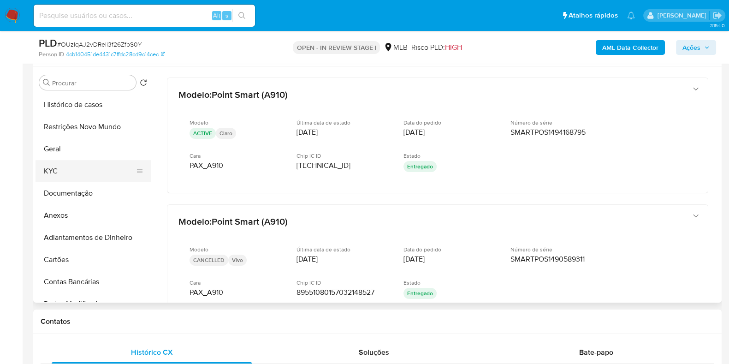
click at [80, 167] on button "KYC" at bounding box center [90, 171] width 108 height 22
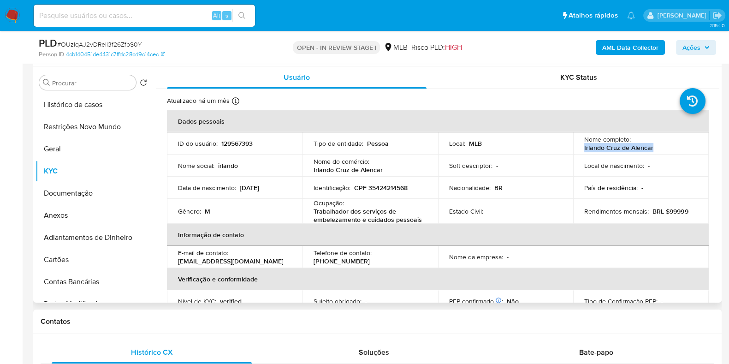
drag, startPoint x: 659, startPoint y: 144, endPoint x: 580, endPoint y: 153, distance: 79.3
click at [580, 153] on td "Nome completo : Irlando Cruz de Alencar" at bounding box center [641, 143] width 136 height 22
copy p "Irlando Cruz de Alencar"
drag, startPoint x: 71, startPoint y: 215, endPoint x: 228, endPoint y: 216, distance: 156.3
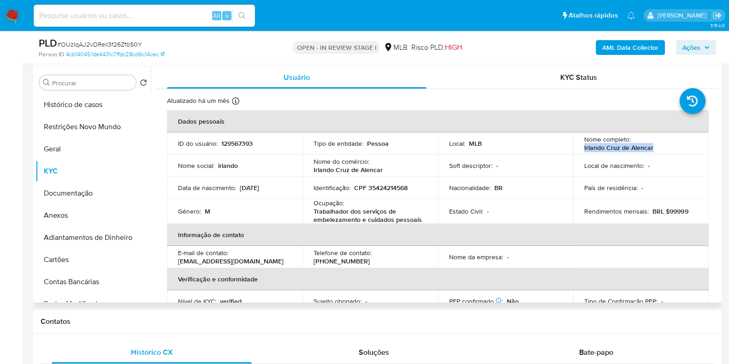
click at [71, 215] on button "Anexos" at bounding box center [93, 215] width 115 height 22
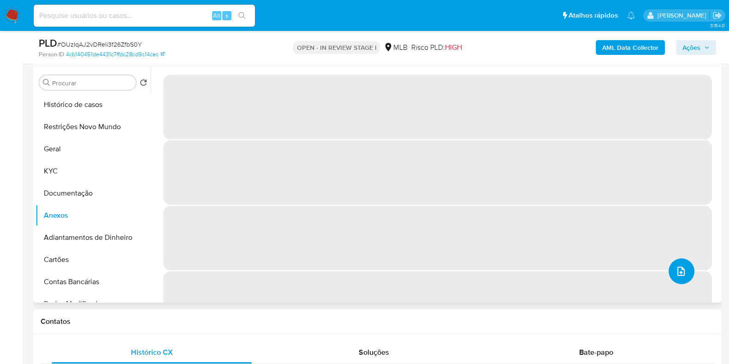
click at [688, 269] on button "upload-file" at bounding box center [682, 271] width 26 height 26
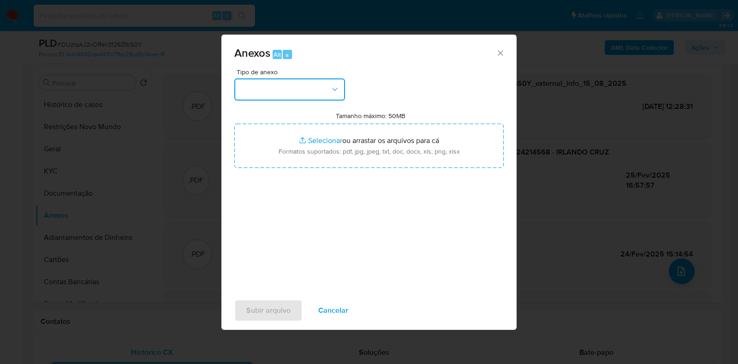
click at [282, 92] on button "button" at bounding box center [289, 89] width 111 height 22
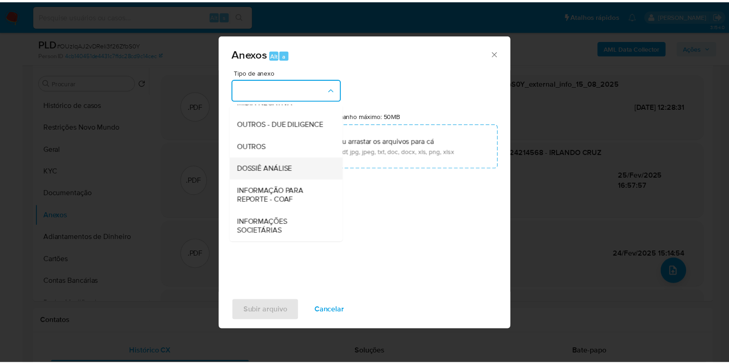
scroll to position [142, 0]
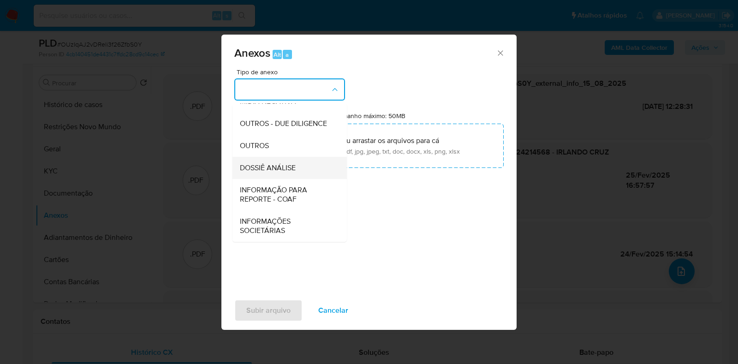
click at [257, 172] on span "DOSSIÊ ANÁLISE" at bounding box center [268, 167] width 56 height 9
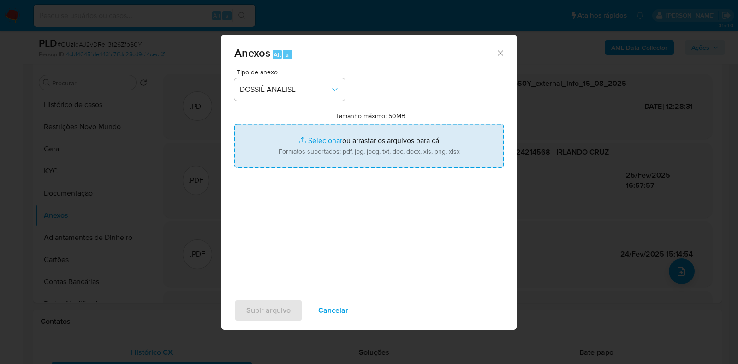
type input "C:\fakepath\CPF 35424214568 - IRLANDO CRUZ DE ALENCAR.pdf"
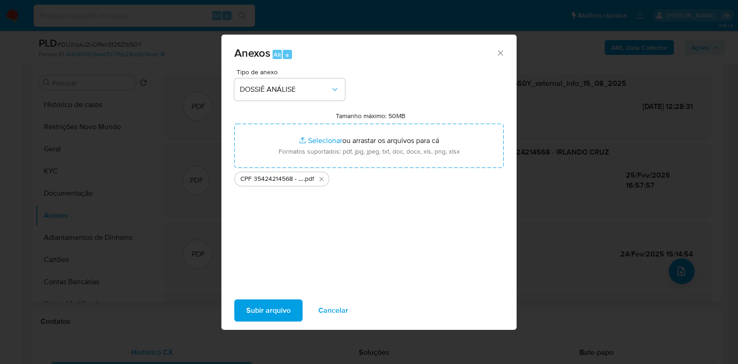
click at [264, 308] on span "Subir arquivo" at bounding box center [268, 310] width 44 height 20
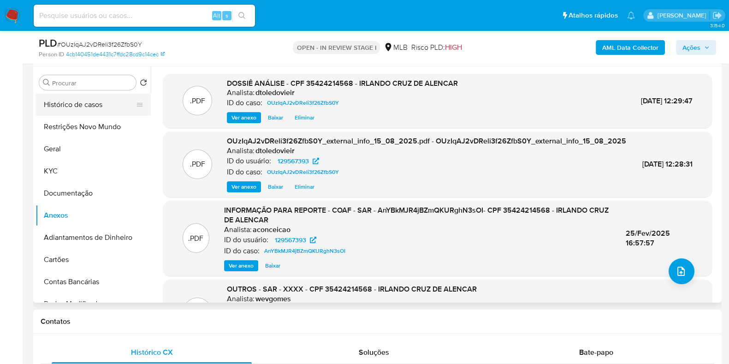
click at [87, 111] on button "Histórico de casos" at bounding box center [90, 105] width 108 height 22
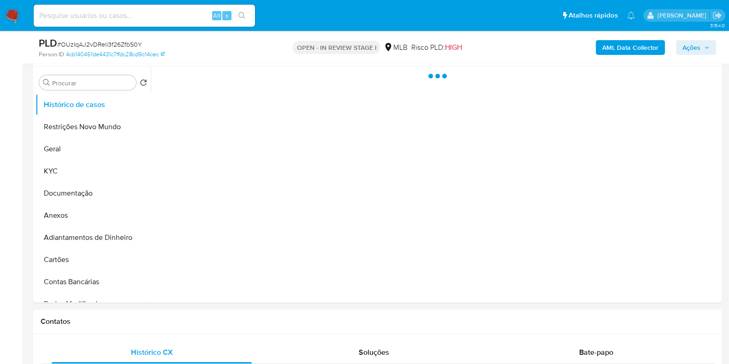
click at [694, 57] on div "AML Data Collector Ações" at bounding box center [604, 47] width 223 height 22
click at [700, 47] on span "Ações" at bounding box center [691, 47] width 18 height 15
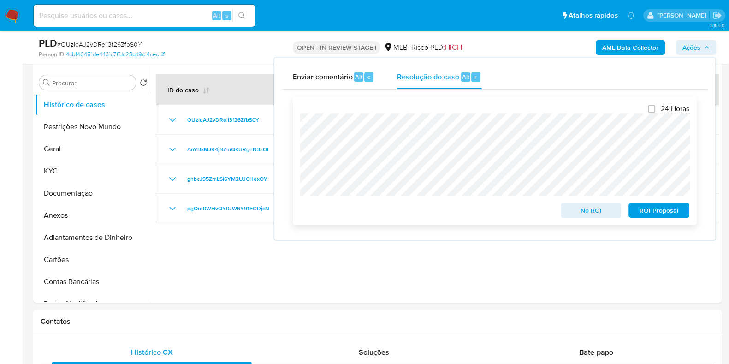
click at [581, 208] on span "No ROI" at bounding box center [591, 210] width 48 height 13
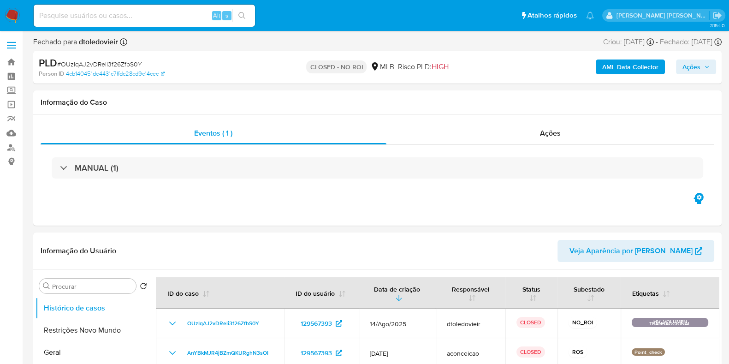
select select "10"
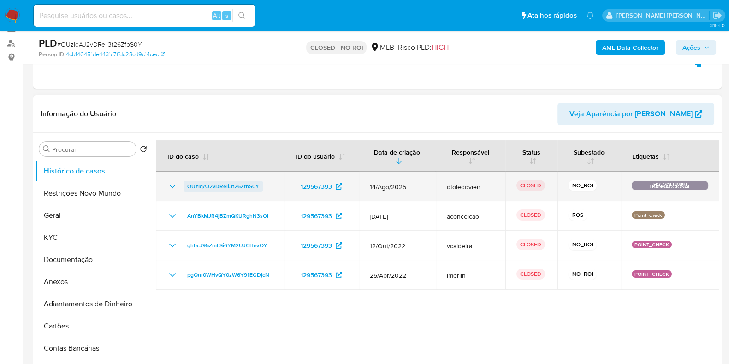
scroll to position [115, 0]
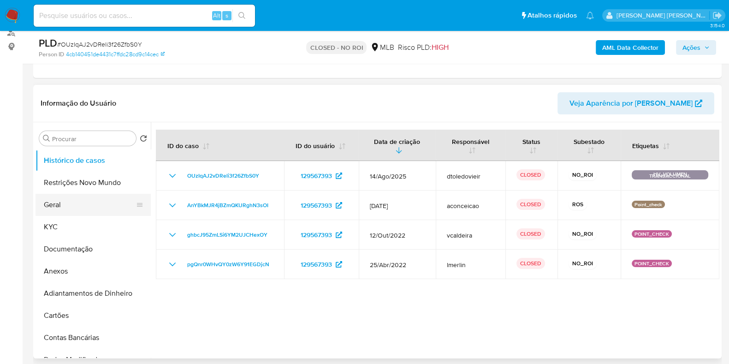
click at [89, 211] on button "Geral" at bounding box center [90, 205] width 108 height 22
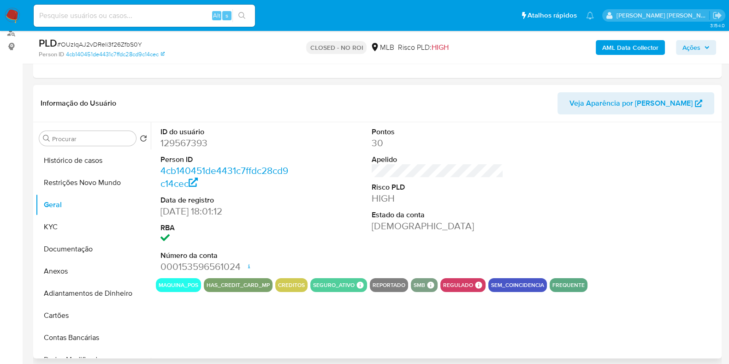
click at [192, 145] on dd "129567393" at bounding box center [226, 142] width 132 height 13
copy dd "129567393"
click at [64, 227] on button "KYC" at bounding box center [90, 227] width 108 height 22
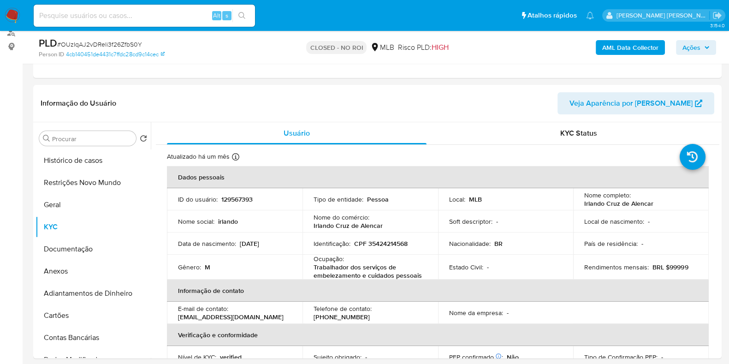
click at [123, 14] on input at bounding box center [144, 16] width 221 height 12
paste input "wCIQz0Qa253CLsm3venCme8j"
type input "wCIQz0Qa253CLsm3venCme8j"
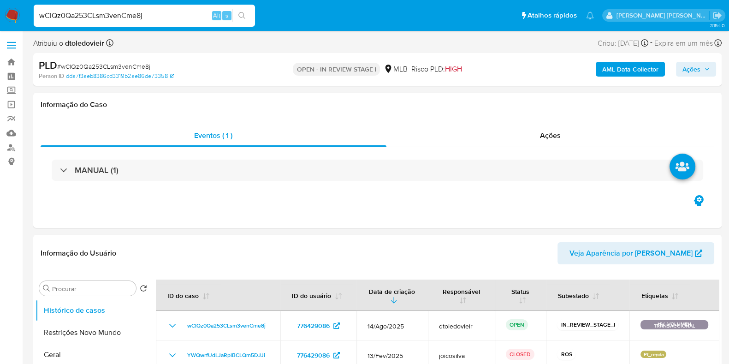
select select "10"
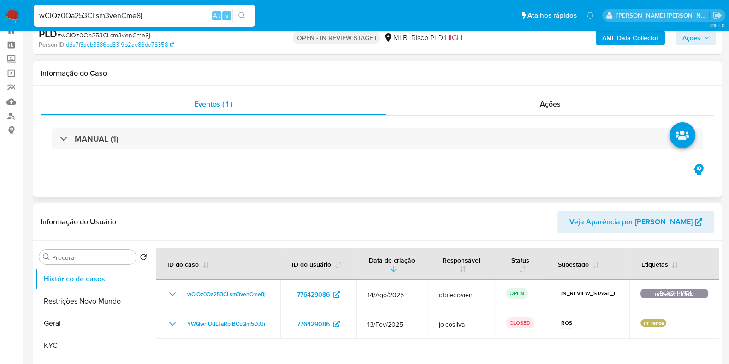
scroll to position [57, 0]
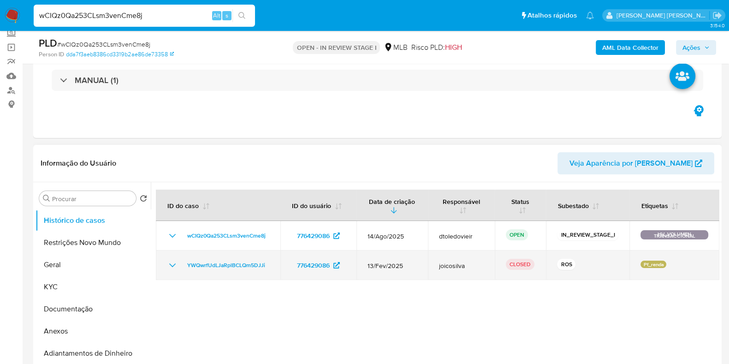
click at [169, 261] on icon "Mostrar/Ocultar" at bounding box center [172, 265] width 11 height 11
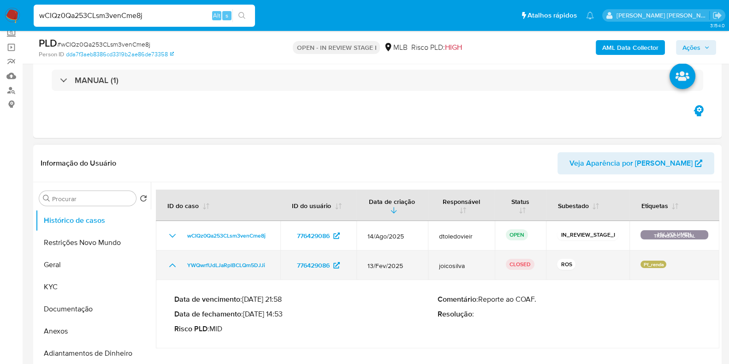
click at [169, 261] on icon "Mostrar/Ocultar" at bounding box center [172, 265] width 11 height 11
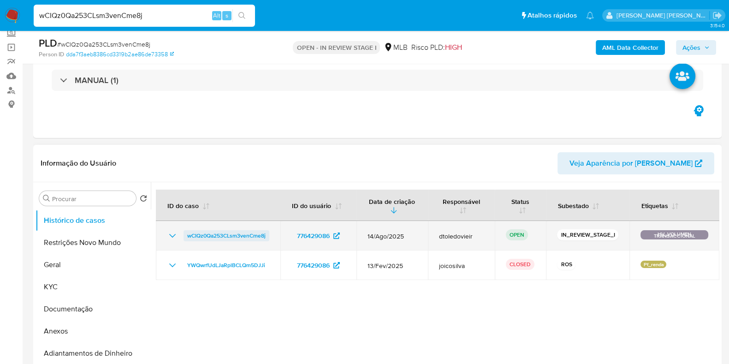
click at [224, 231] on span "wCIQz0Qa253CLsm3venCme8j" at bounding box center [226, 235] width 78 height 11
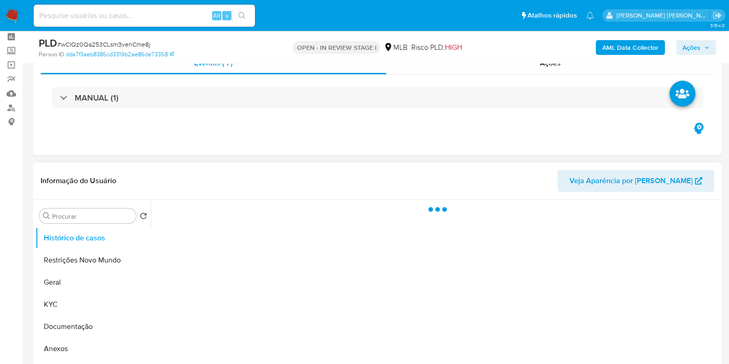
scroll to position [115, 0]
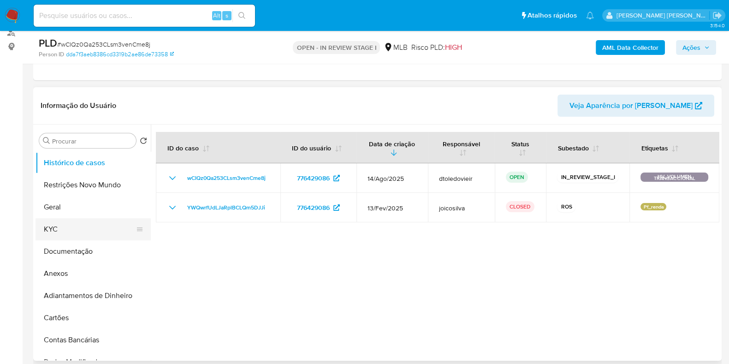
click at [66, 229] on button "KYC" at bounding box center [90, 229] width 108 height 22
select select "10"
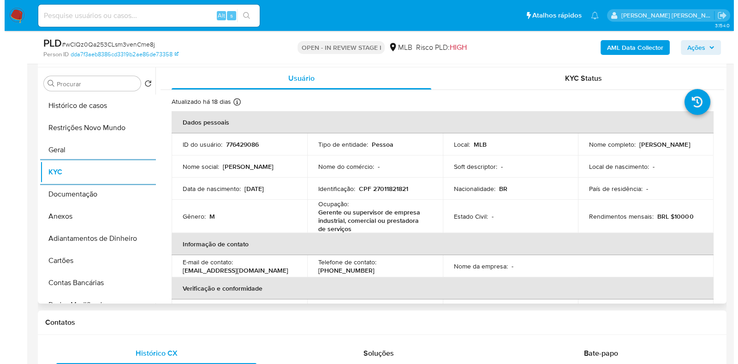
scroll to position [173, 0]
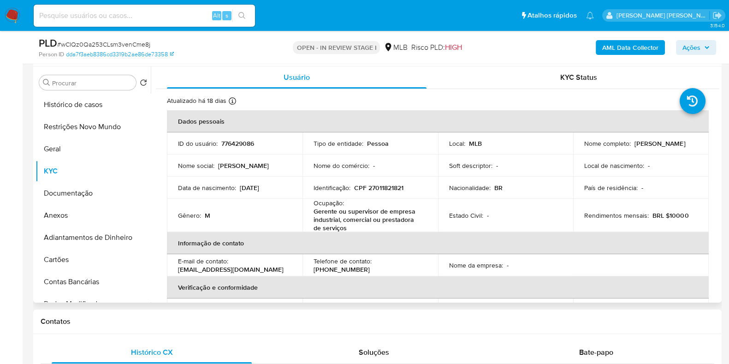
drag, startPoint x: 685, startPoint y: 144, endPoint x: 633, endPoint y: 147, distance: 51.7
click at [633, 147] on div "Nome completo : [PERSON_NAME]" at bounding box center [640, 143] width 113 height 8
drag, startPoint x: 344, startPoint y: 230, endPoint x: 311, endPoint y: 215, distance: 36.7
click at [311, 215] on td "Ocupação : Gerente ou supervisor de empresa industrial, comercial ou prestadora…" at bounding box center [370, 215] width 136 height 33
copy p "Gerente ou supervisor de empresa industrial, comercial ou prestadora de serviços"
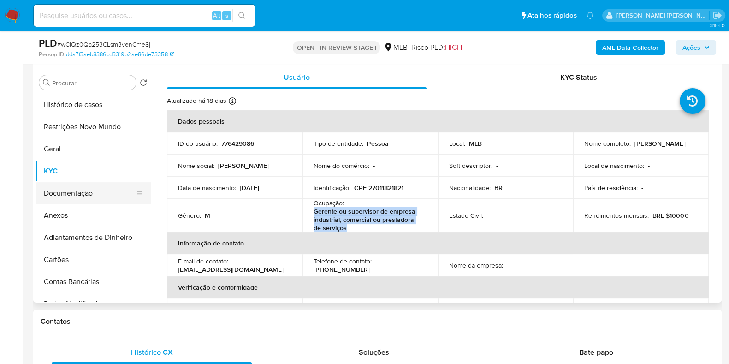
click at [82, 197] on button "Documentação" at bounding box center [90, 193] width 108 height 22
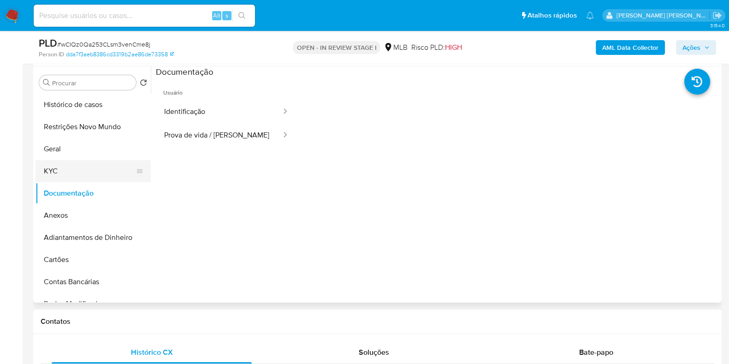
click at [89, 169] on button "KYC" at bounding box center [90, 171] width 108 height 22
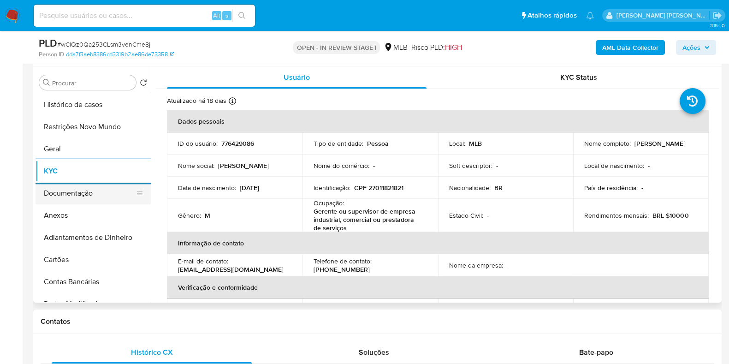
click at [118, 185] on button "Documentação" at bounding box center [90, 193] width 108 height 22
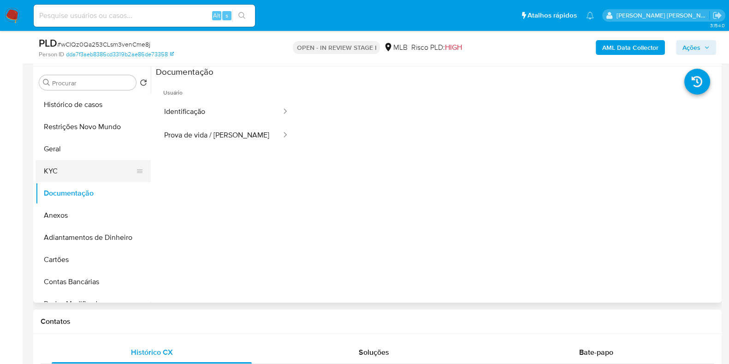
click at [95, 173] on button "KYC" at bounding box center [90, 171] width 108 height 22
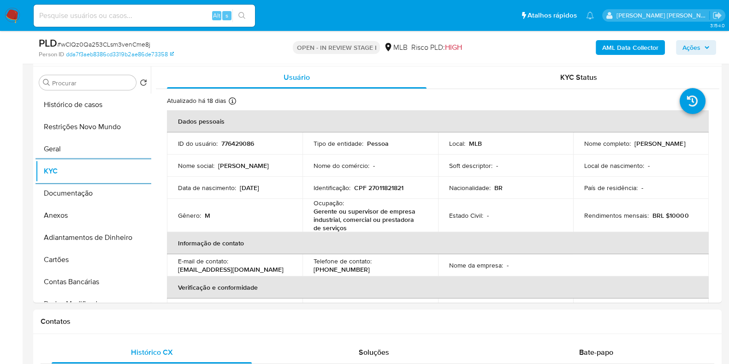
click at [605, 49] on b "AML Data Collector" at bounding box center [630, 47] width 56 height 15
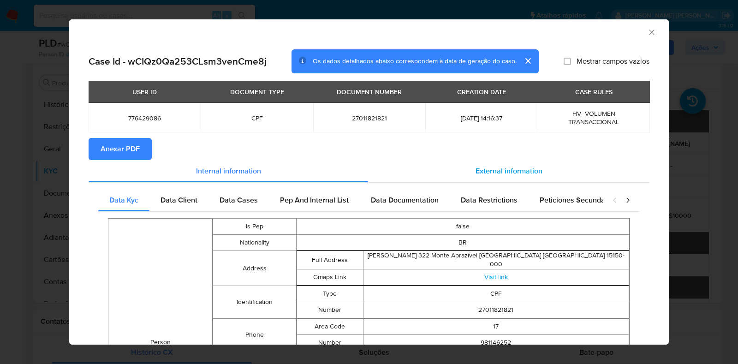
click at [507, 176] on span "External information" at bounding box center [508, 171] width 67 height 11
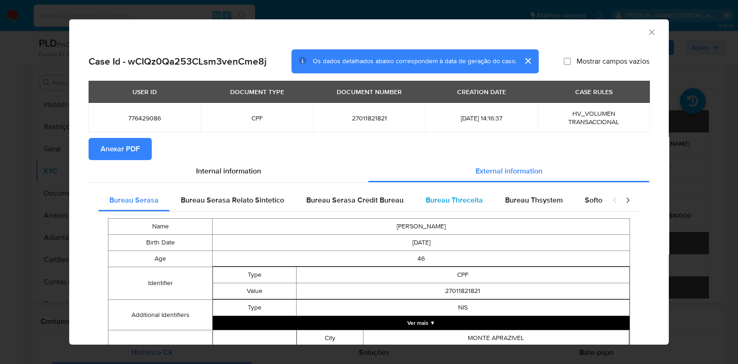
click at [462, 195] on span "Bureau Threceita" at bounding box center [454, 200] width 57 height 11
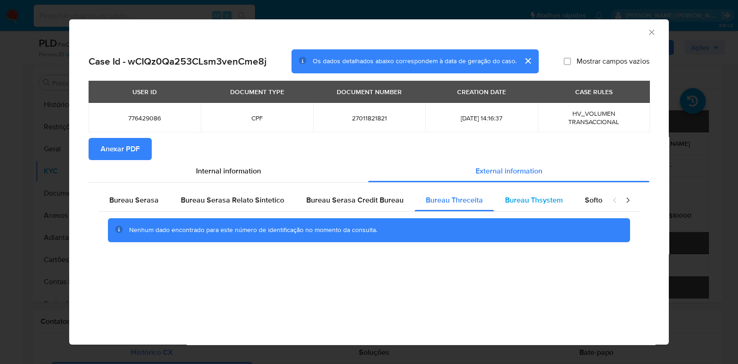
click at [525, 198] on span "Bureau Thsystem" at bounding box center [534, 200] width 58 height 11
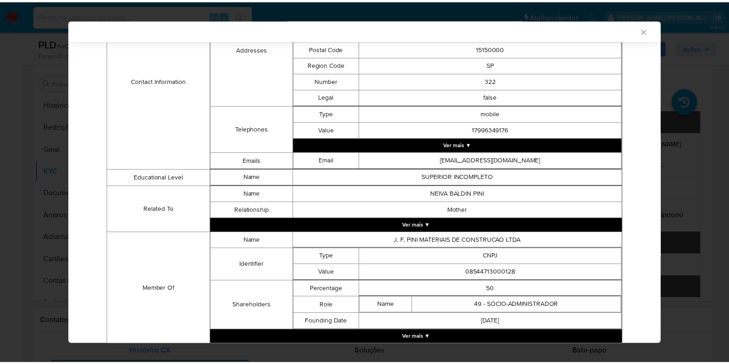
scroll to position [454, 0]
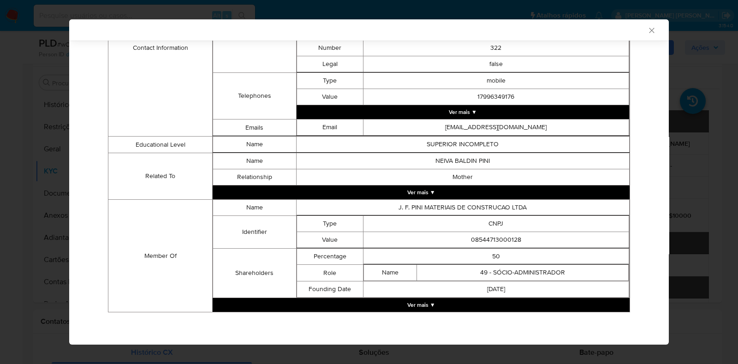
click at [489, 237] on td "08544713000128" at bounding box center [496, 240] width 266 height 16
copy td "08544713000128"
click at [639, 143] on div "Bureau Serasa Bureau Serasa Relato Sintetico Bureau Serasa Credit Bureau Bureau…" at bounding box center [369, 28] width 561 height 594
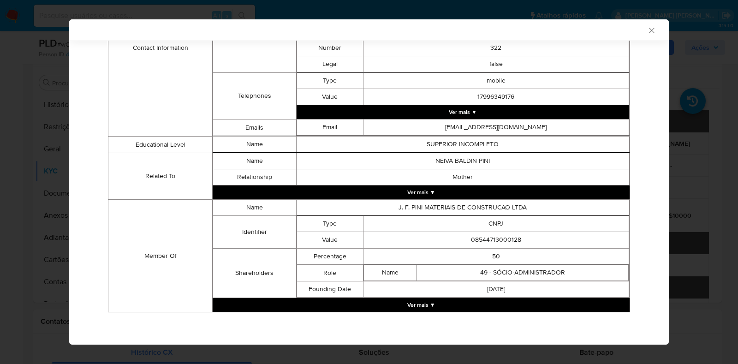
click at [679, 133] on div "AML Data Collector Case Id - wCIQz0Qa253CLsm3venCme8j Os dados detalhados abaix…" at bounding box center [369, 182] width 738 height 364
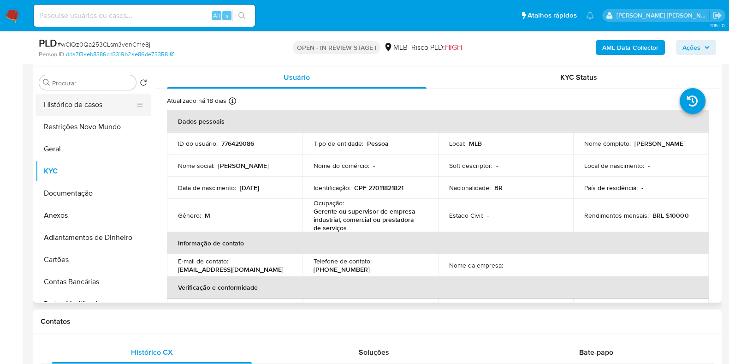
click at [95, 112] on button "Histórico de casos" at bounding box center [90, 105] width 108 height 22
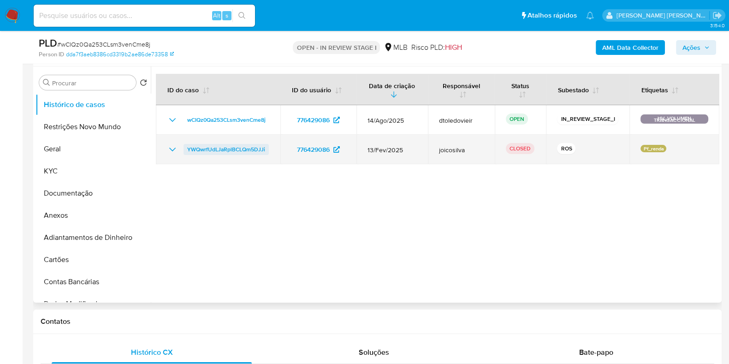
drag, startPoint x: 274, startPoint y: 148, endPoint x: 187, endPoint y: 151, distance: 87.7
click at [187, 151] on td "YWQwrfUdLJaRplBCLQm5DJJi" at bounding box center [218, 150] width 124 height 30
click at [169, 147] on icon "Mostrar/Ocultar" at bounding box center [172, 149] width 11 height 11
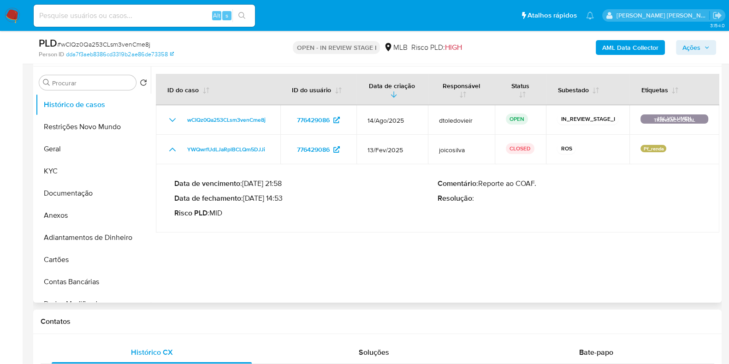
drag, startPoint x: 284, startPoint y: 196, endPoint x: 247, endPoint y: 199, distance: 37.4
click at [247, 199] on p "Data de fechamento : [DATE] 14:53" at bounding box center [305, 198] width 263 height 9
click at [700, 58] on div "AML Data Collector Ações" at bounding box center [604, 47] width 223 height 22
click at [697, 45] on span "Ações" at bounding box center [691, 47] width 18 height 15
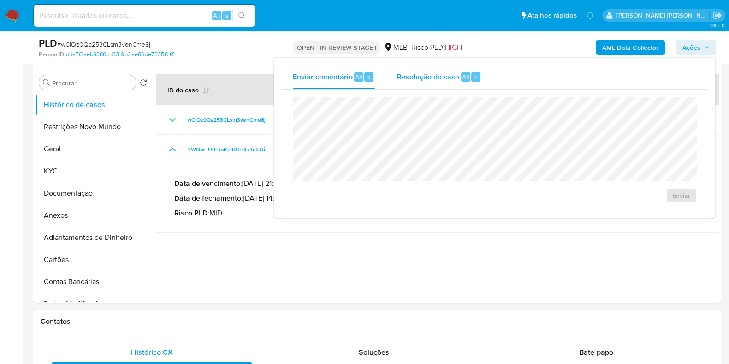
click at [431, 77] on span "Resolução do caso" at bounding box center [428, 76] width 62 height 11
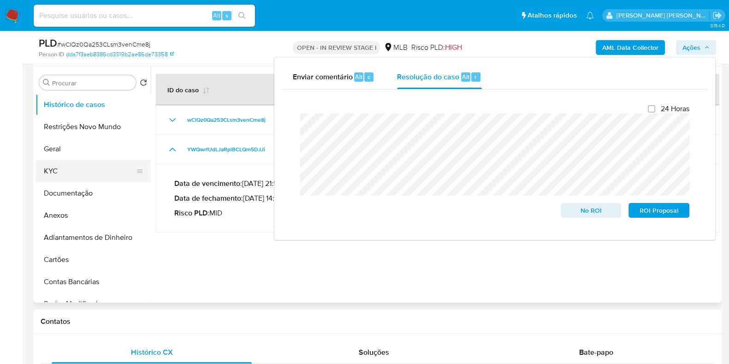
click at [91, 160] on button "KYC" at bounding box center [90, 171] width 108 height 22
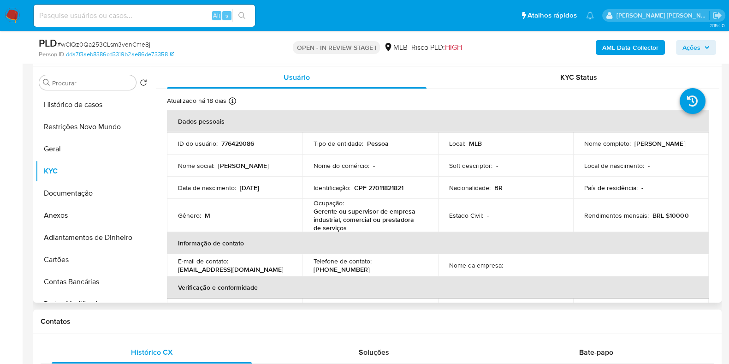
drag, startPoint x: 688, startPoint y: 145, endPoint x: 632, endPoint y: 147, distance: 56.3
click at [632, 147] on div "Nome completo : [PERSON_NAME]" at bounding box center [640, 143] width 113 height 8
copy p "[PERSON_NAME]"
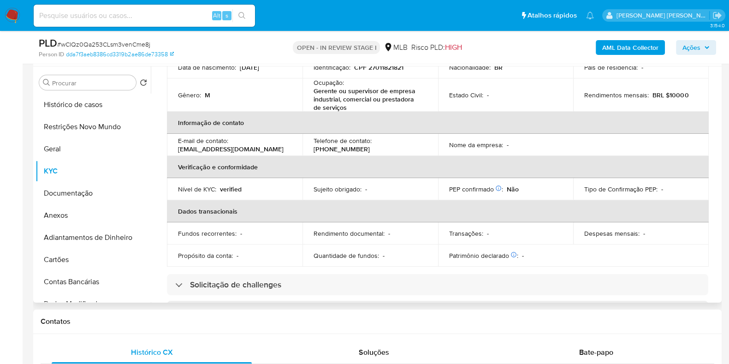
scroll to position [0, 0]
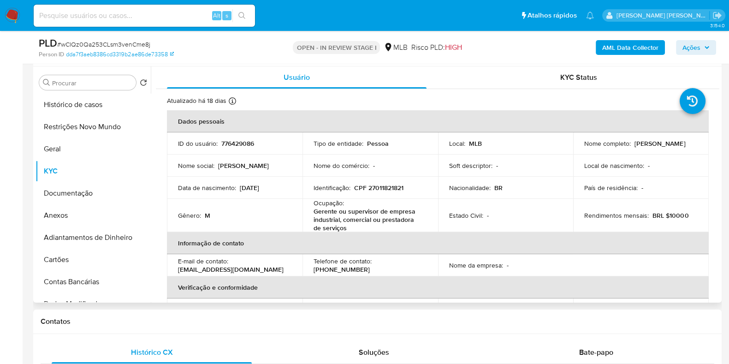
click at [390, 192] on p "CPF 27011821821" at bounding box center [378, 187] width 49 height 8
click at [389, 190] on p "CPF 27011821821" at bounding box center [378, 187] width 49 height 8
copy p "27011821821"
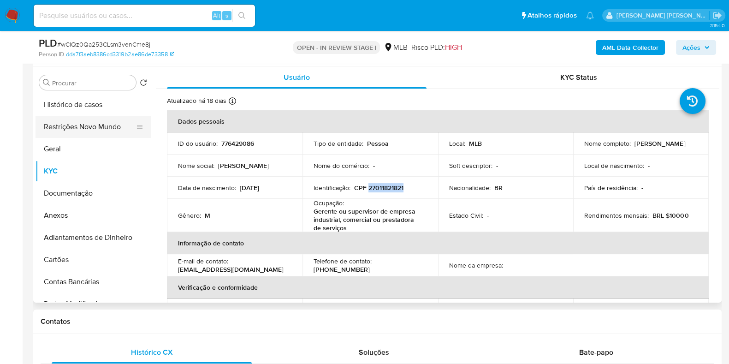
click at [77, 123] on button "Restrições Novo Mundo" at bounding box center [90, 127] width 108 height 22
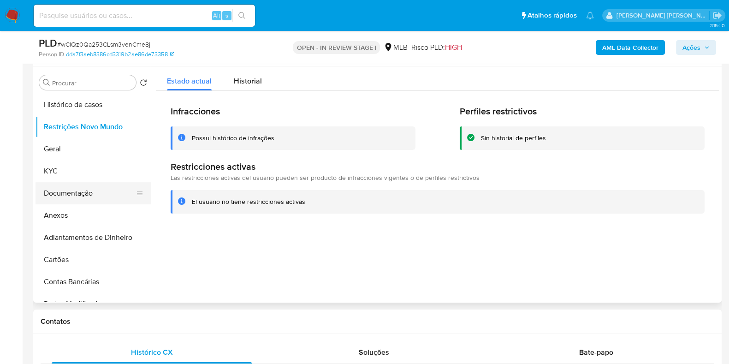
click at [86, 197] on button "Documentação" at bounding box center [90, 193] width 108 height 22
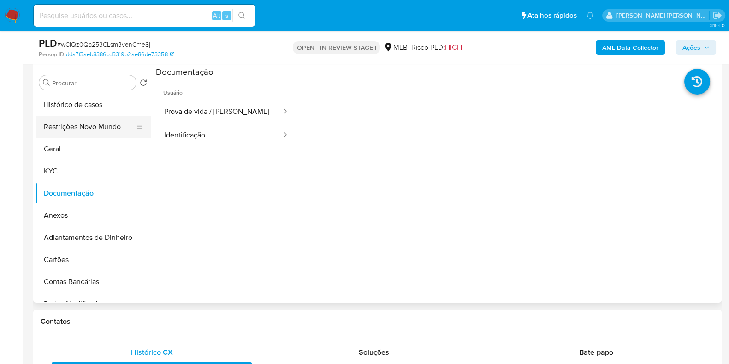
click at [87, 119] on button "Restrições Novo Mundo" at bounding box center [90, 127] width 108 height 22
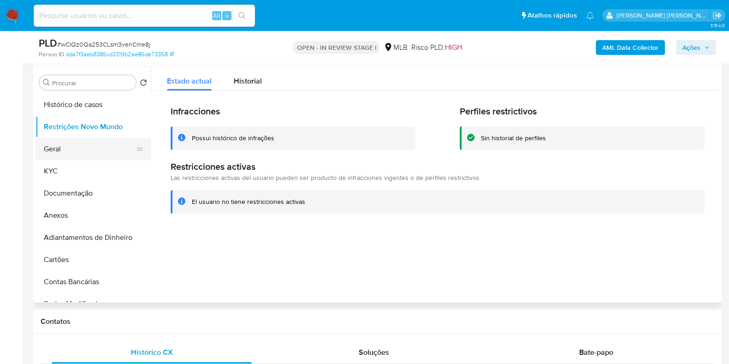
click at [64, 150] on button "Geral" at bounding box center [90, 149] width 108 height 22
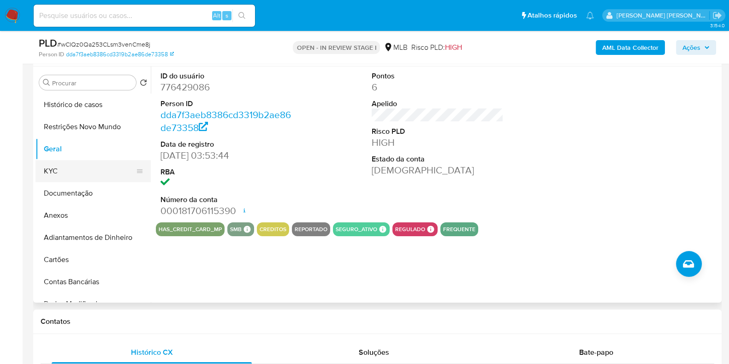
click at [65, 170] on button "KYC" at bounding box center [90, 171] width 108 height 22
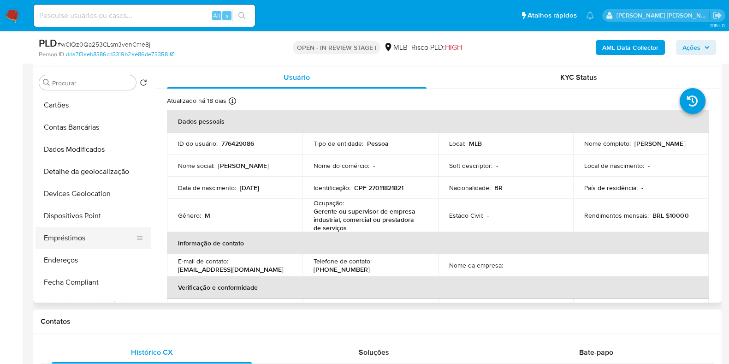
scroll to position [172, 0]
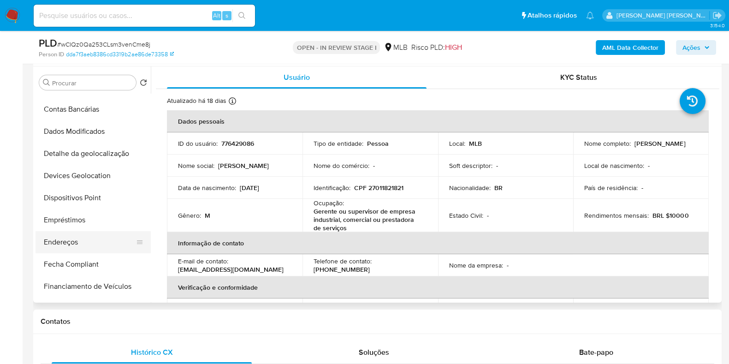
click at [78, 239] on button "Endereços" at bounding box center [90, 242] width 108 height 22
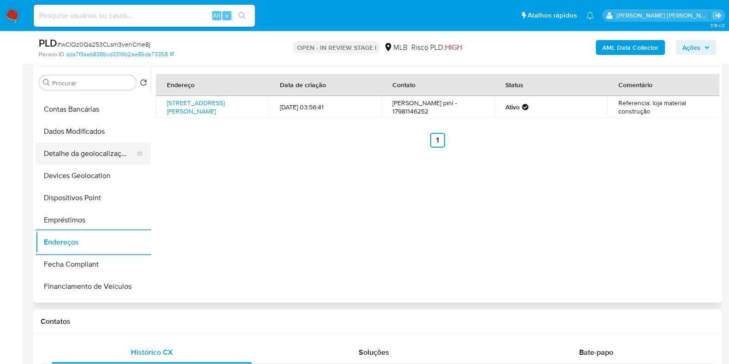
click at [79, 148] on button "Detalhe da geolocalização" at bounding box center [90, 153] width 108 height 22
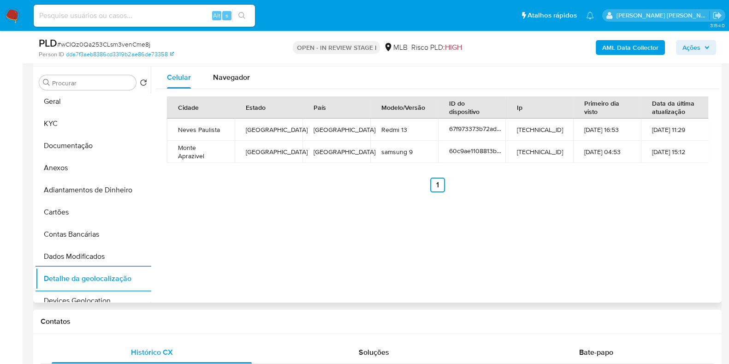
scroll to position [0, 0]
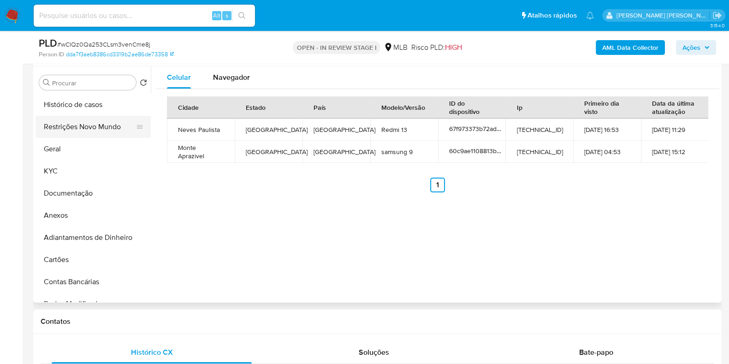
click at [97, 123] on button "Restrições Novo Mundo" at bounding box center [90, 127] width 108 height 22
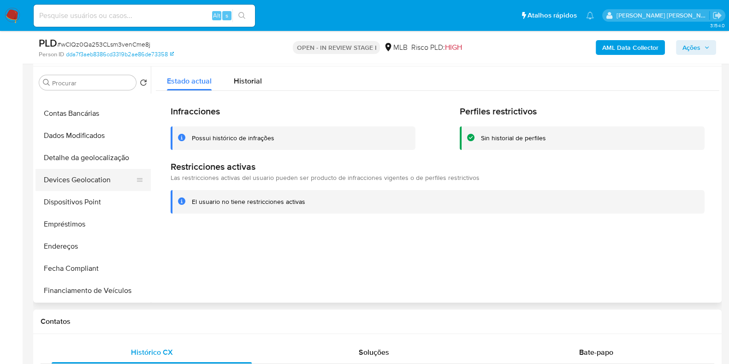
scroll to position [172, 0]
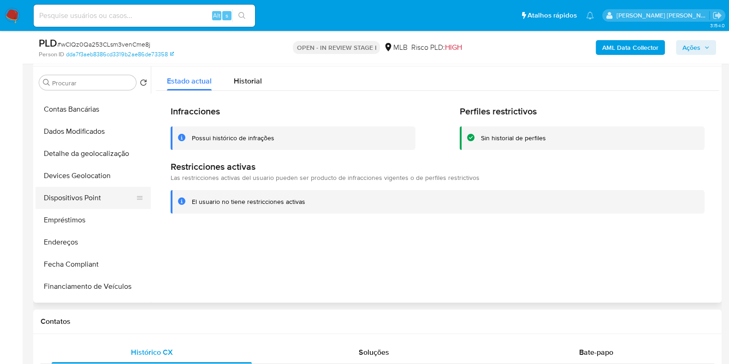
click at [94, 201] on button "Dispositivos Point" at bounding box center [90, 198] width 108 height 22
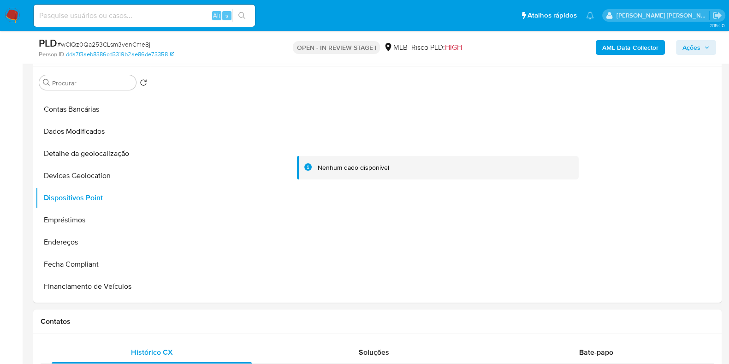
click at [625, 45] on b "AML Data Collector" at bounding box center [630, 47] width 56 height 15
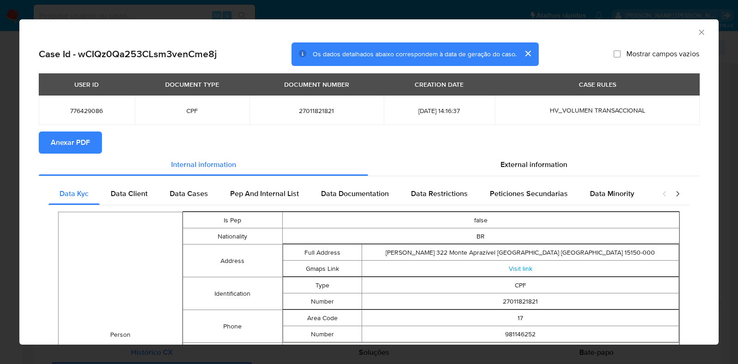
click at [73, 138] on span "Anexar PDF" at bounding box center [70, 142] width 39 height 20
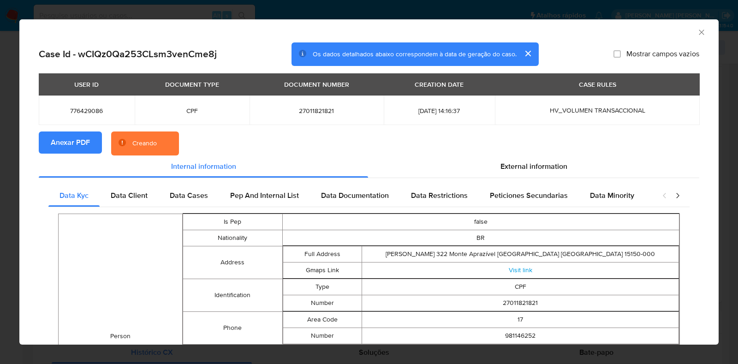
click at [697, 29] on icon "Fechar a janela" at bounding box center [701, 32] width 9 height 9
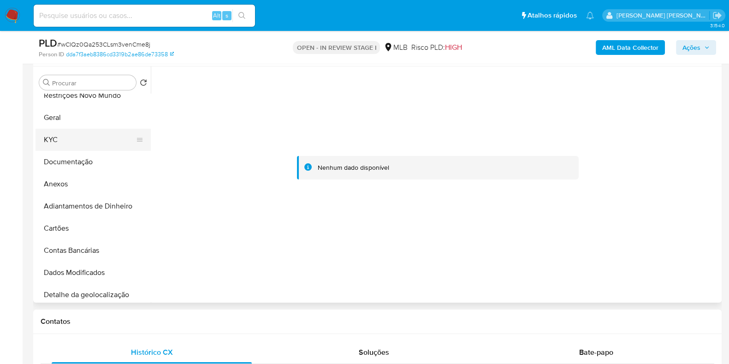
scroll to position [0, 0]
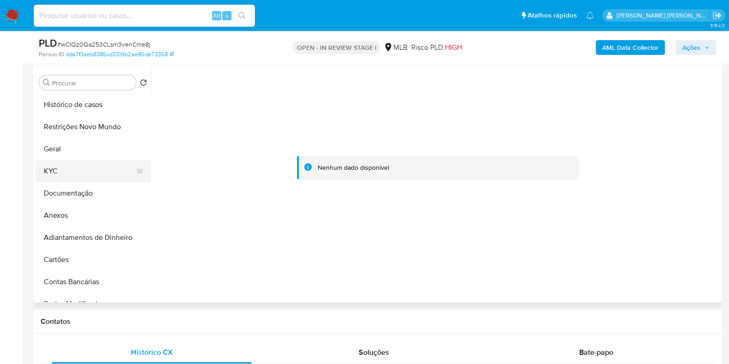
click at [79, 176] on button "KYC" at bounding box center [90, 171] width 108 height 22
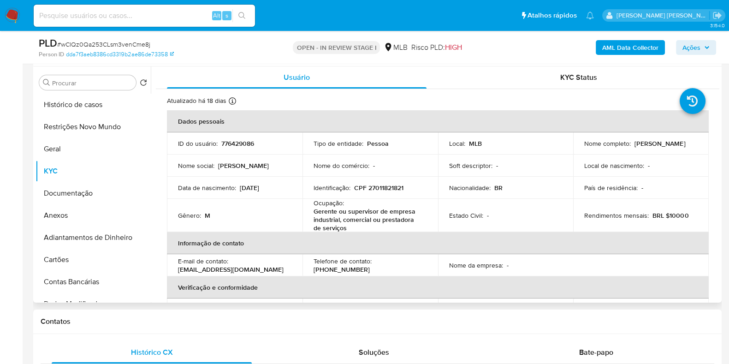
drag, startPoint x: 690, startPoint y: 144, endPoint x: 632, endPoint y: 147, distance: 58.6
click at [632, 147] on div "Nome completo : Juliano Baldin Pini" at bounding box center [640, 143] width 113 height 8
copy p "[PERSON_NAME] [PERSON_NAME]"
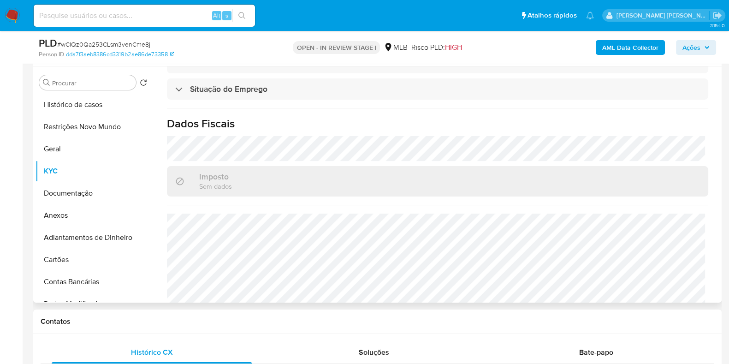
scroll to position [411, 0]
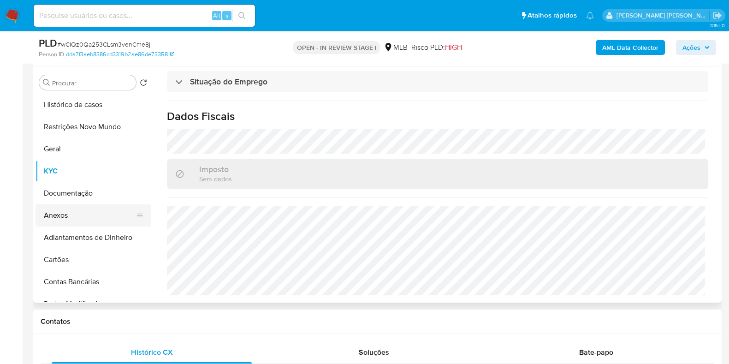
click at [83, 221] on button "Anexos" at bounding box center [90, 215] width 108 height 22
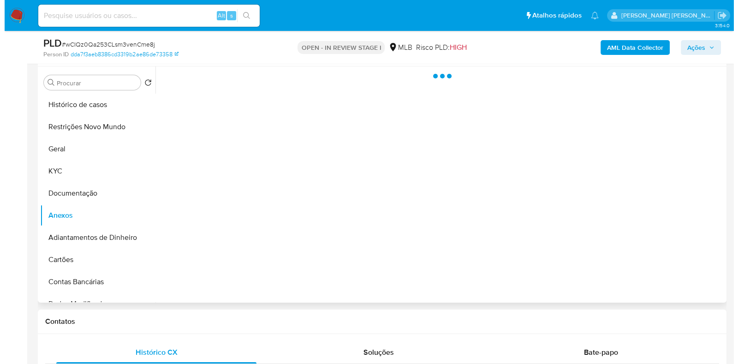
scroll to position [0, 0]
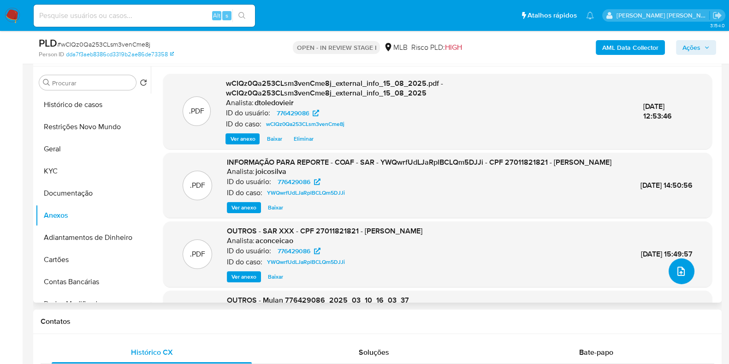
click at [675, 266] on span "upload-file" at bounding box center [680, 271] width 11 height 11
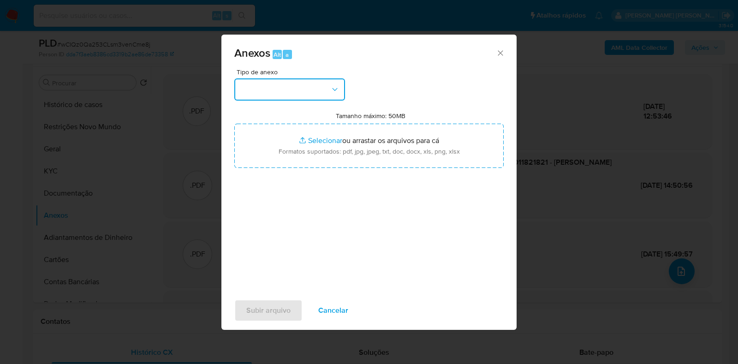
click at [263, 78] on button "button" at bounding box center [289, 89] width 111 height 22
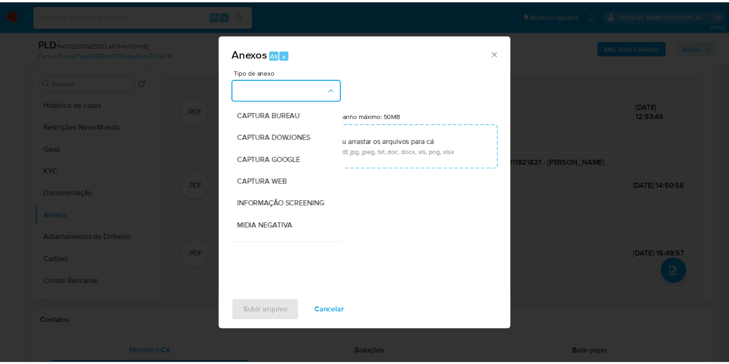
scroll to position [142, 0]
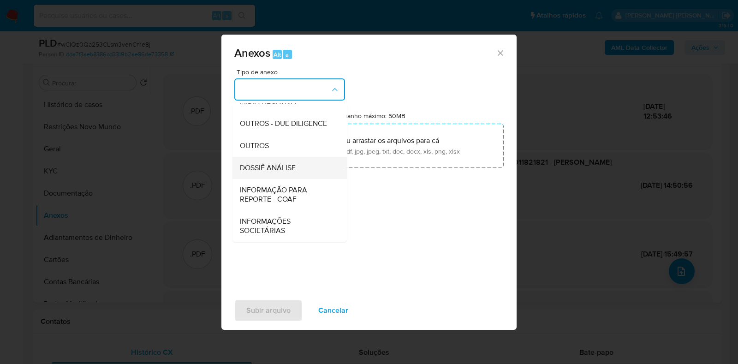
click at [273, 172] on span "DOSSIÊ ANÁLISE" at bounding box center [268, 167] width 56 height 9
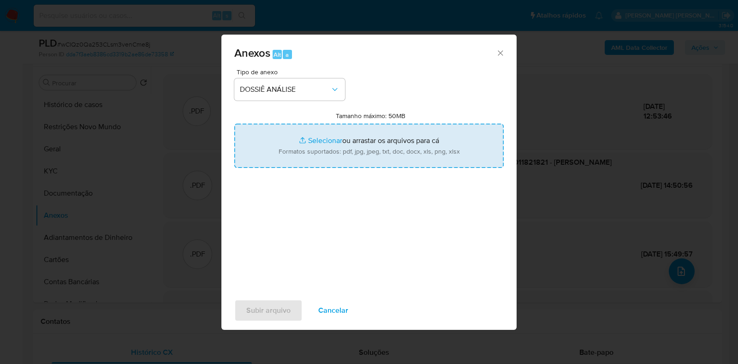
type input "C:\fakepath\CPF 27011821821 - JULIANO BALDIN PINI.pdf"
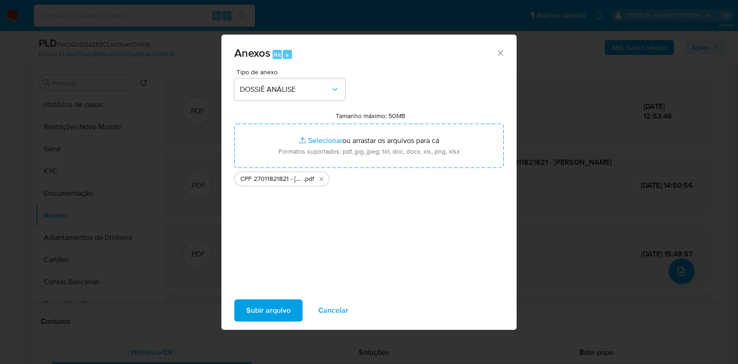
click at [264, 313] on span "Subir arquivo" at bounding box center [268, 310] width 44 height 20
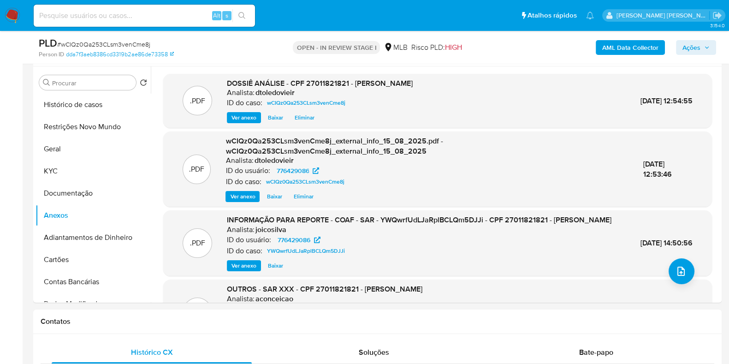
click at [698, 47] on span "Ações" at bounding box center [691, 47] width 18 height 15
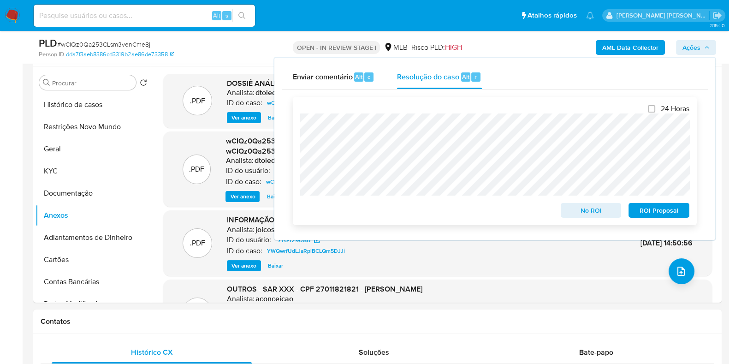
click at [576, 217] on span "No ROI" at bounding box center [591, 210] width 48 height 13
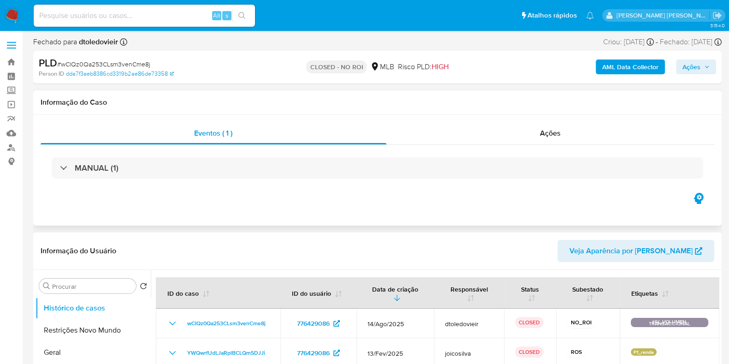
select select "10"
click at [14, 17] on img at bounding box center [13, 16] width 16 height 16
